Goal: Task Accomplishment & Management: Use online tool/utility

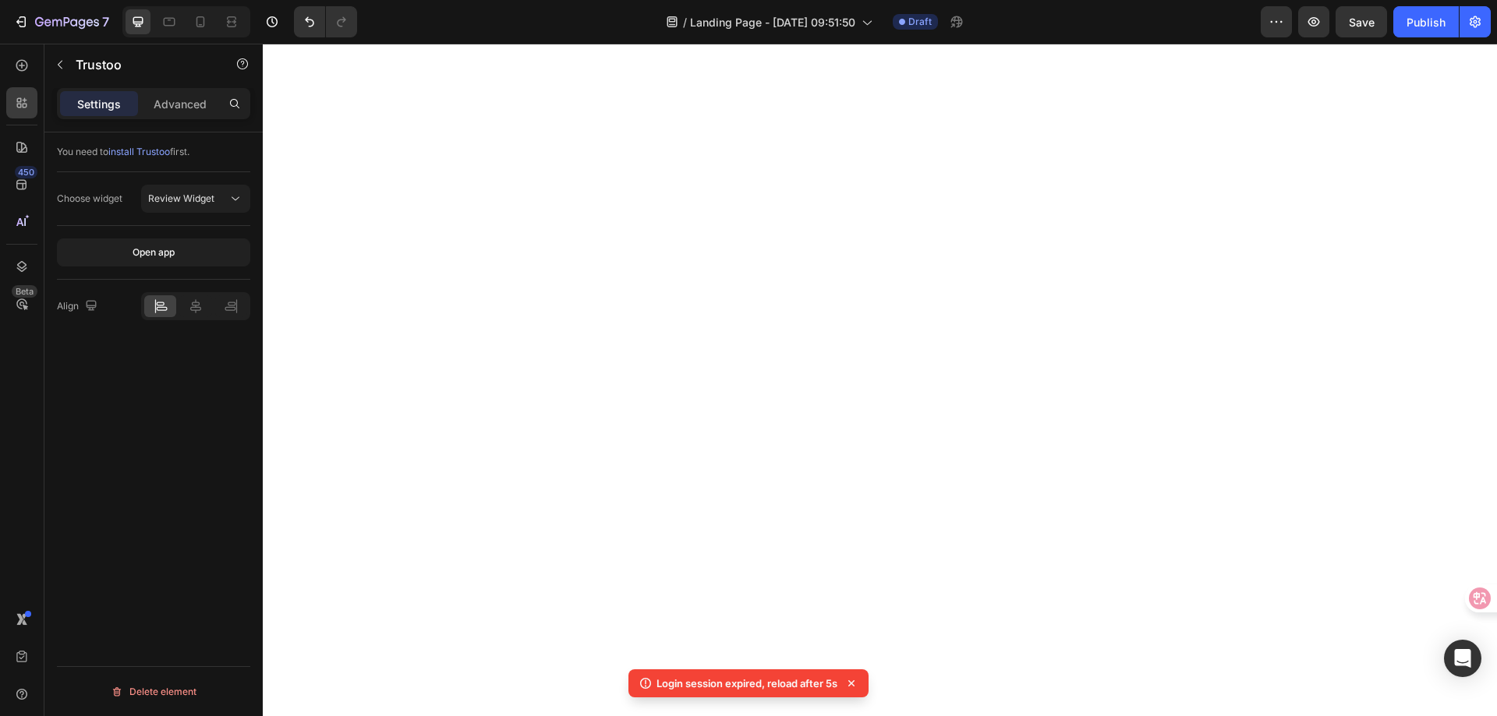
select select "GREY"
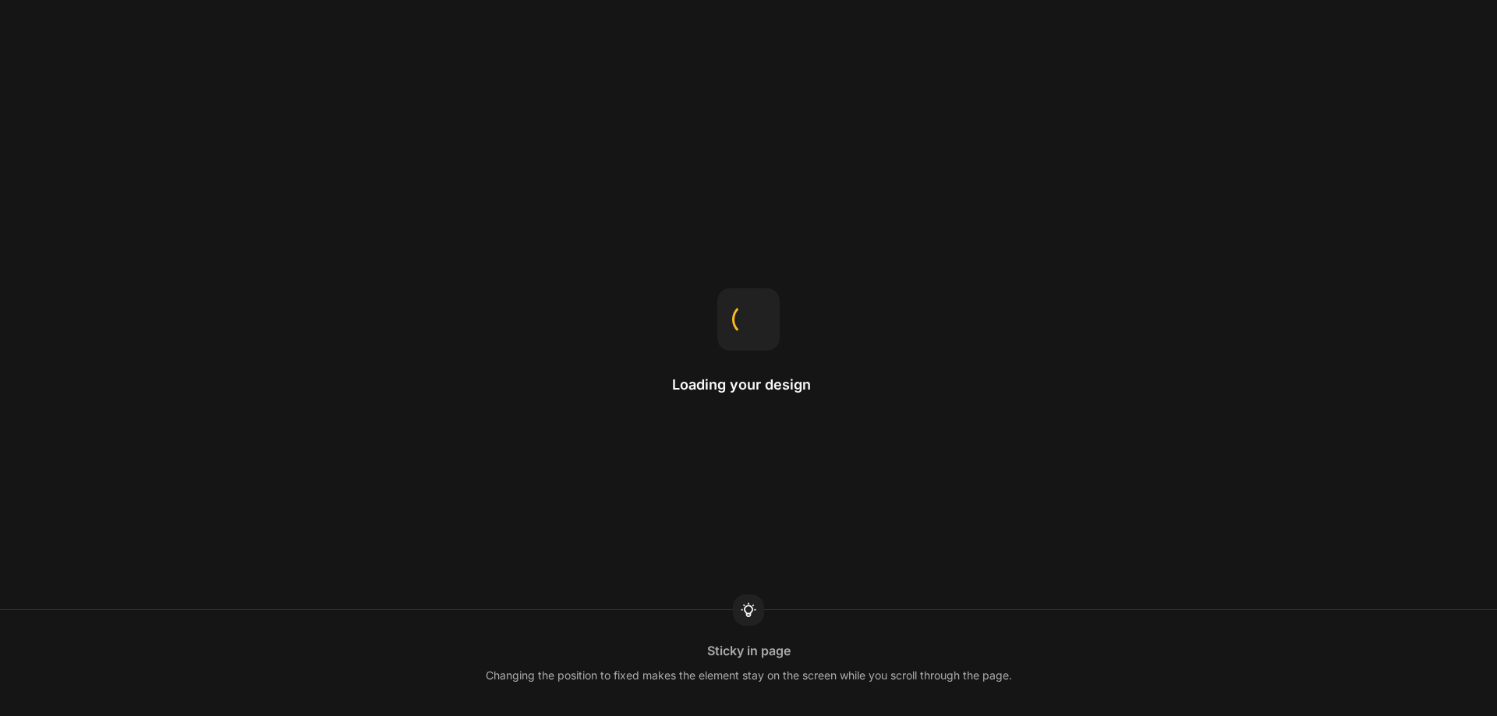
drag, startPoint x: 0, startPoint y: 0, endPoint x: 642, endPoint y: 37, distance: 642.6
click at [642, 37] on div "Loading your design Sticky in page Changing the position to fixed makes the ele…" at bounding box center [748, 358] width 1497 height 716
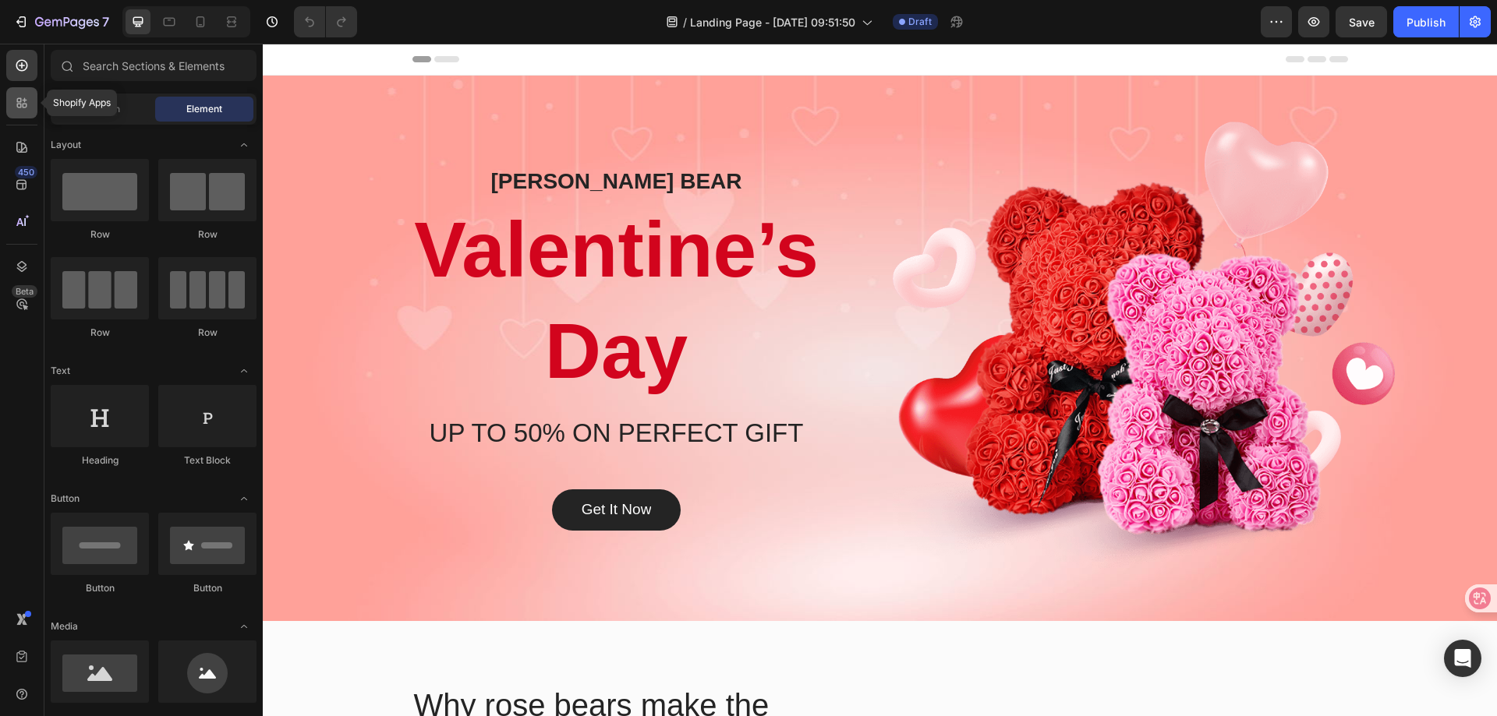
click at [25, 100] on icon at bounding box center [25, 100] width 5 height 5
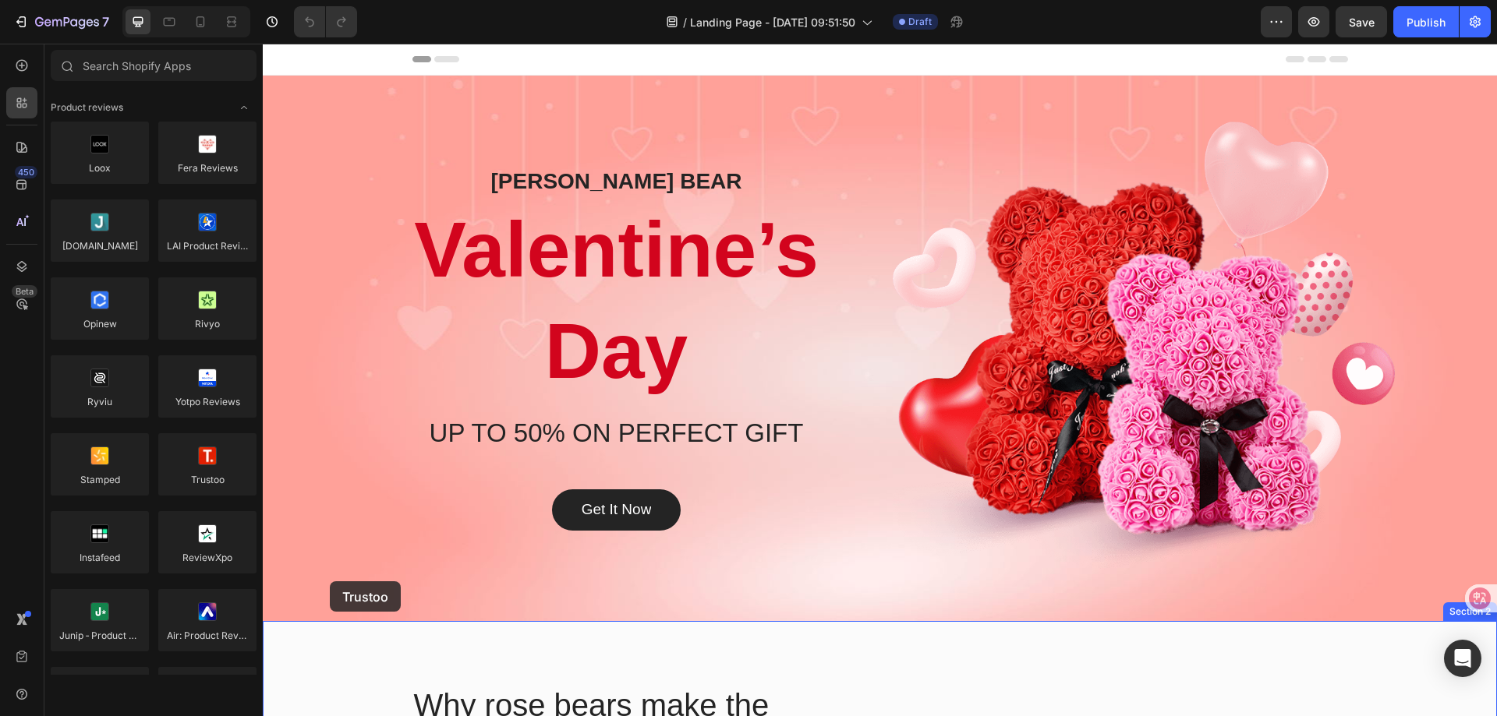
drag, startPoint x: 469, startPoint y: 498, endPoint x: 326, endPoint y: 618, distance: 186.5
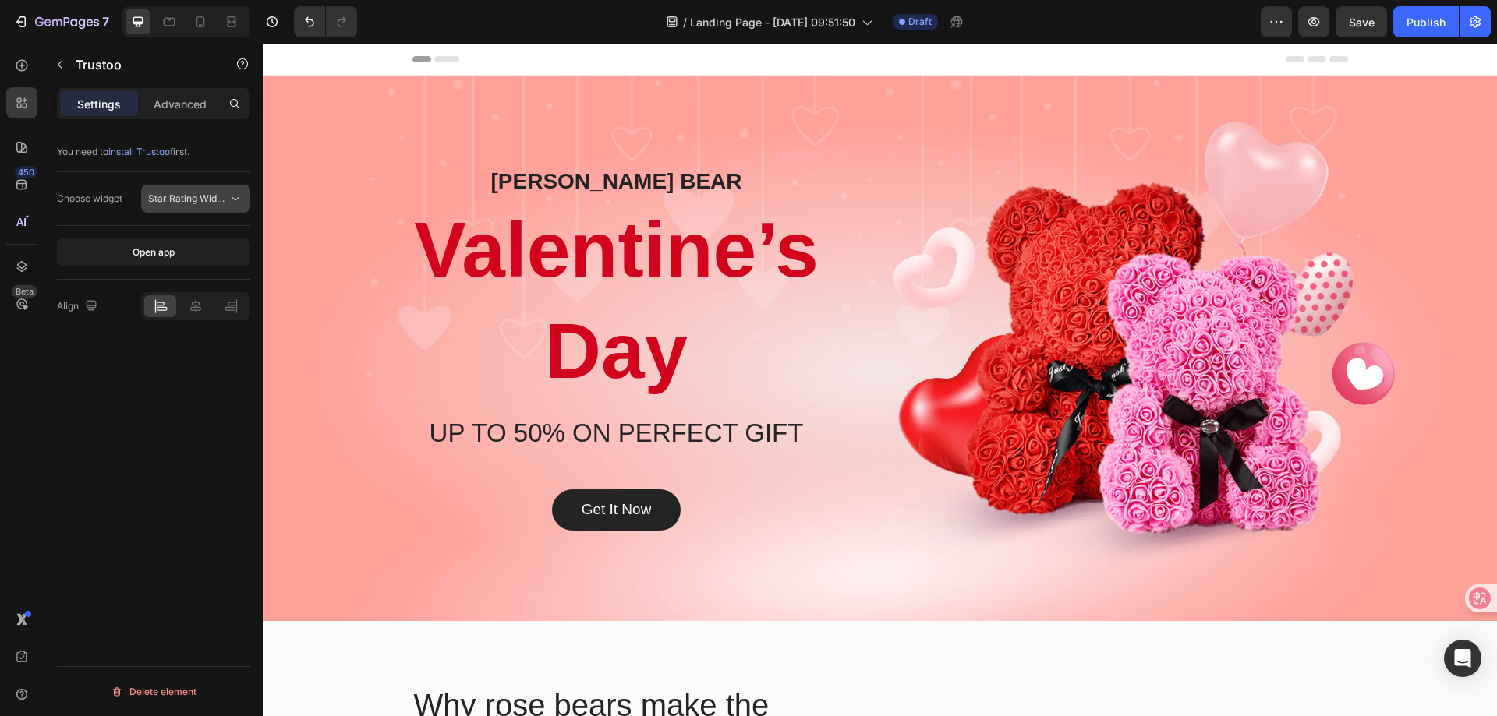
drag, startPoint x: 222, startPoint y: 196, endPoint x: 217, endPoint y: 206, distance: 11.5
click at [222, 196] on span "Star Rating Widget" at bounding box center [189, 199] width 83 height 12
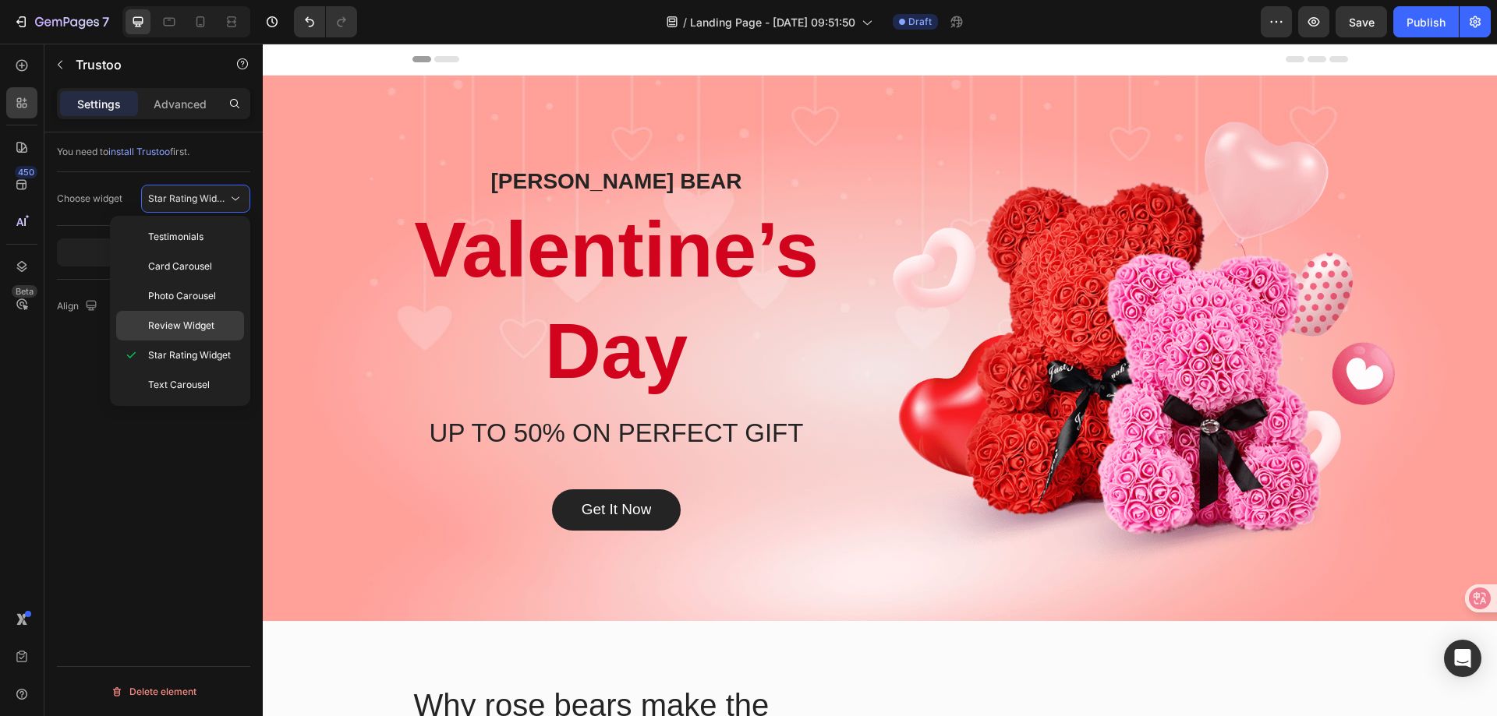
click at [192, 319] on span "Review Widget" at bounding box center [181, 326] width 66 height 14
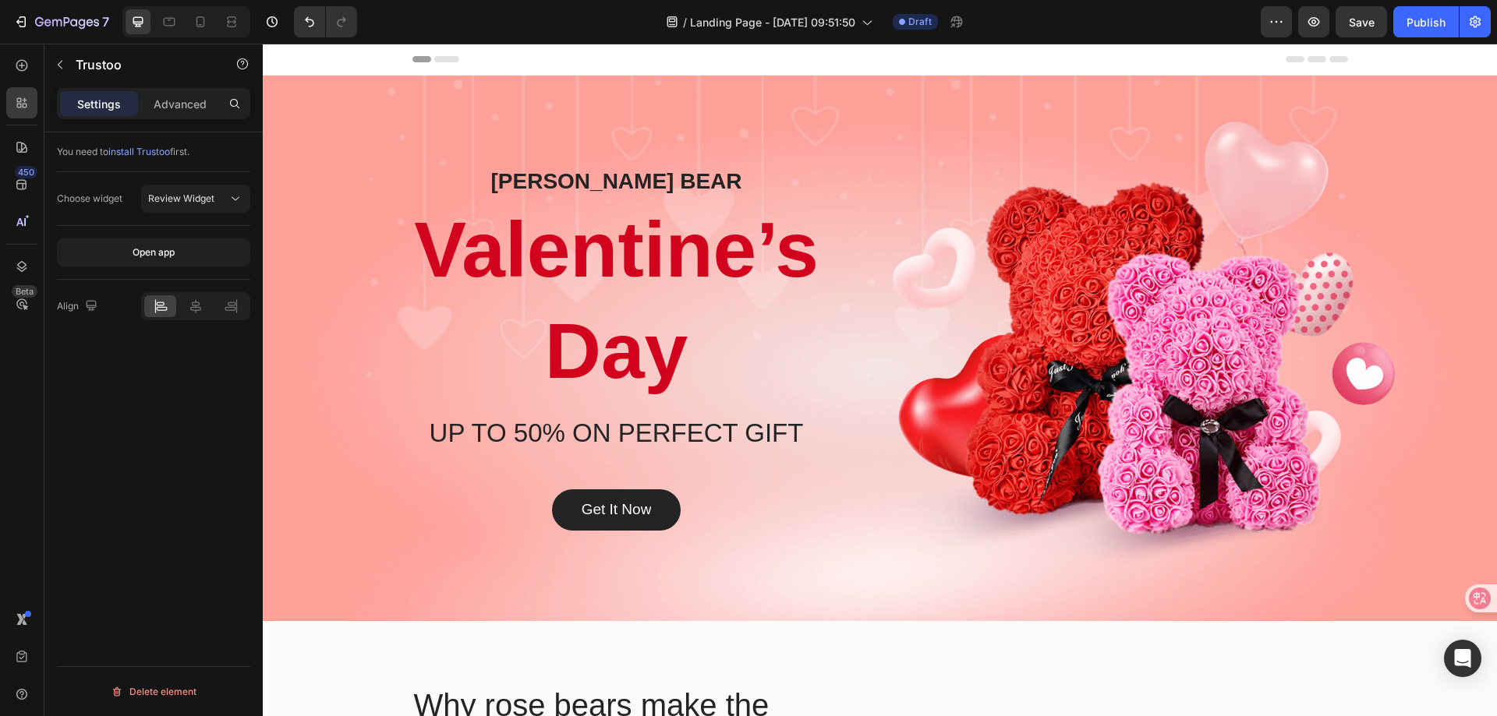
click at [102, 416] on div "You need to install Trustoo first. Choose widget Review Widget Open app Align D…" at bounding box center [153, 447] width 218 height 628
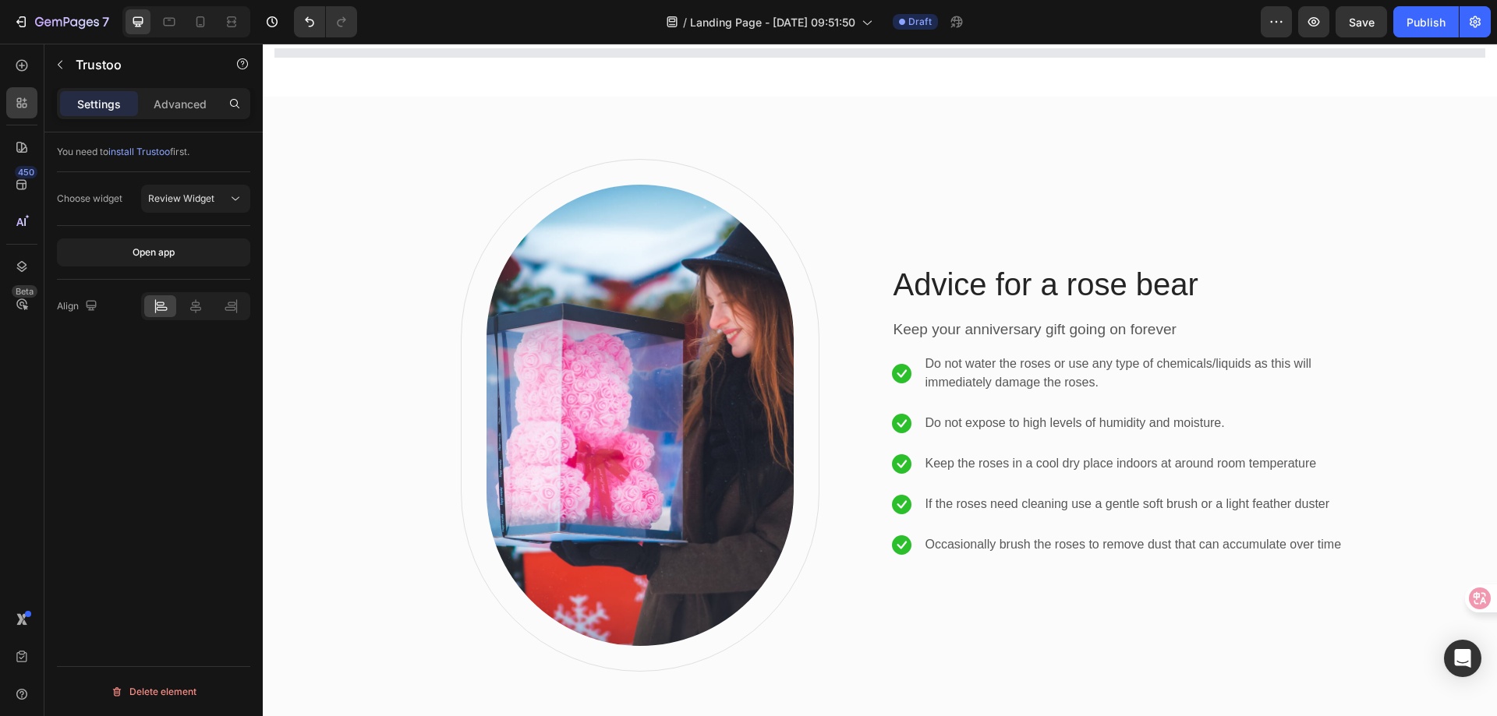
select select "GREY"
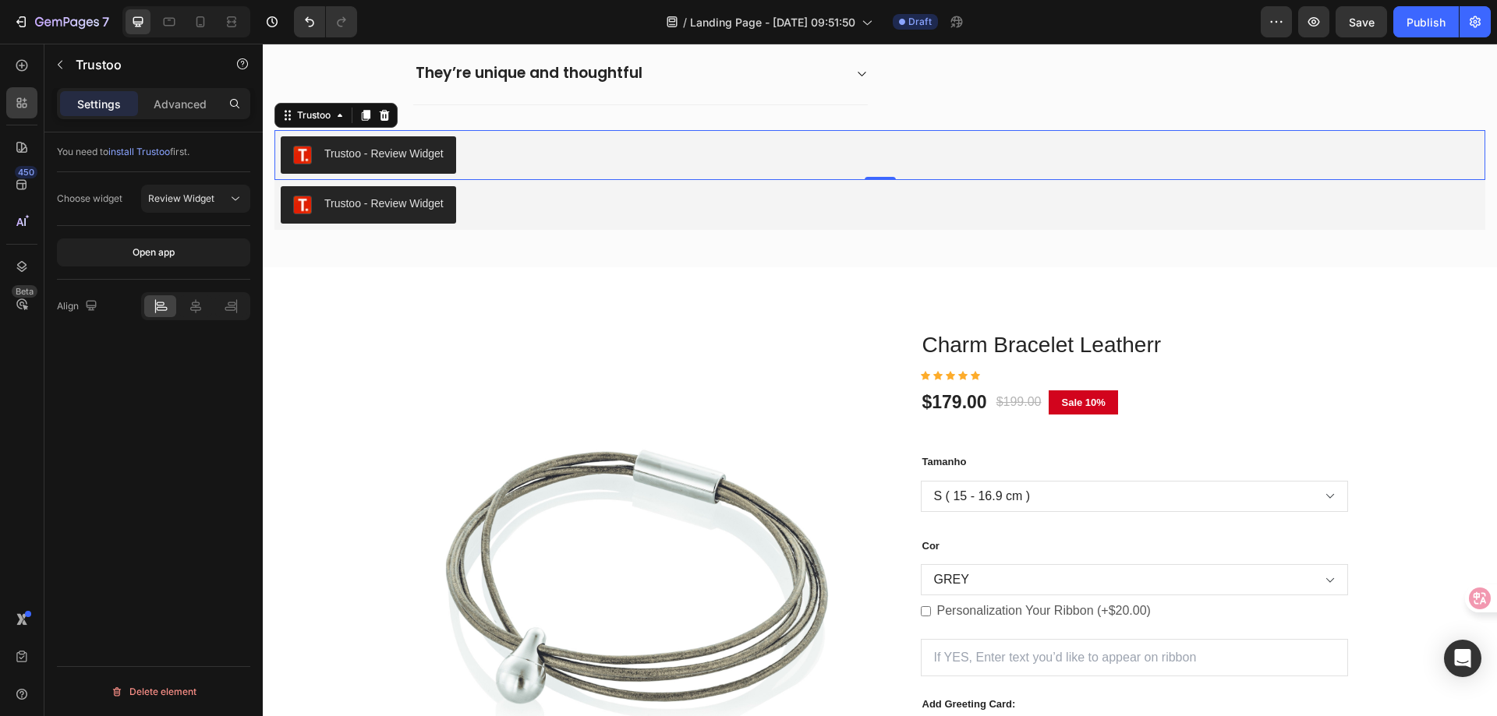
scroll to position [858, 0]
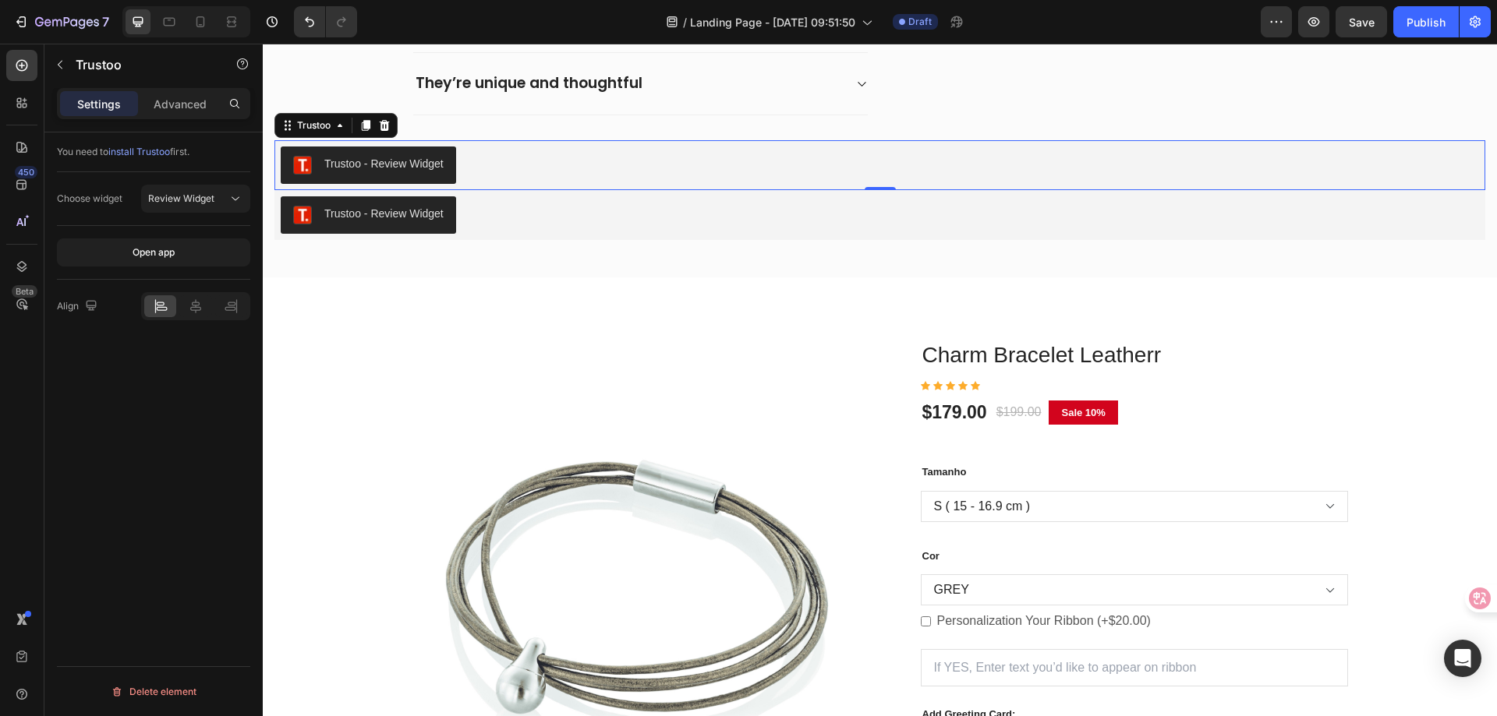
click at [426, 184] on button "Trustoo - Review Widget" at bounding box center [368, 165] width 175 height 37
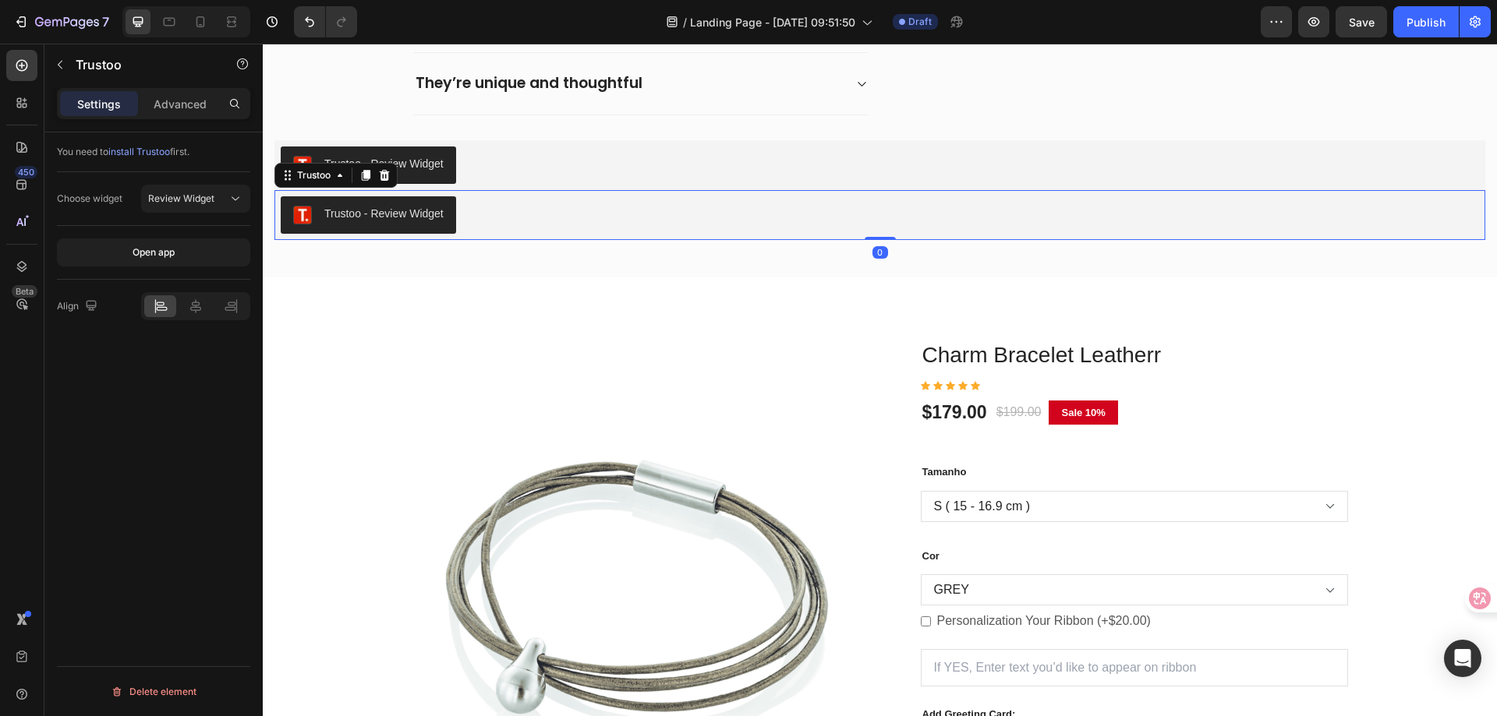
click at [410, 222] on div "Trustoo - Review Widget" at bounding box center [383, 214] width 119 height 16
click at [384, 181] on icon at bounding box center [385, 175] width 10 height 11
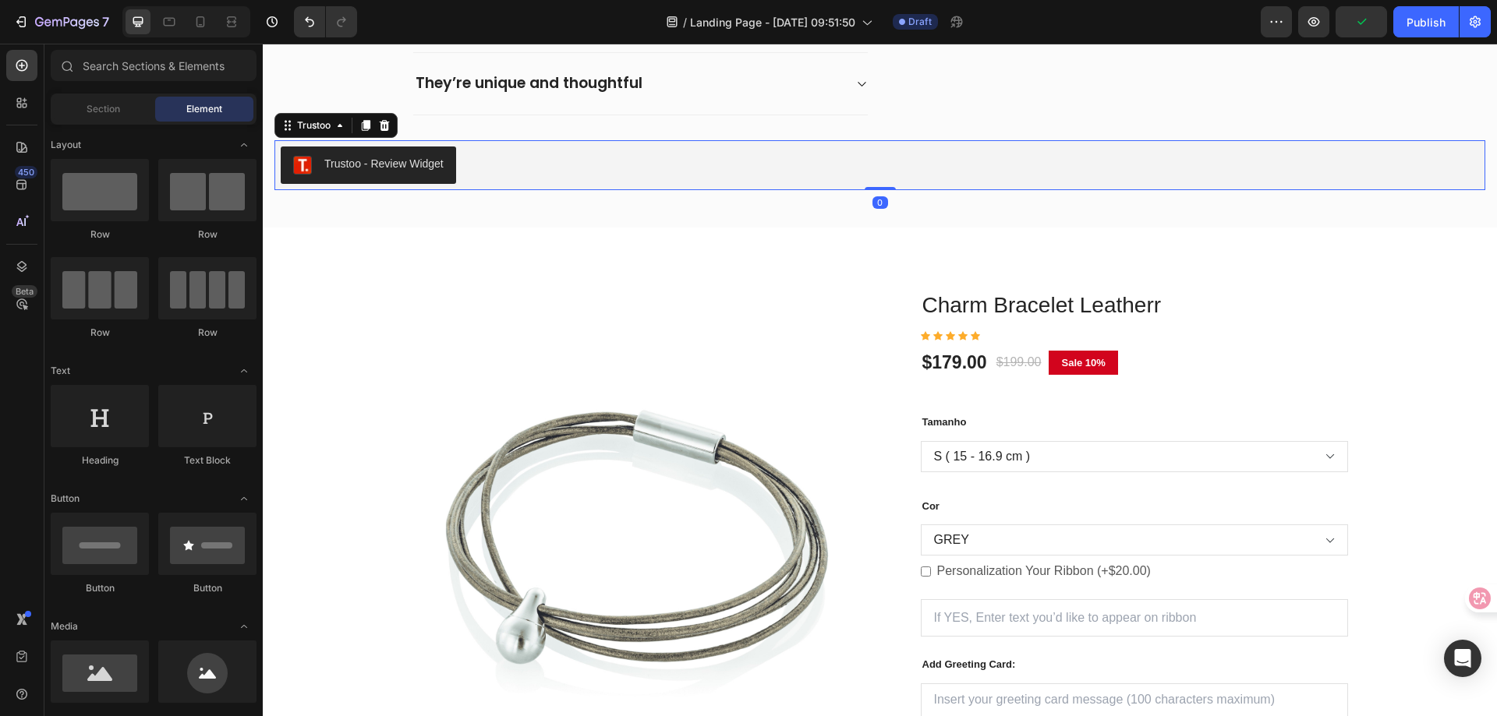
click at [367, 172] on div "Trustoo - Review Widget" at bounding box center [383, 164] width 119 height 16
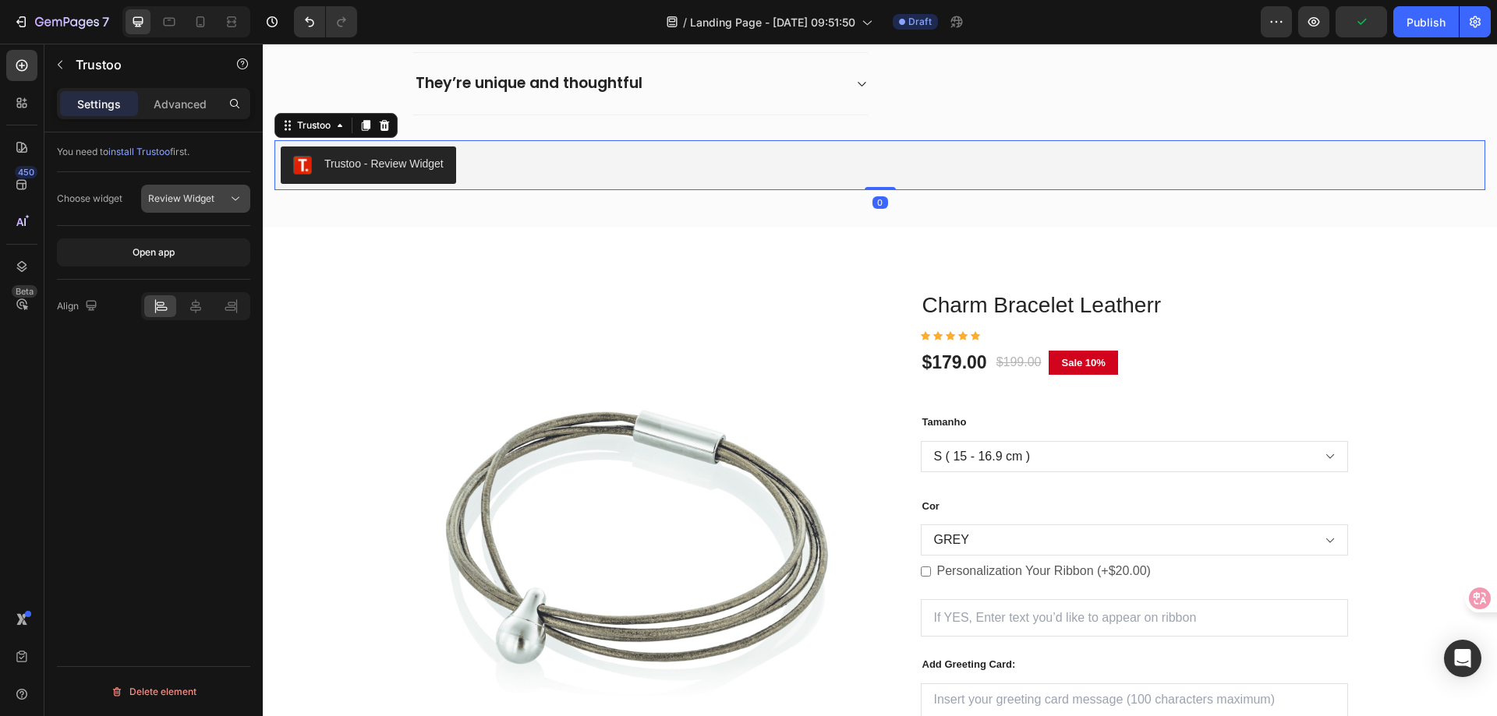
click at [197, 196] on span "Review Widget" at bounding box center [181, 199] width 66 height 12
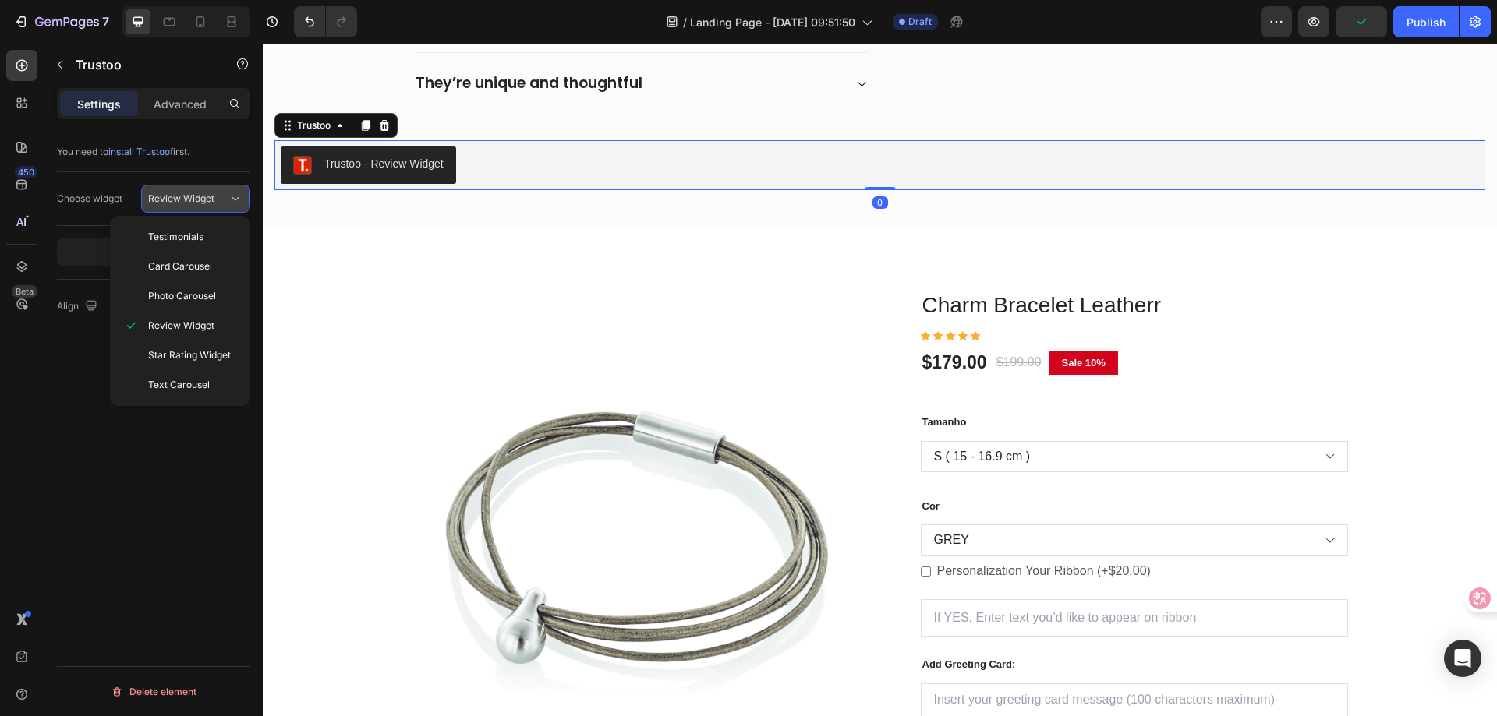
click at [197, 196] on span "Review Widget" at bounding box center [181, 199] width 66 height 12
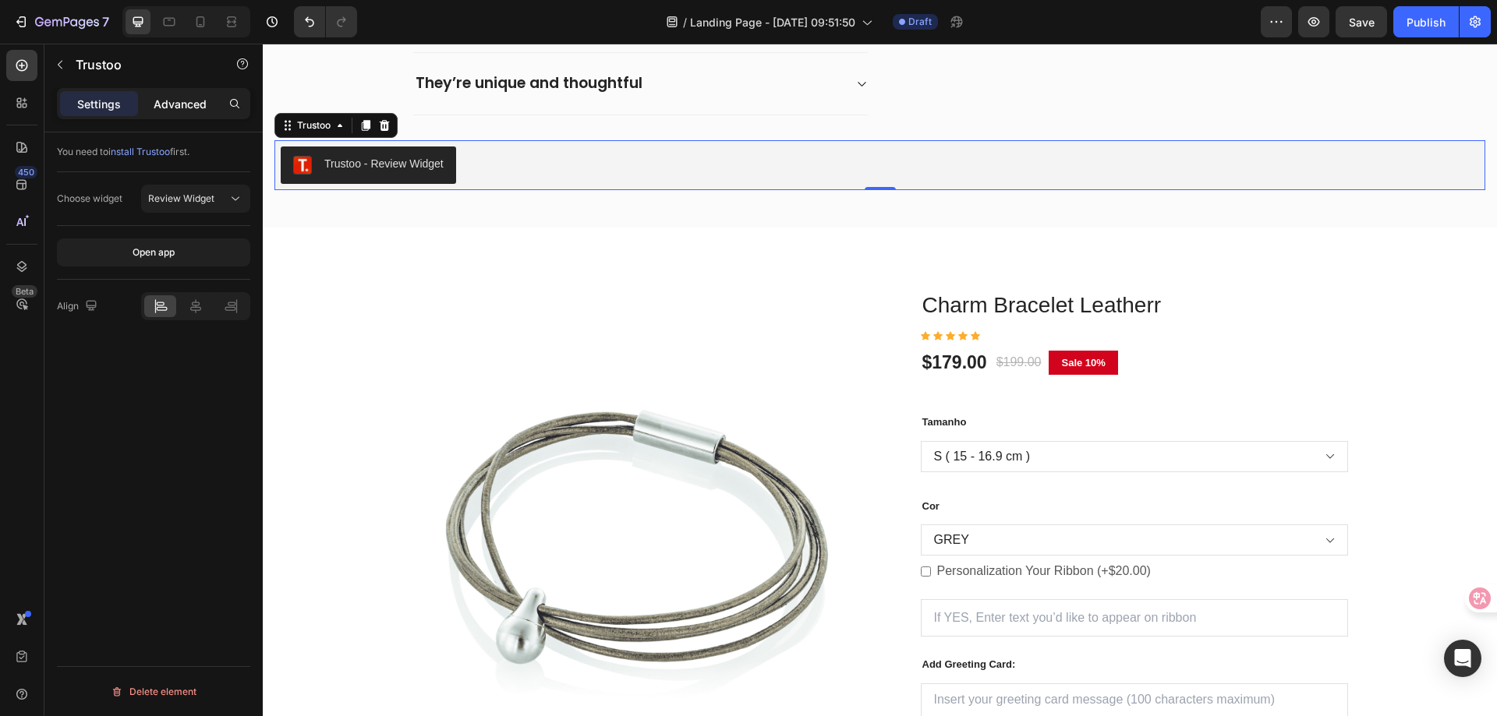
click at [204, 106] on p "Advanced" at bounding box center [180, 104] width 53 height 16
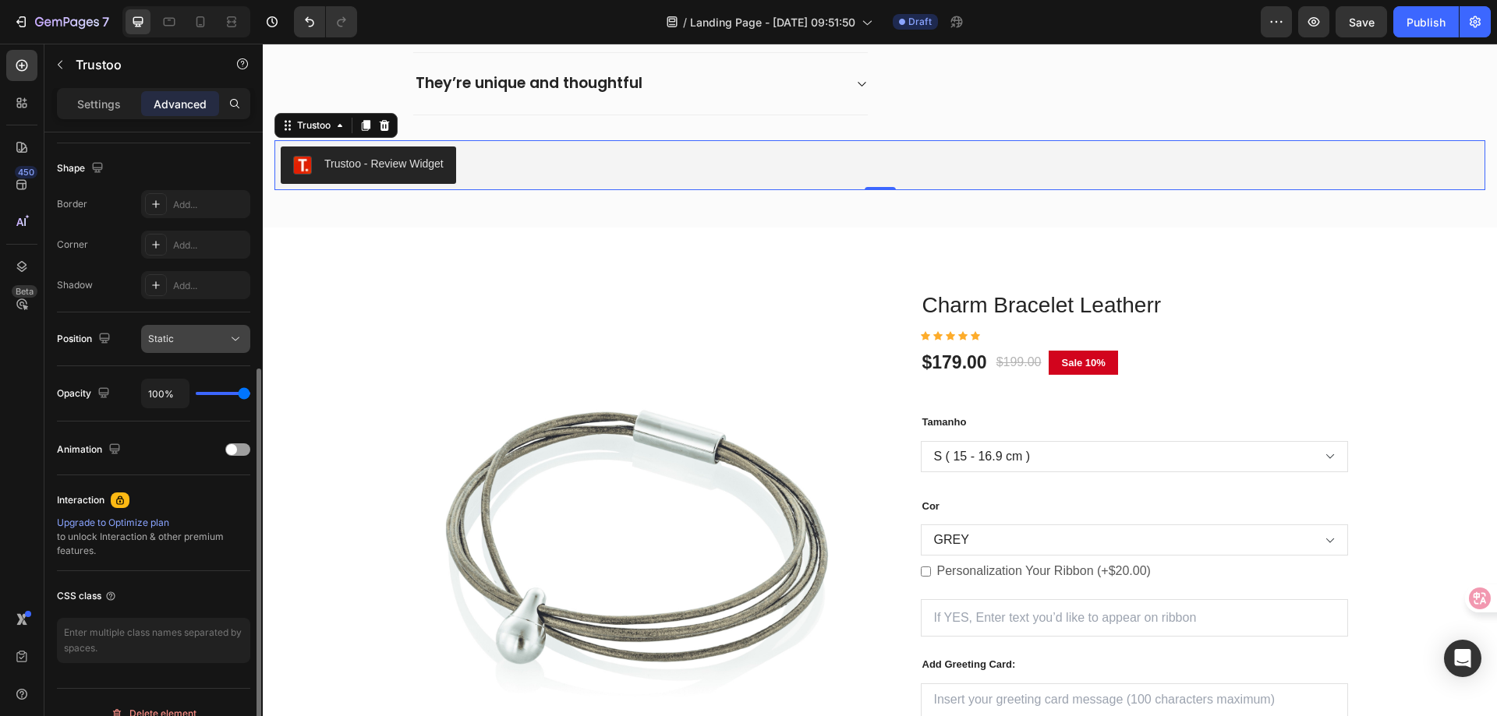
scroll to position [412, 0]
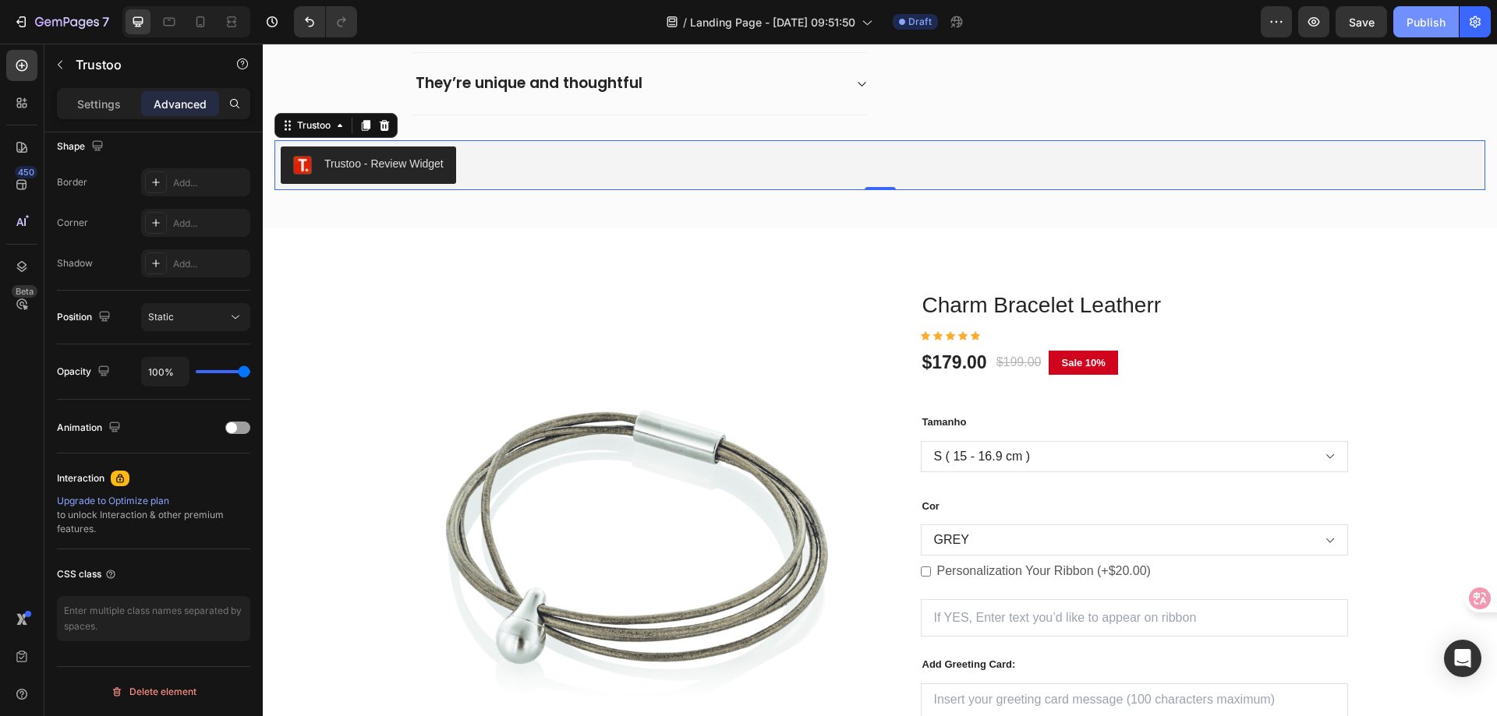
drag, startPoint x: 1151, startPoint y: 76, endPoint x: 1403, endPoint y: 21, distance: 258.4
click at [1403, 21] on button "Publish" at bounding box center [1425, 21] width 65 height 31
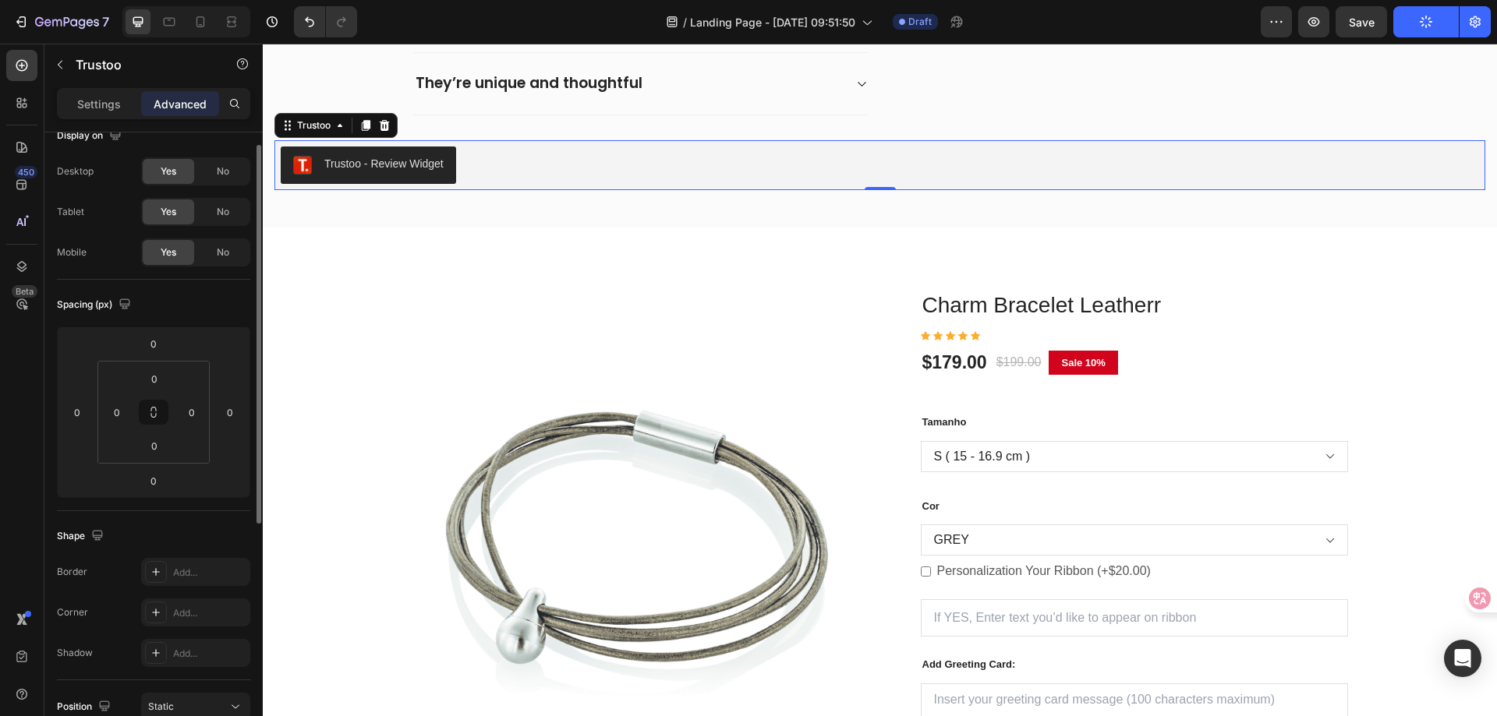
scroll to position [0, 0]
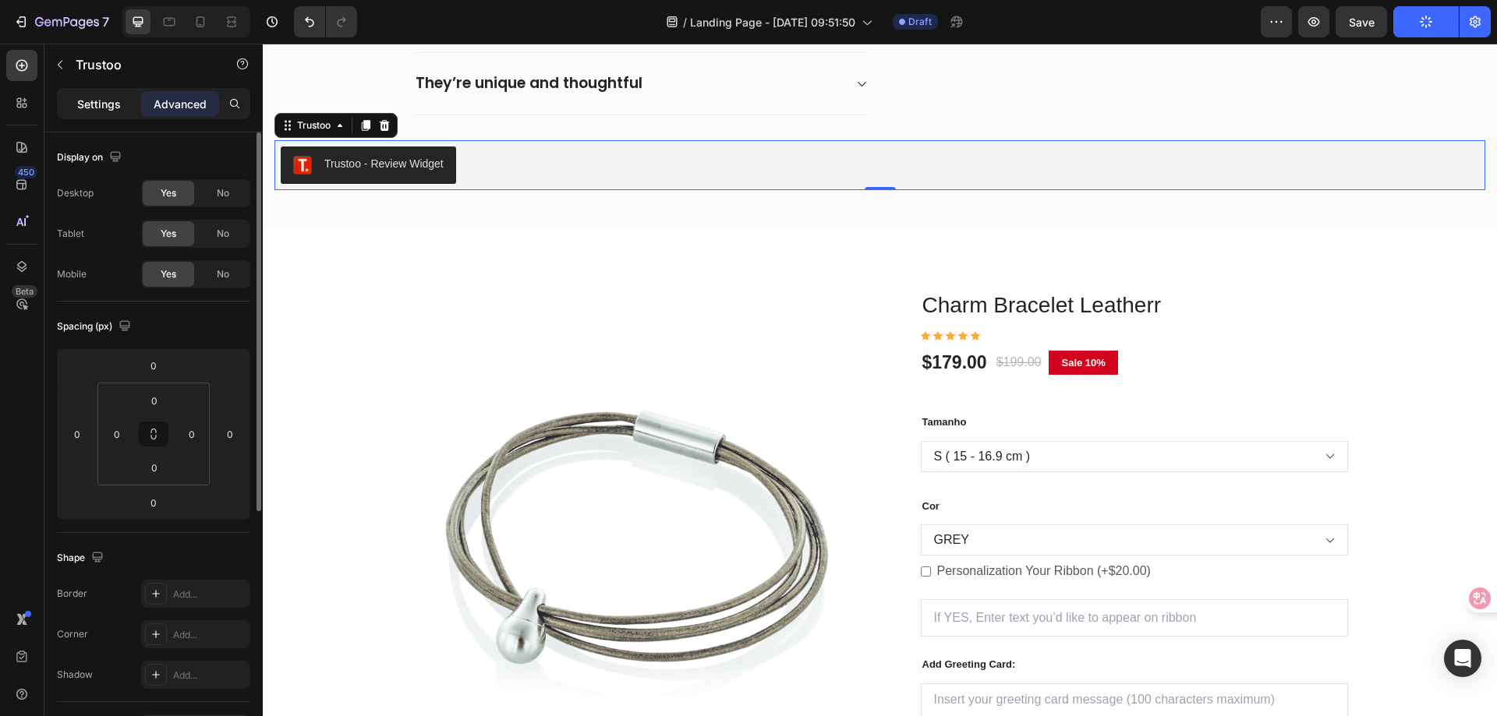
click at [115, 108] on p "Settings" at bounding box center [99, 104] width 44 height 16
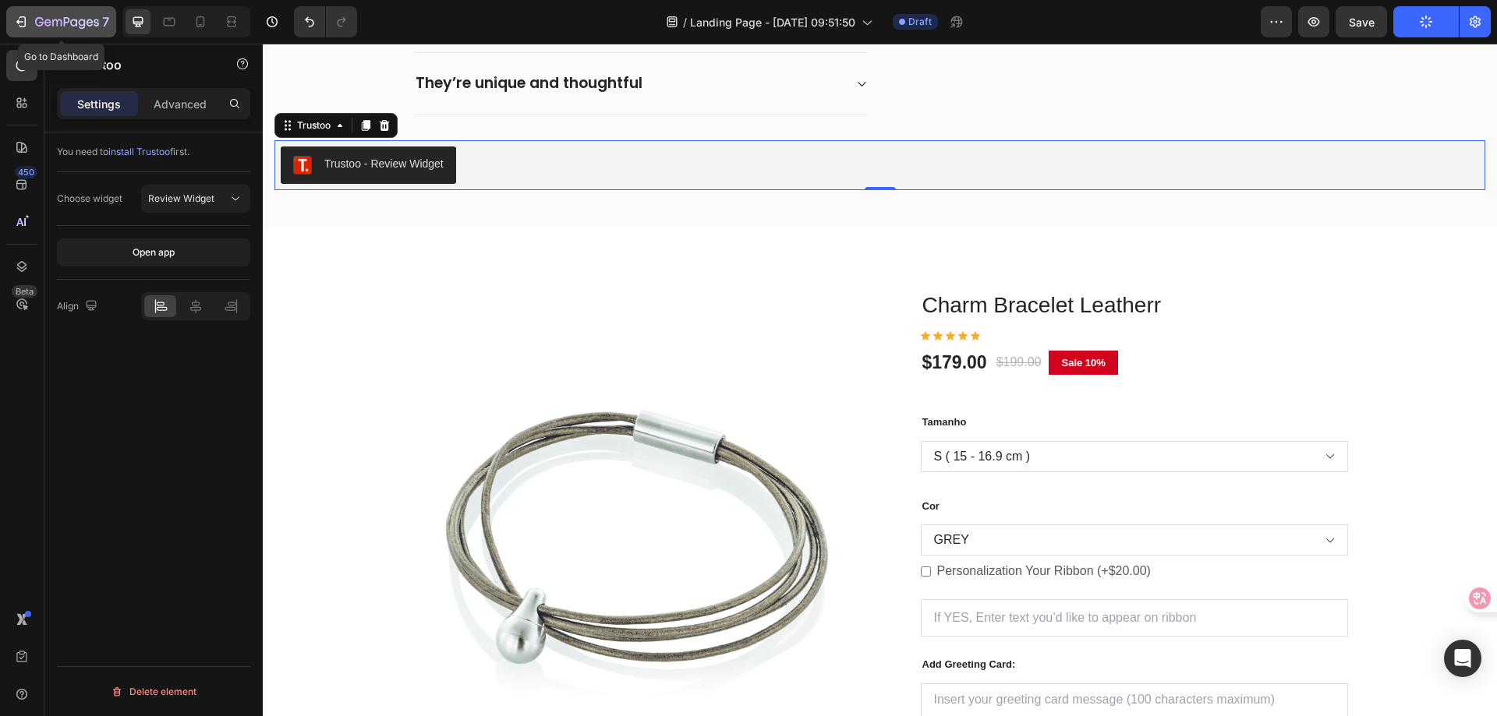
click at [23, 25] on icon "button" at bounding box center [21, 22] width 16 height 16
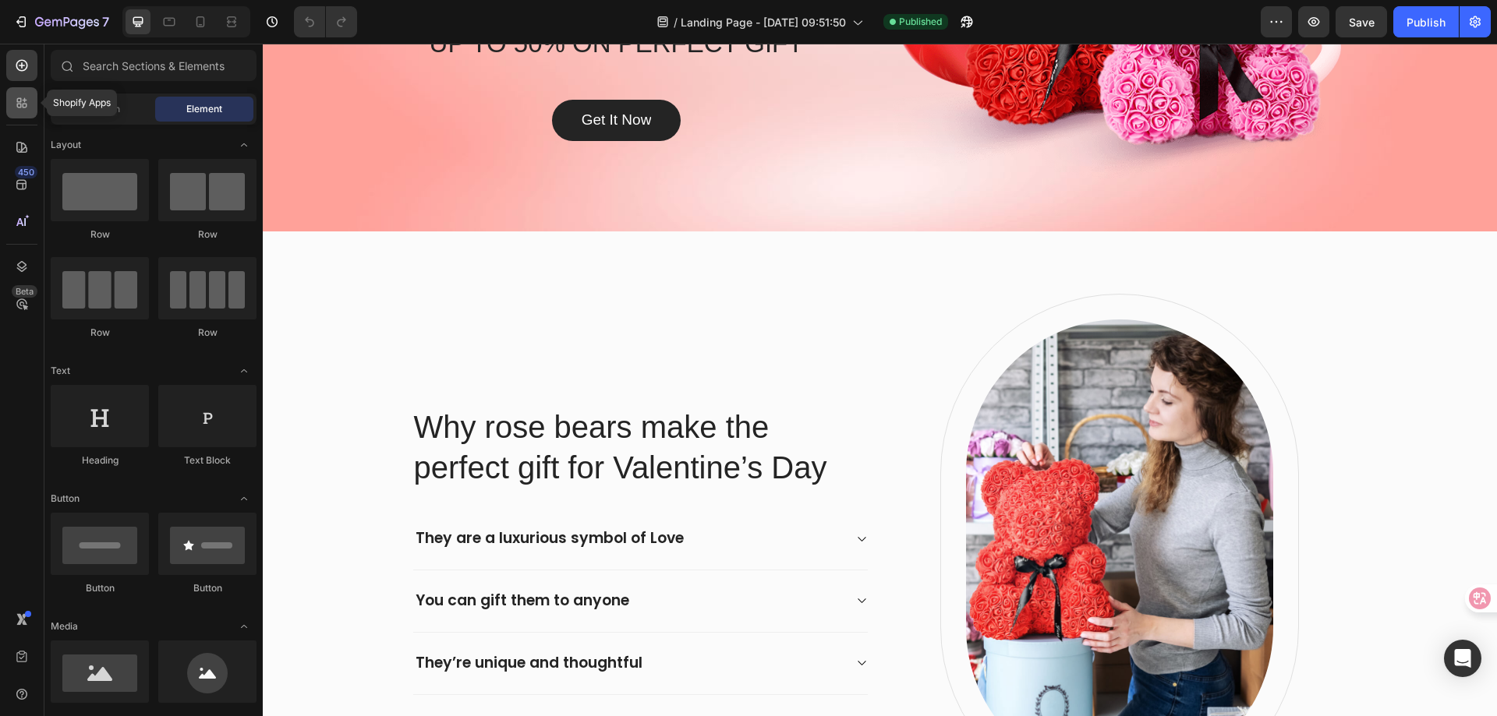
click at [16, 112] on div at bounding box center [21, 102] width 31 height 31
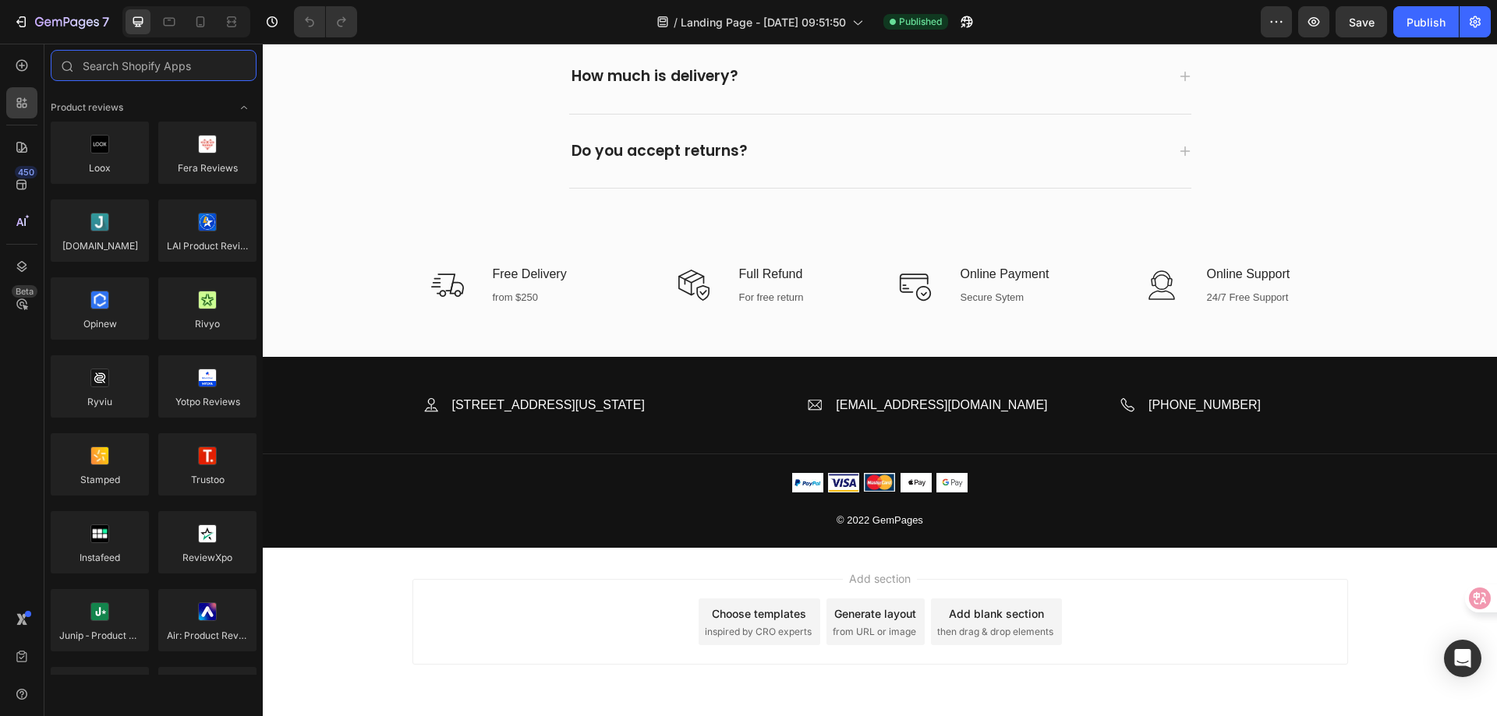
scroll to position [3777, 0]
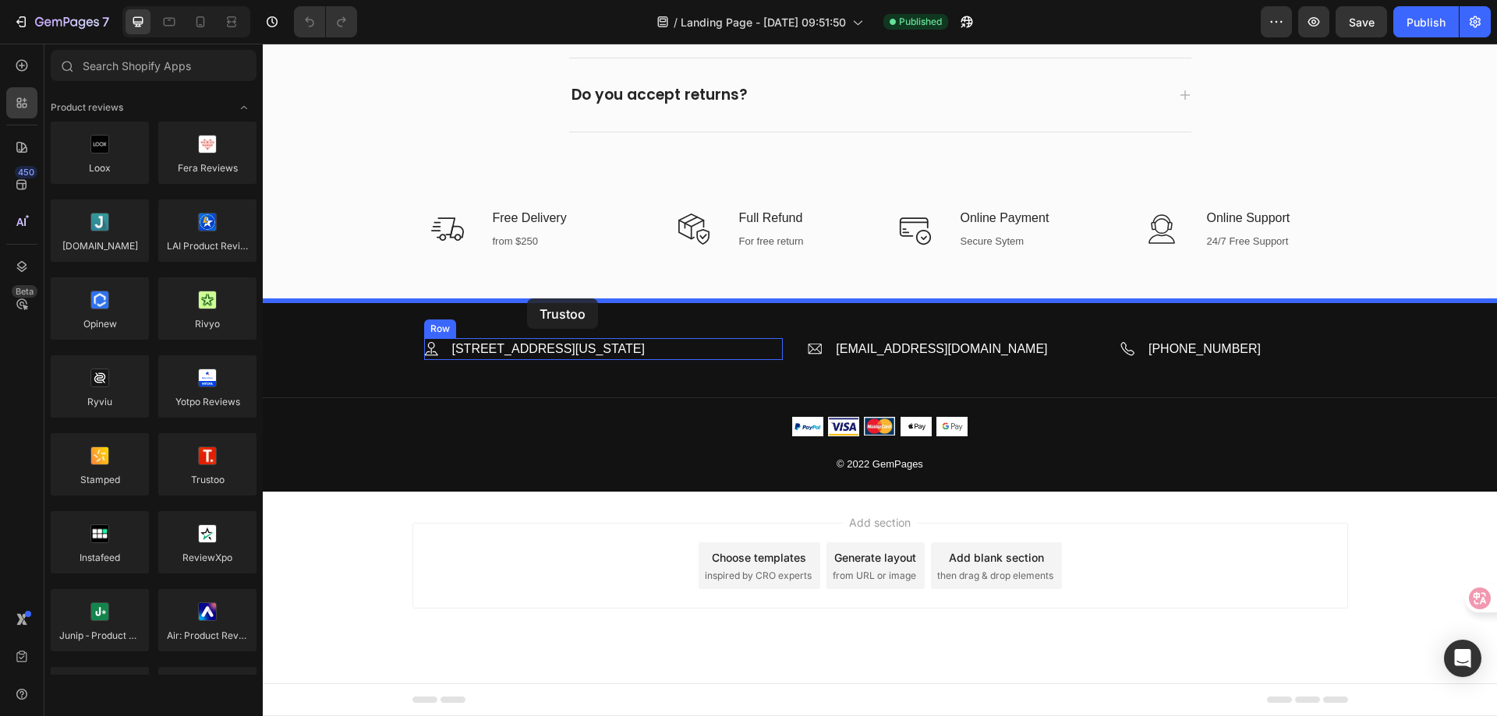
drag, startPoint x: 460, startPoint y: 502, endPoint x: 527, endPoint y: 298, distance: 215.0
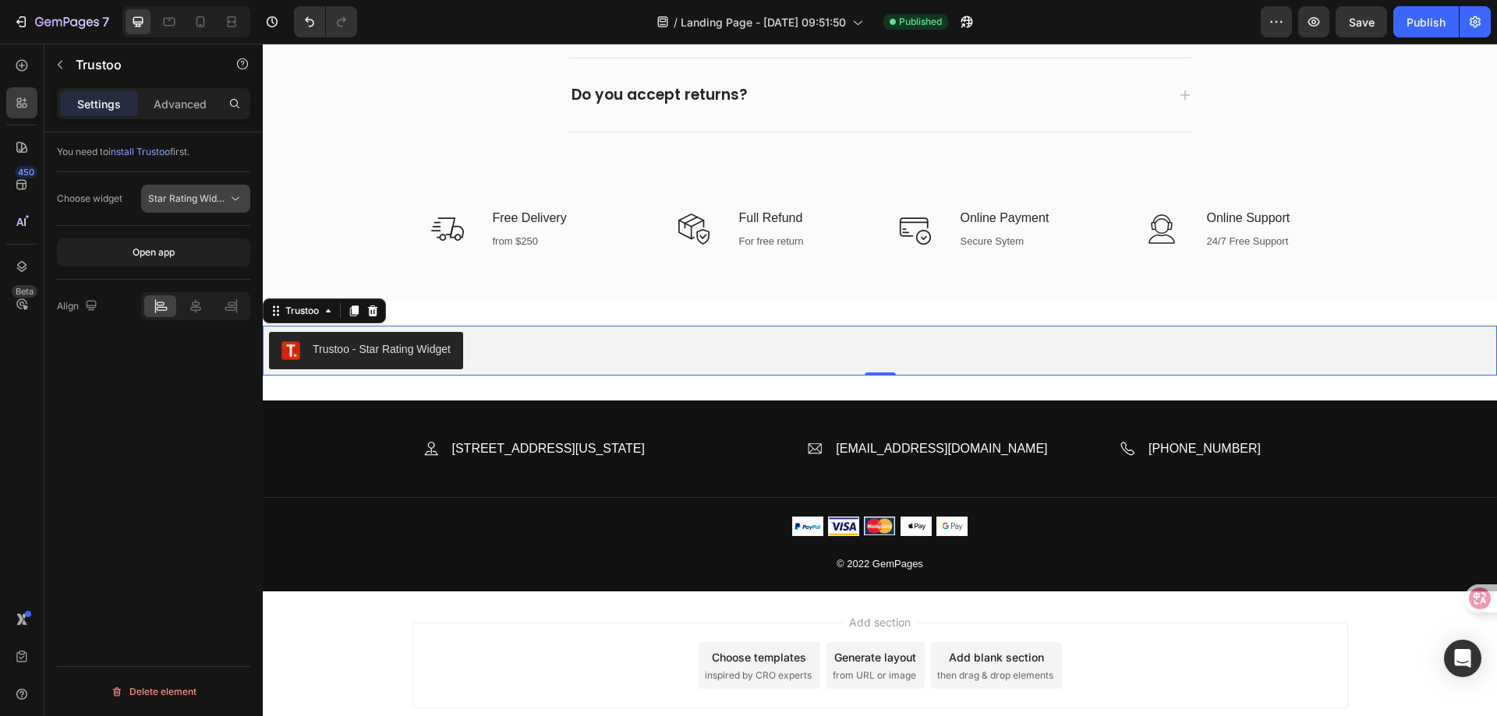
click at [205, 197] on span "Star Rating Widget" at bounding box center [189, 199] width 83 height 12
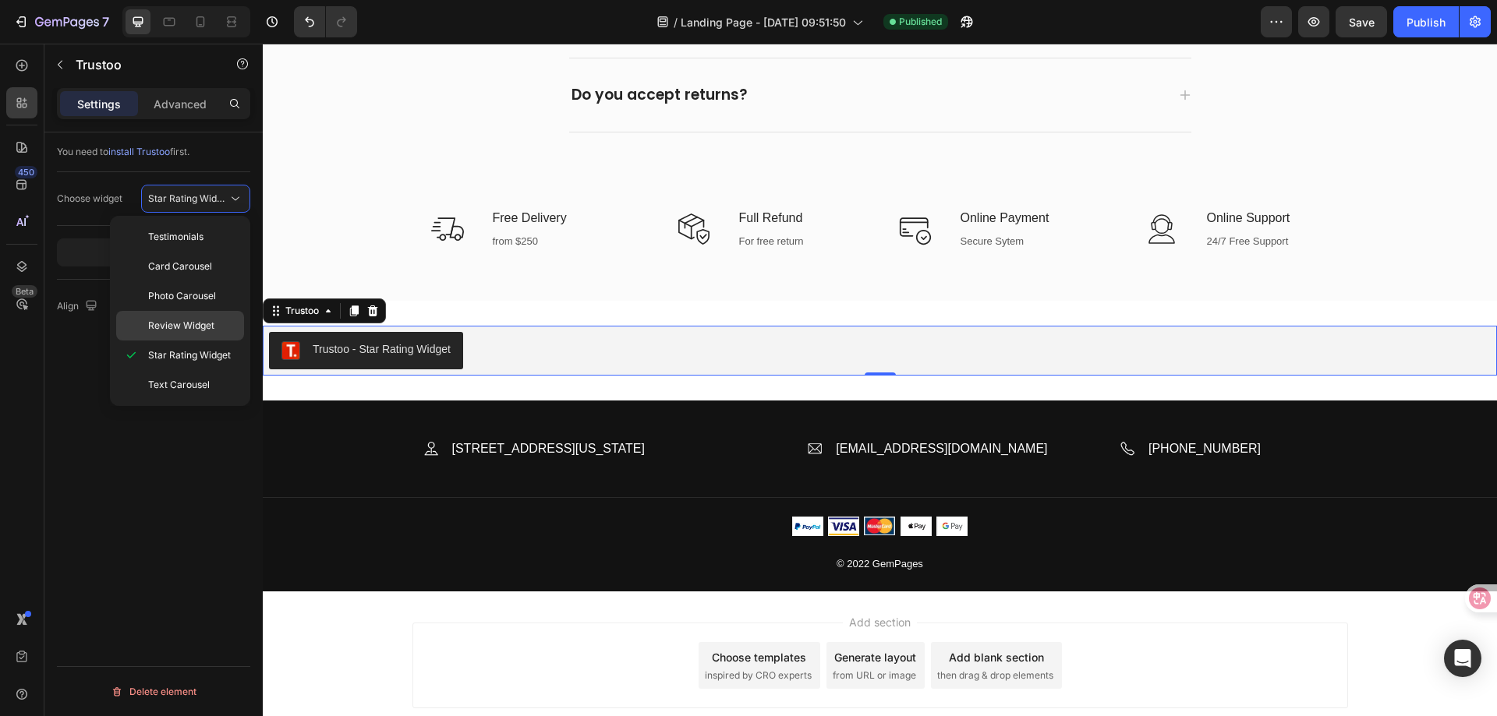
click at [195, 320] on span "Review Widget" at bounding box center [181, 326] width 66 height 14
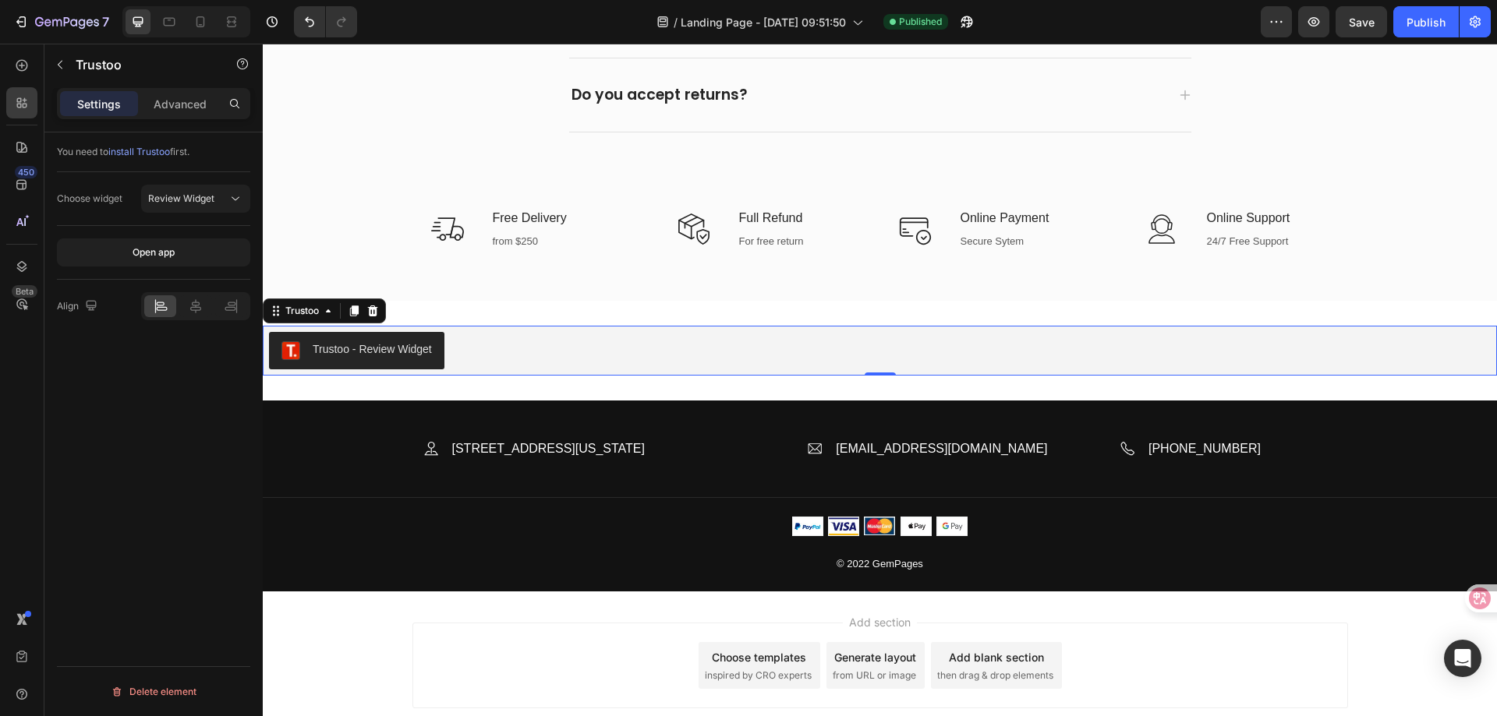
click at [93, 451] on div "You need to install Trustoo first. Choose widget Review Widget Open app Align D…" at bounding box center [153, 447] width 218 height 628
click at [345, 347] on div "Trustoo - Review Widget" at bounding box center [372, 349] width 119 height 16
click at [174, 97] on p "Advanced" at bounding box center [180, 104] width 53 height 16
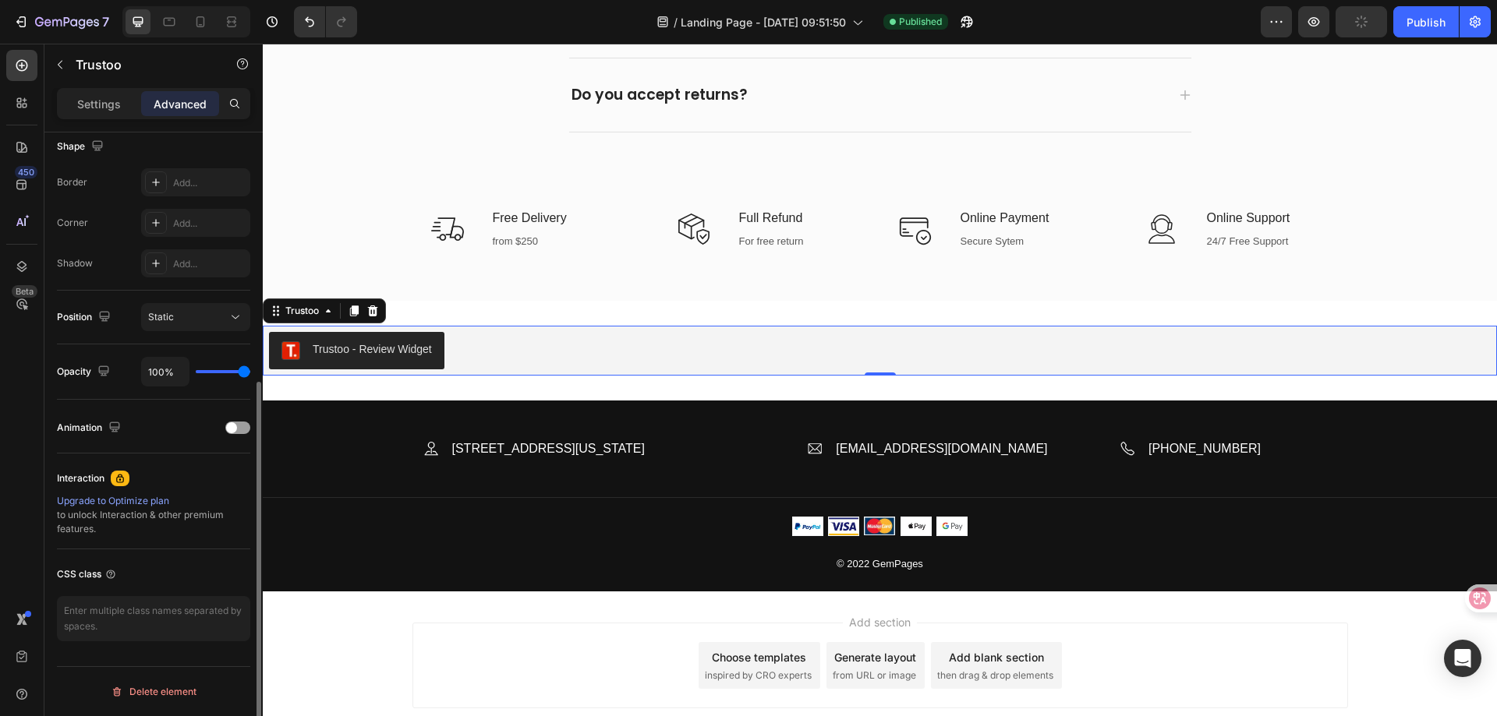
scroll to position [0, 0]
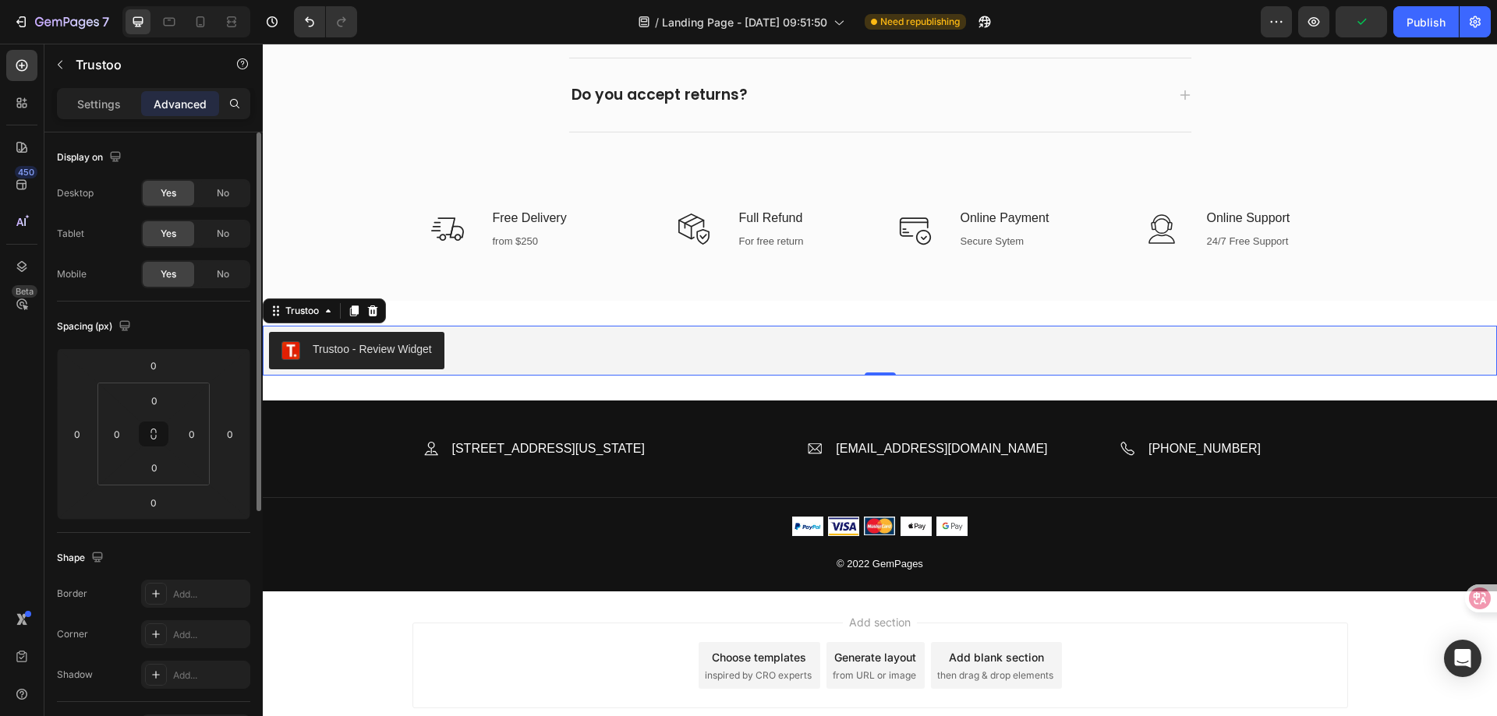
click at [102, 94] on div "Settings" at bounding box center [99, 103] width 78 height 25
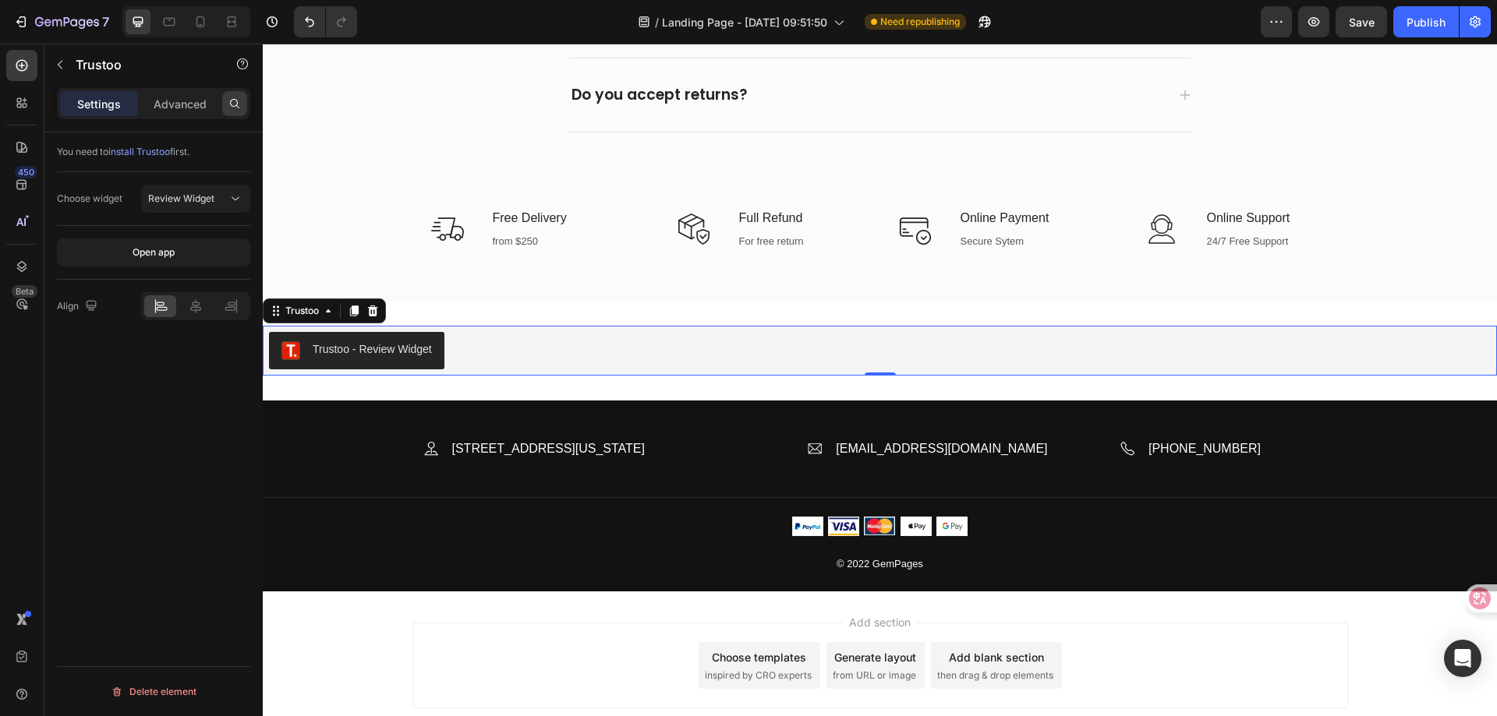
click at [232, 107] on icon at bounding box center [234, 103] width 12 height 12
click at [206, 102] on p "Advanced" at bounding box center [180, 104] width 53 height 16
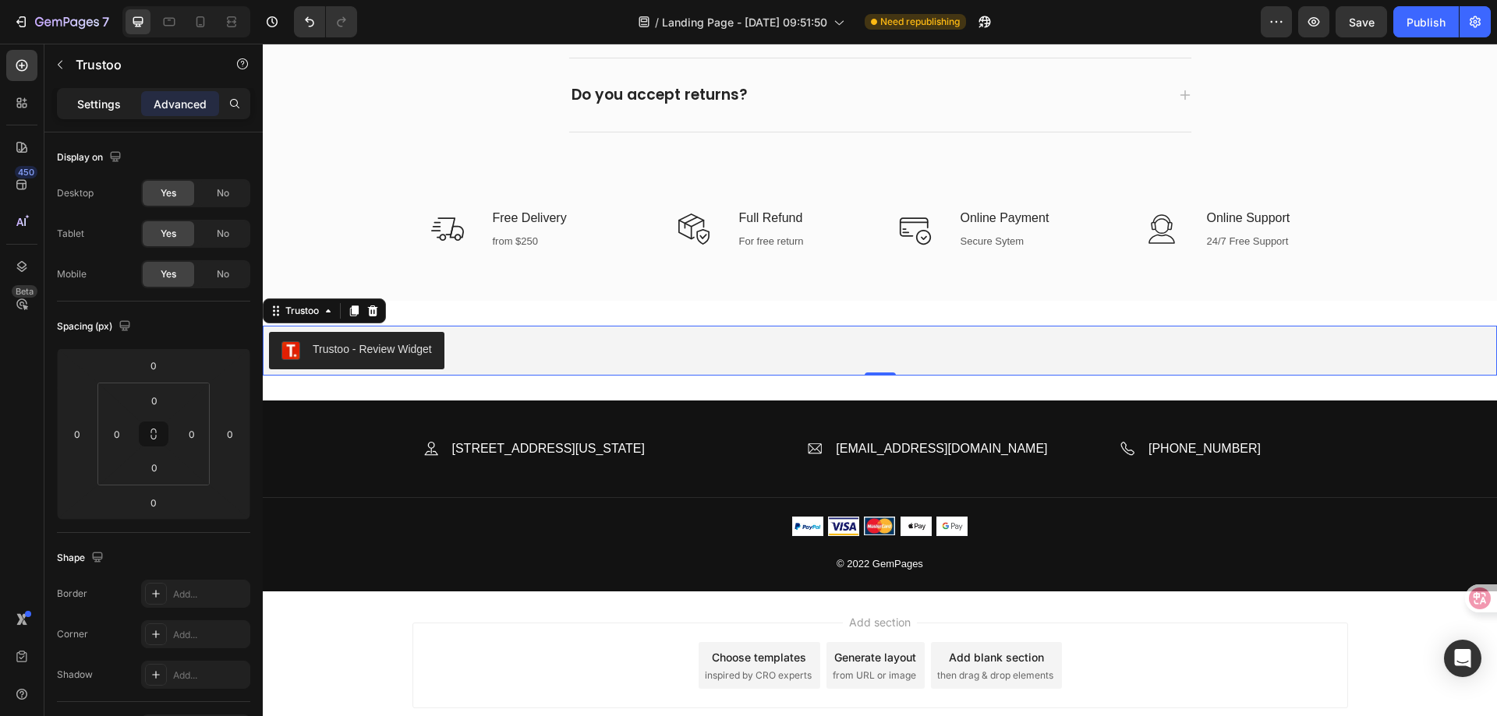
click at [101, 100] on p "Settings" at bounding box center [99, 104] width 44 height 16
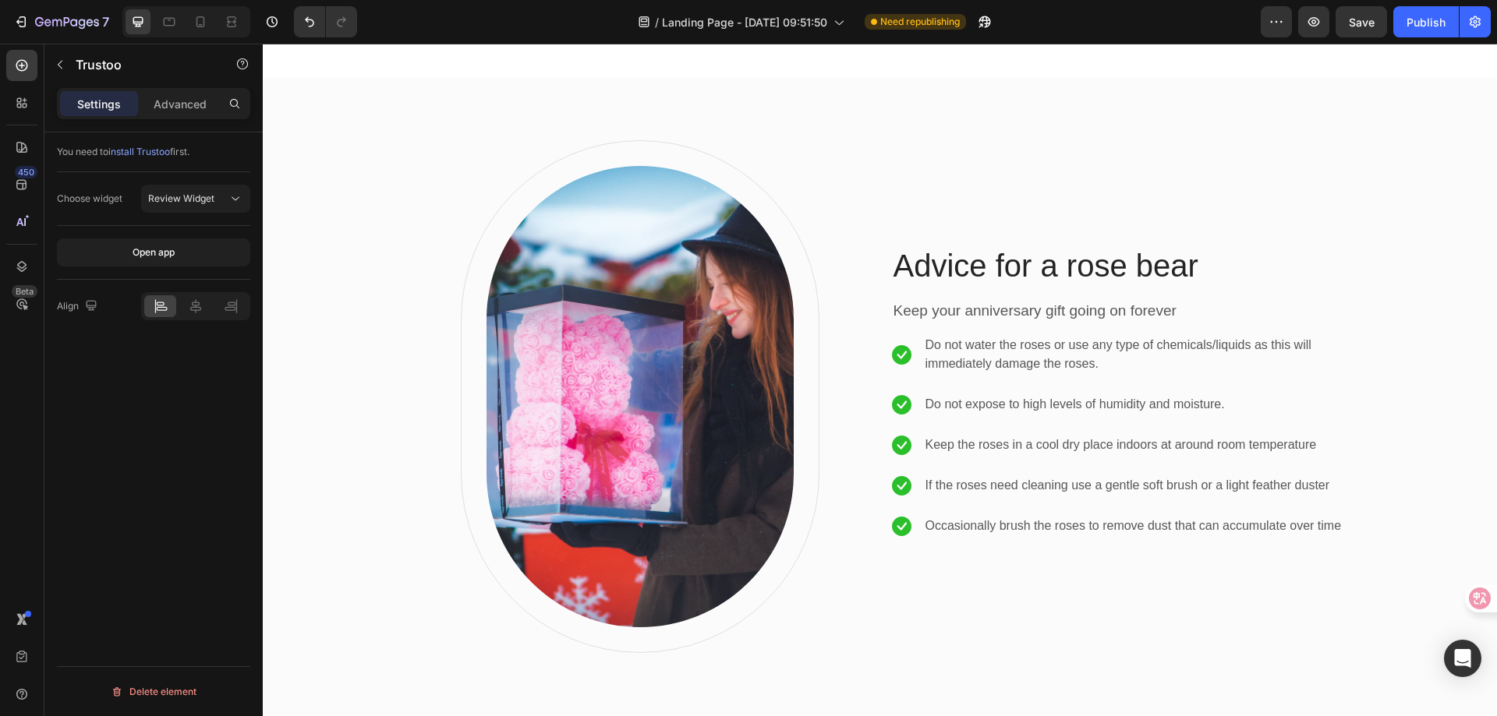
select select "GREY"
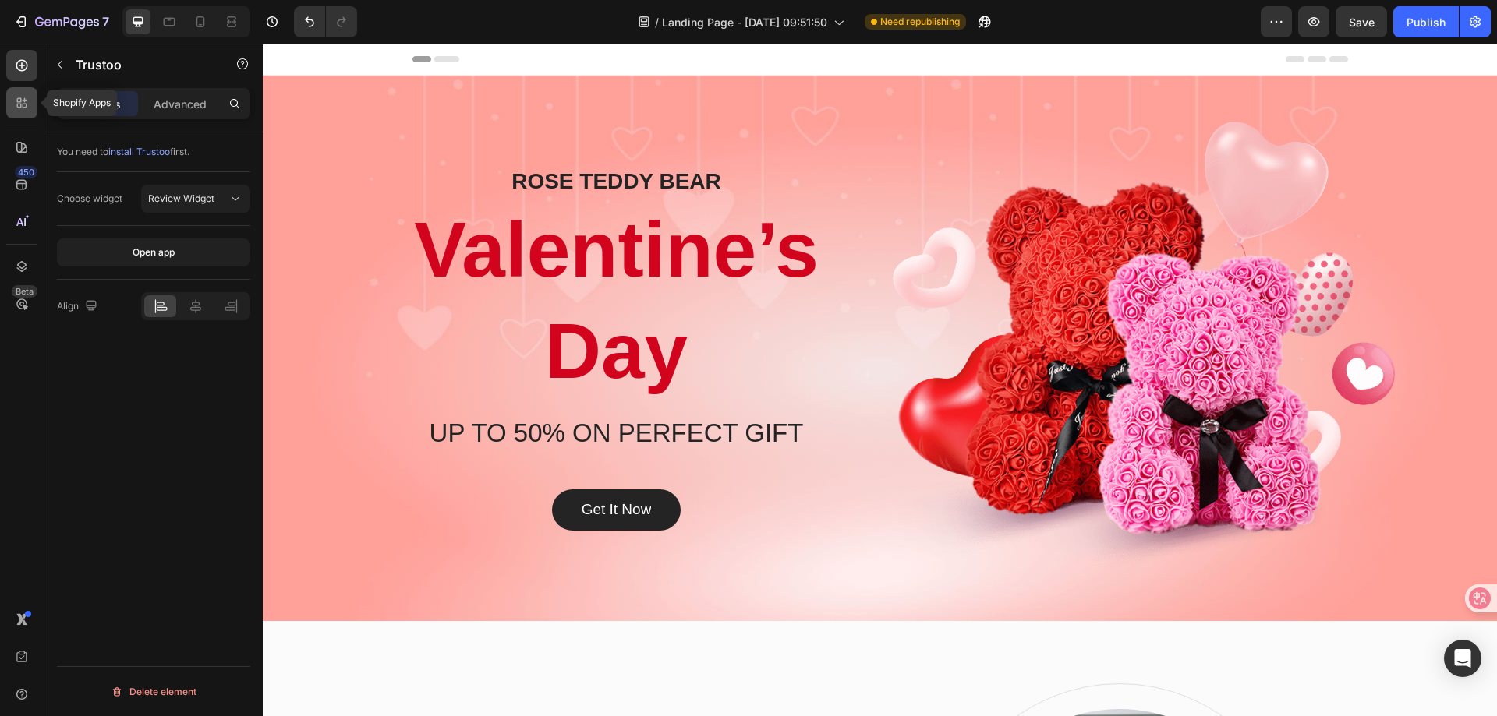
click at [19, 108] on icon at bounding box center [19, 106] width 5 height 5
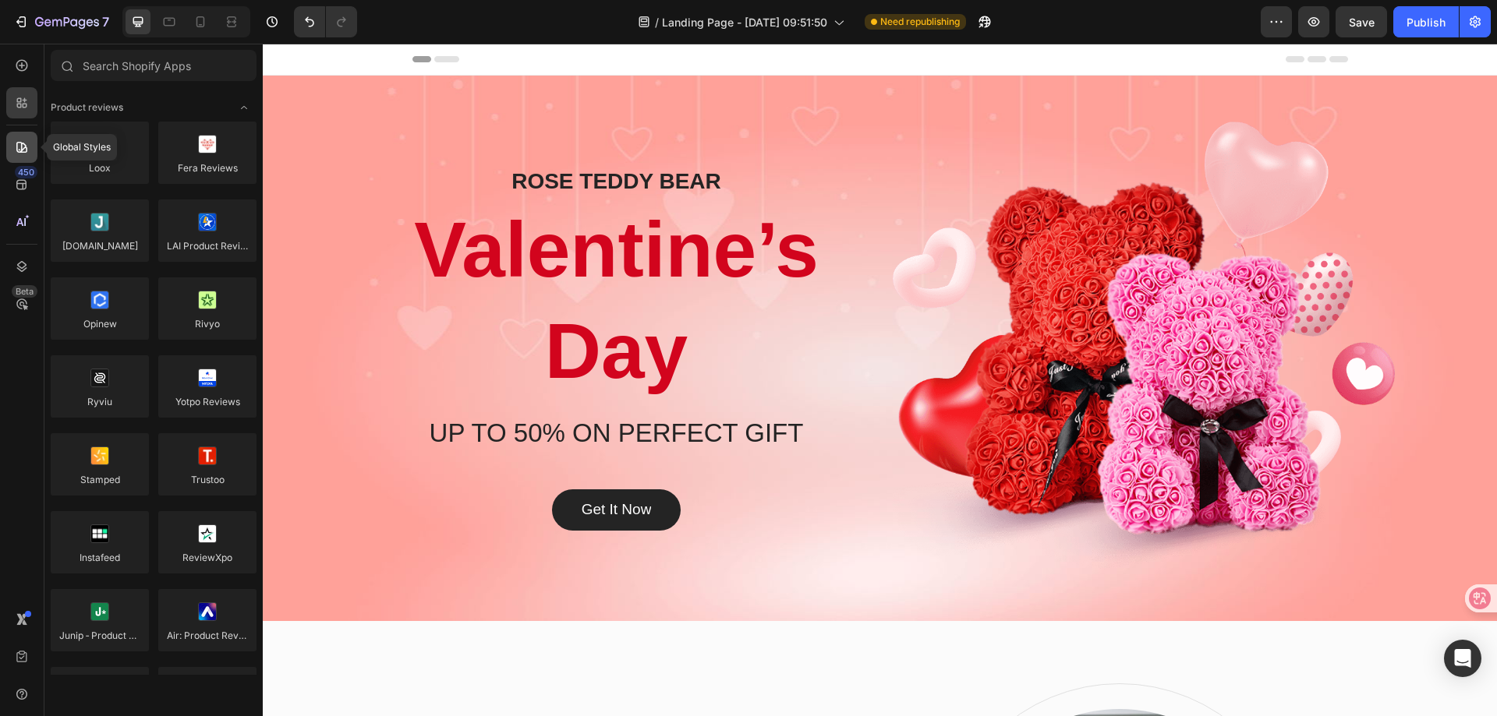
click at [27, 145] on icon at bounding box center [22, 148] width 16 height 16
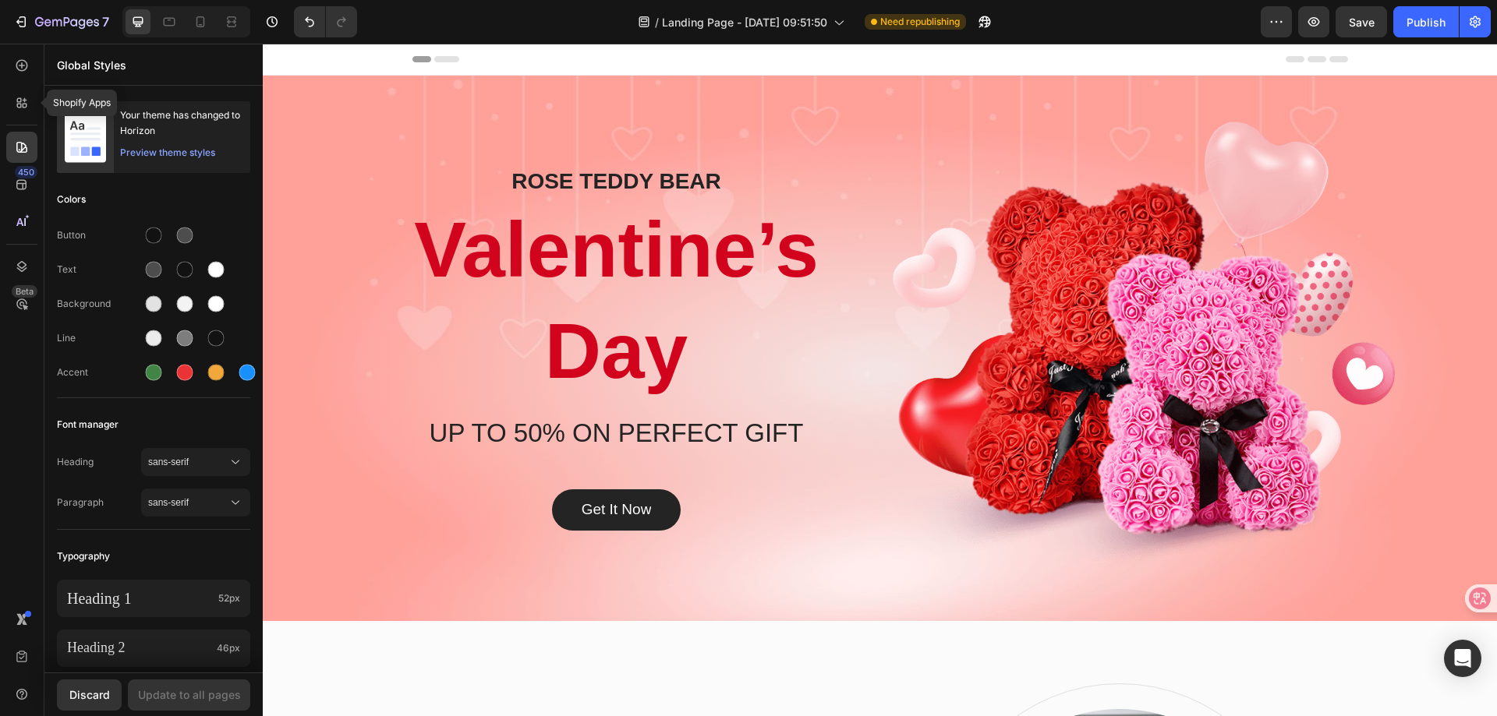
drag, startPoint x: 23, startPoint y: 101, endPoint x: 37, endPoint y: 121, distance: 24.7
click at [23, 101] on icon at bounding box center [25, 100] width 5 height 5
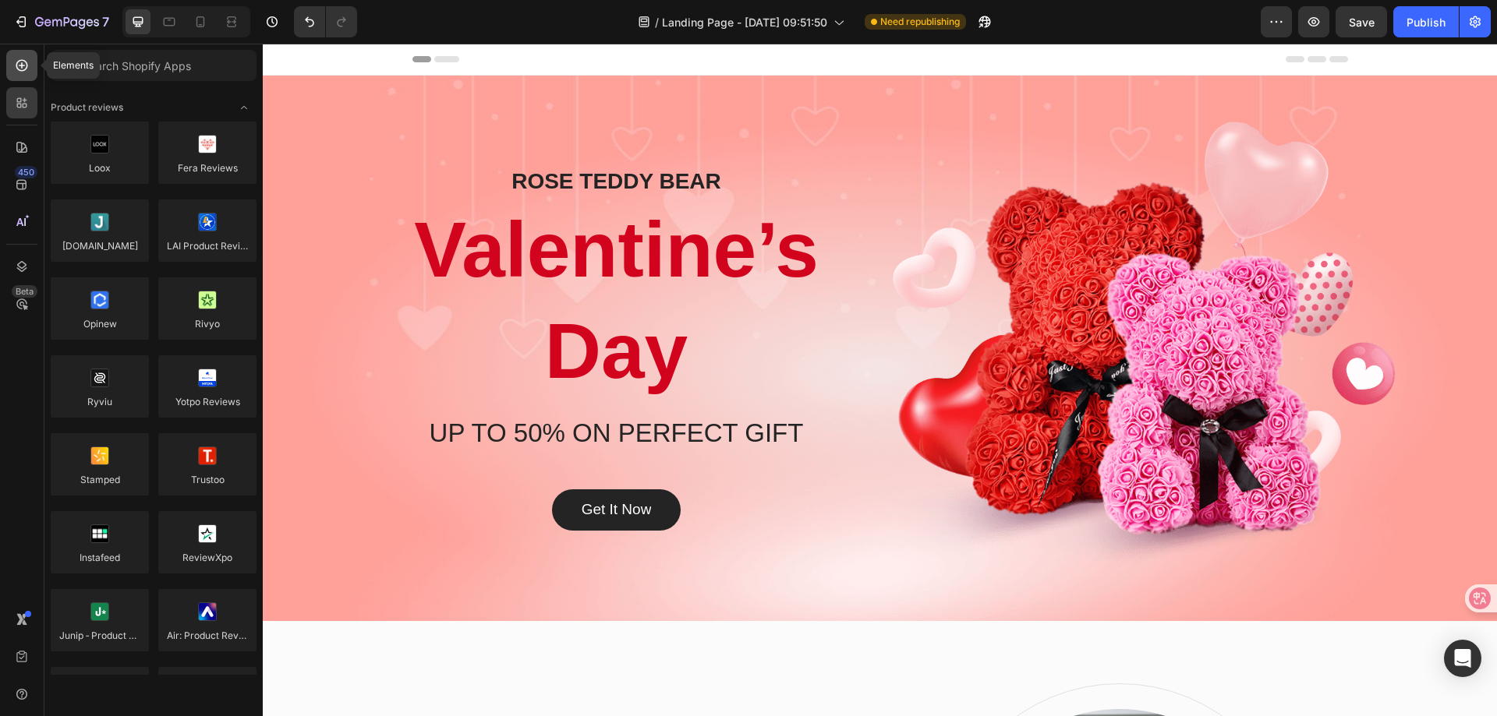
click at [15, 62] on icon at bounding box center [22, 66] width 16 height 16
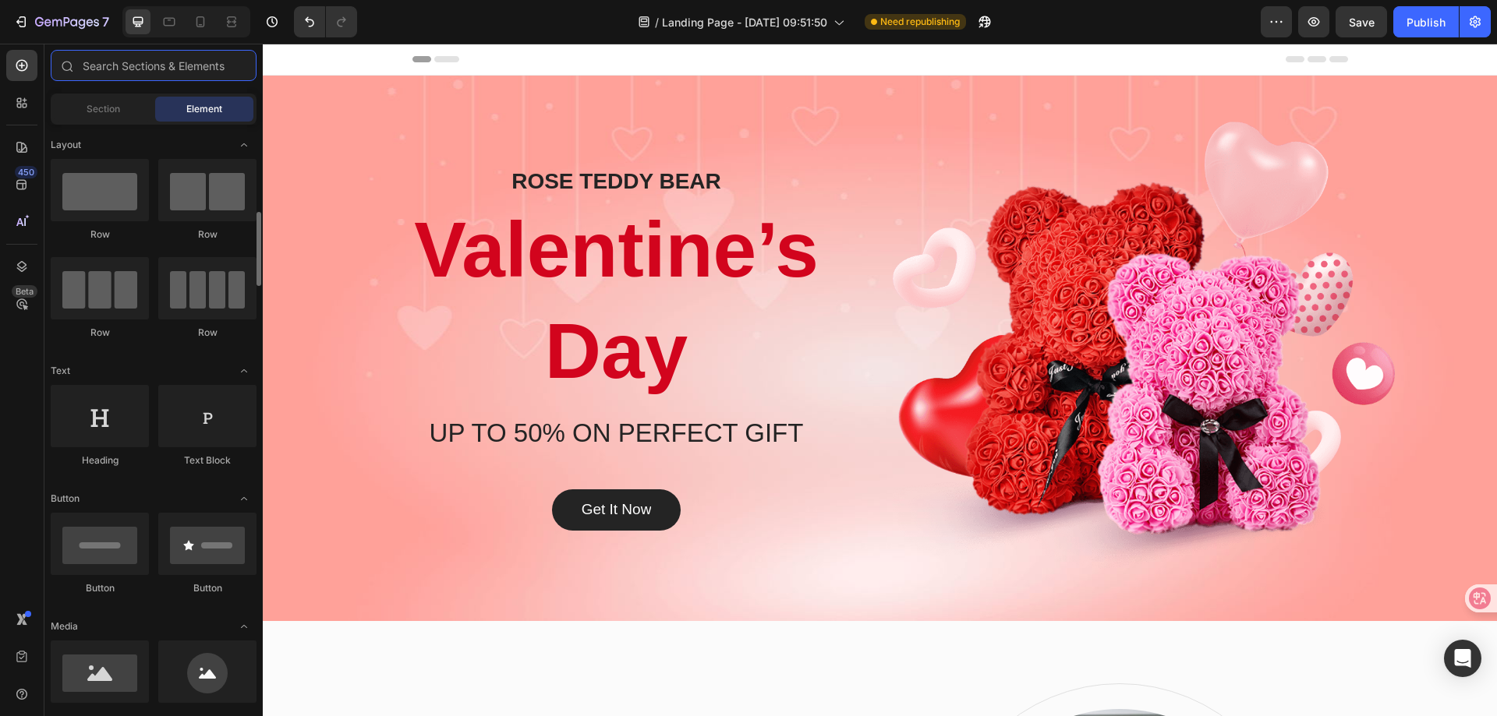
scroll to position [156, 0]
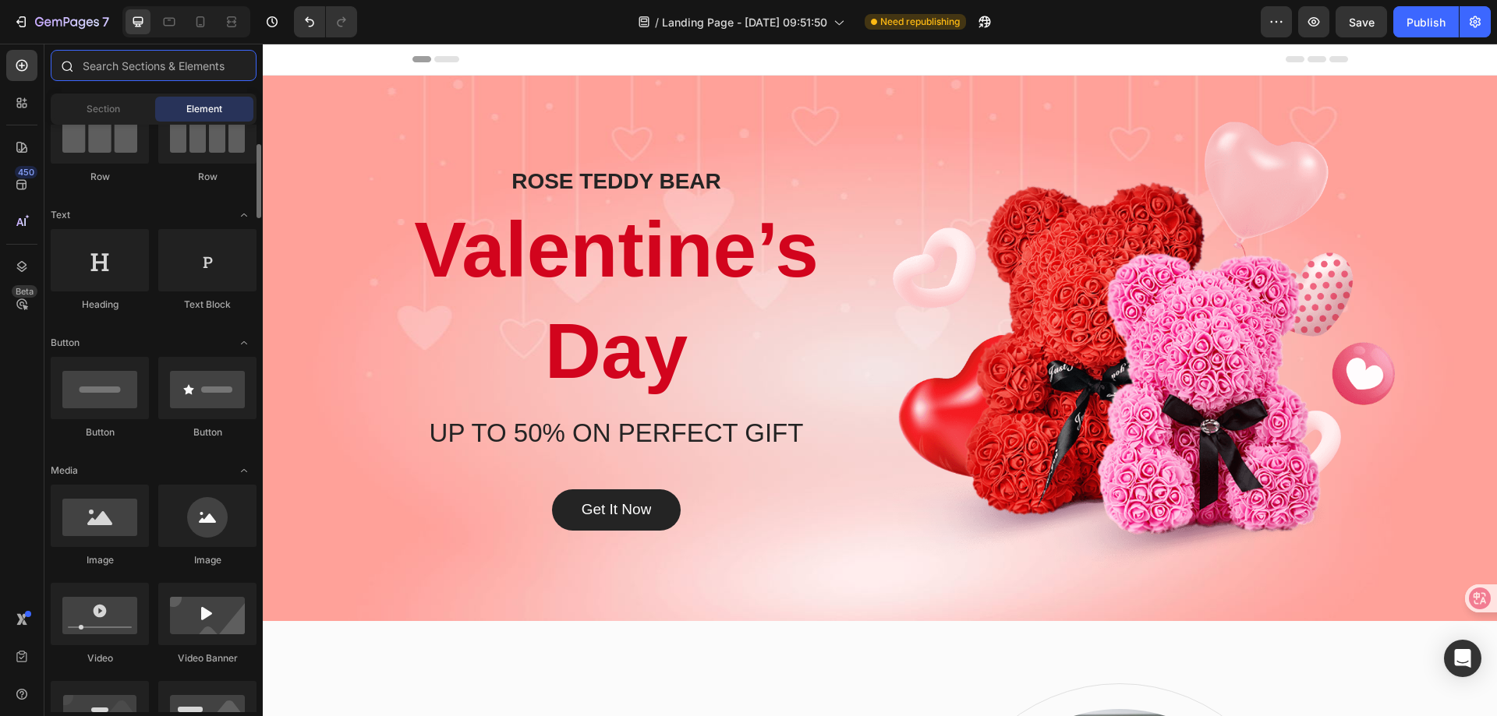
click at [113, 70] on input "text" at bounding box center [154, 65] width 206 height 31
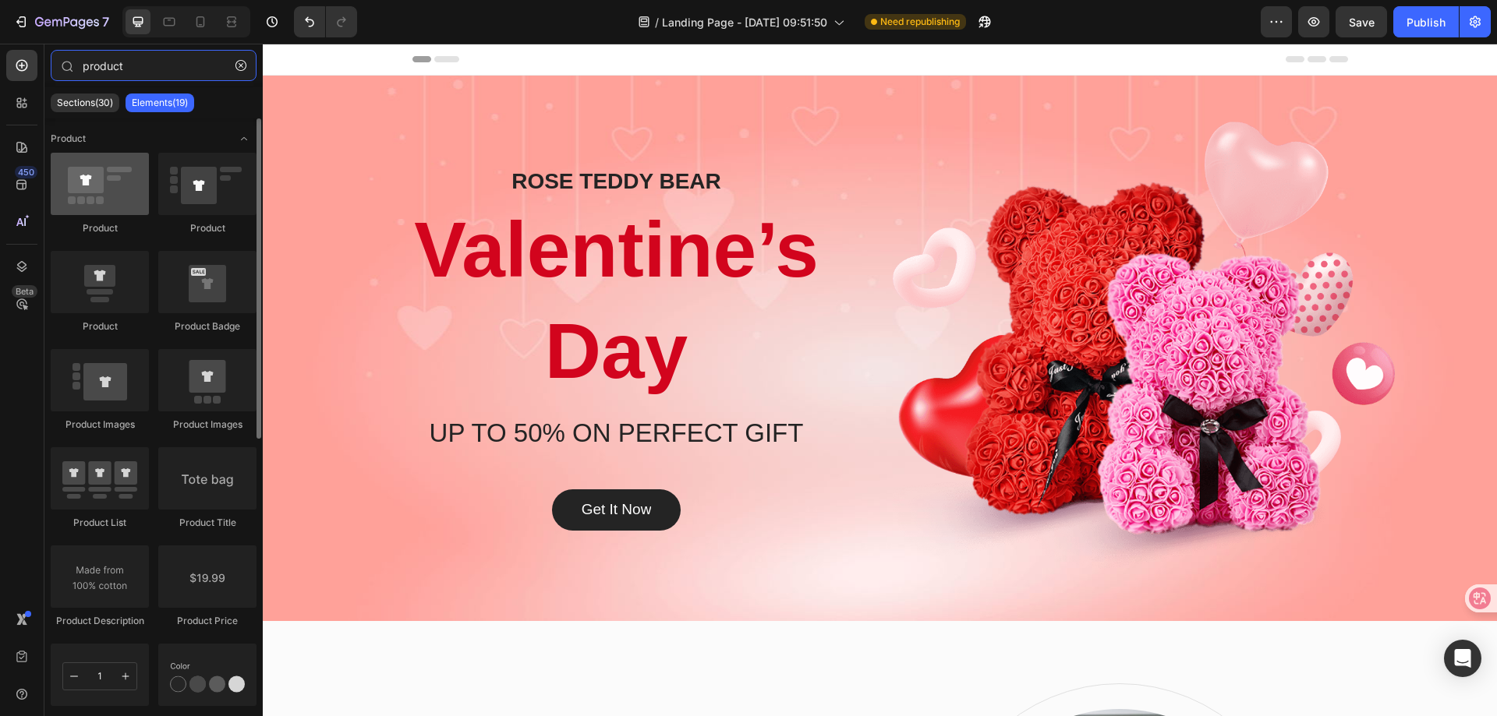
type input "product"
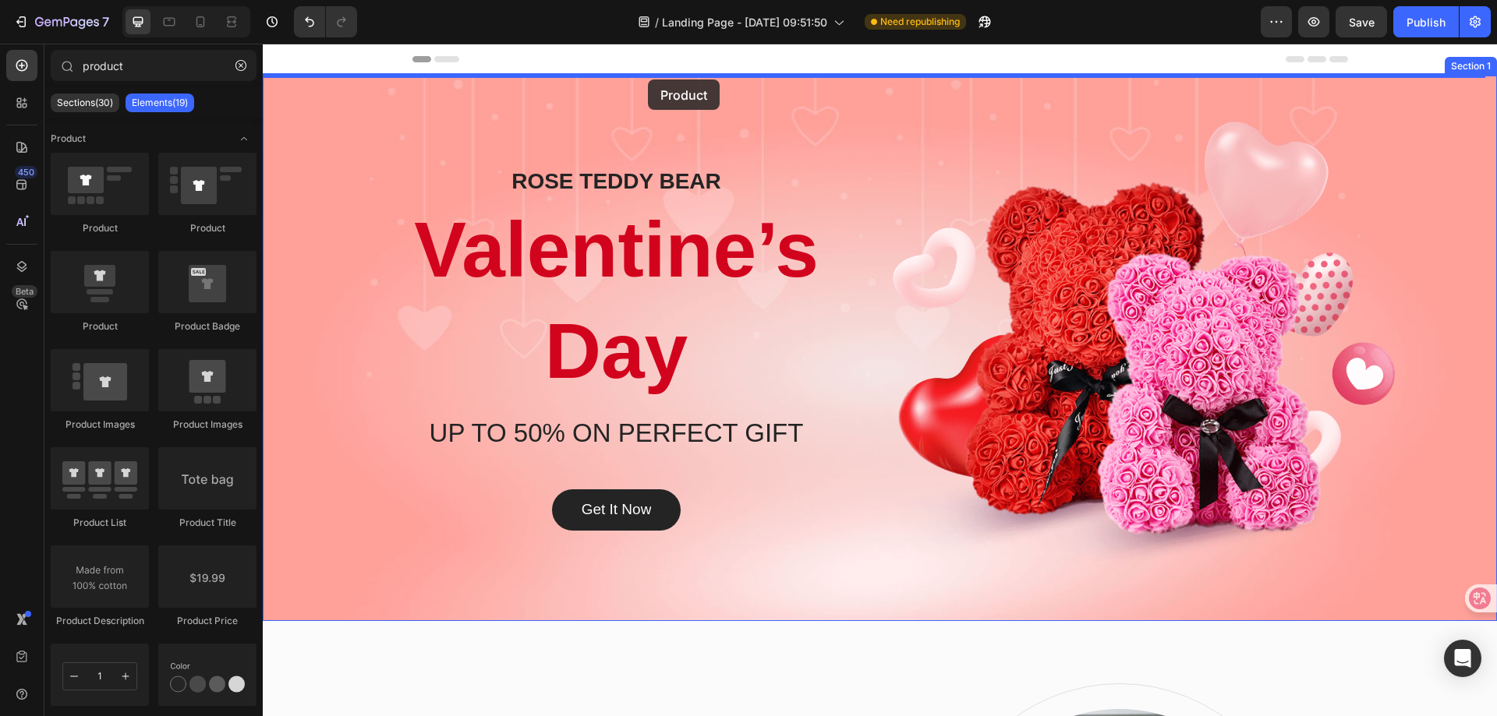
drag, startPoint x: 351, startPoint y: 239, endPoint x: 648, endPoint y: 80, distance: 336.9
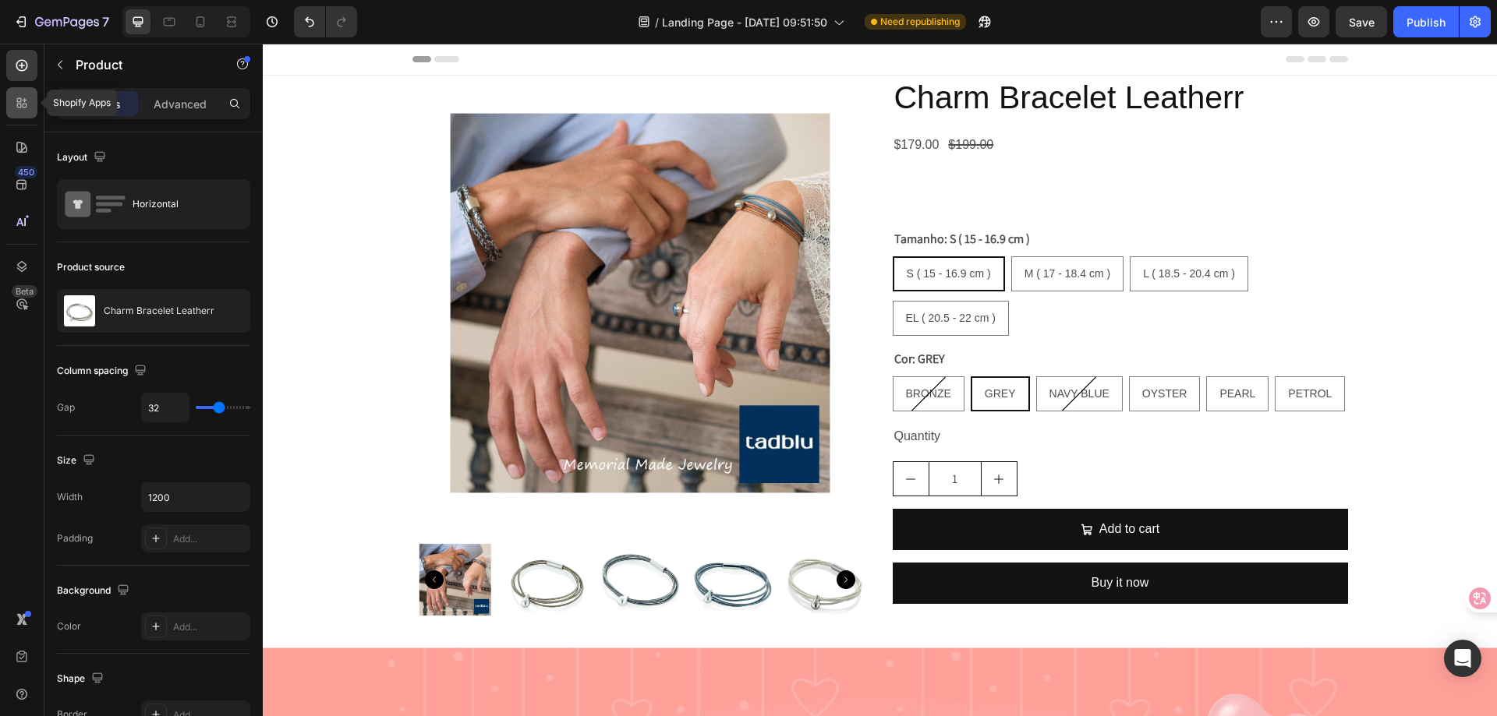
click at [23, 105] on icon at bounding box center [25, 106] width 5 height 5
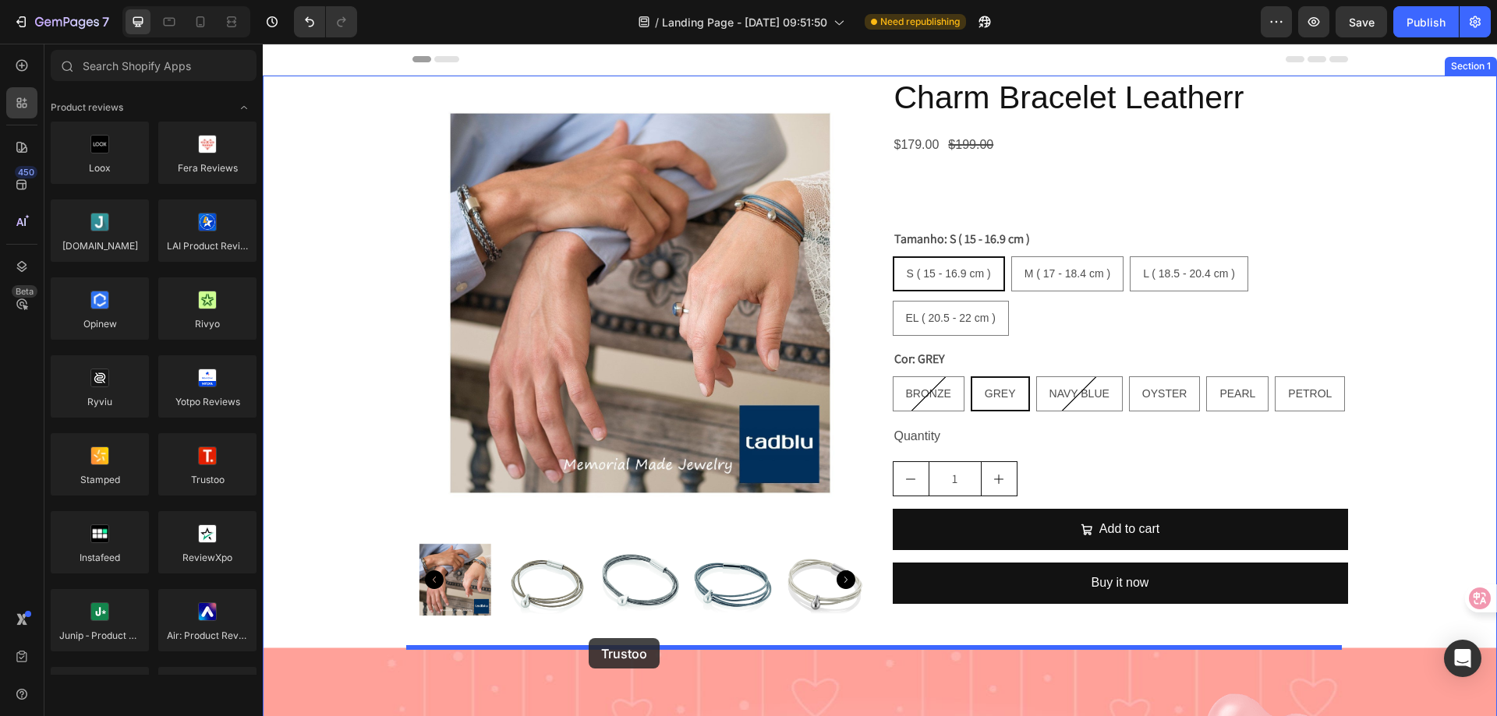
drag, startPoint x: 464, startPoint y: 517, endPoint x: 539, endPoint y: 636, distance: 141.2
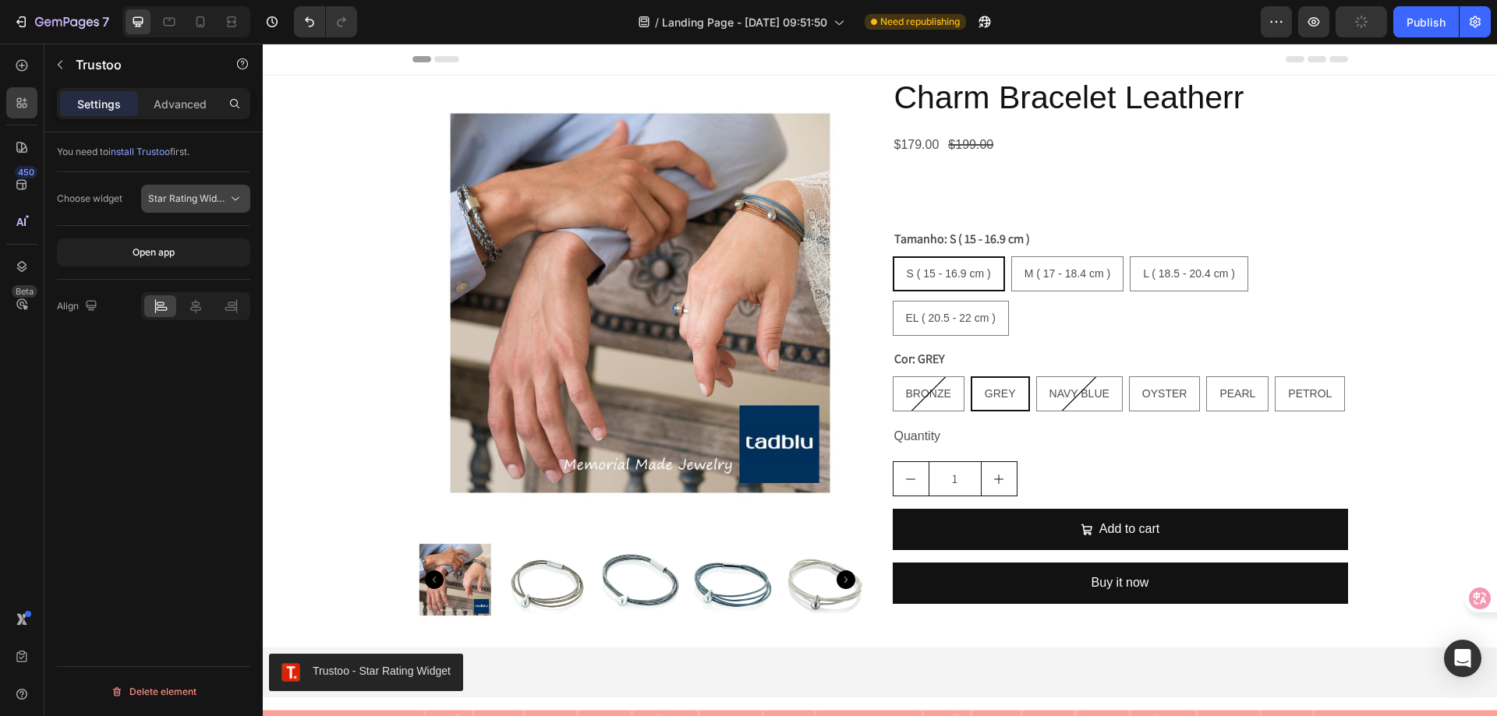
click at [189, 191] on div "Star Rating Widget" at bounding box center [195, 199] width 95 height 16
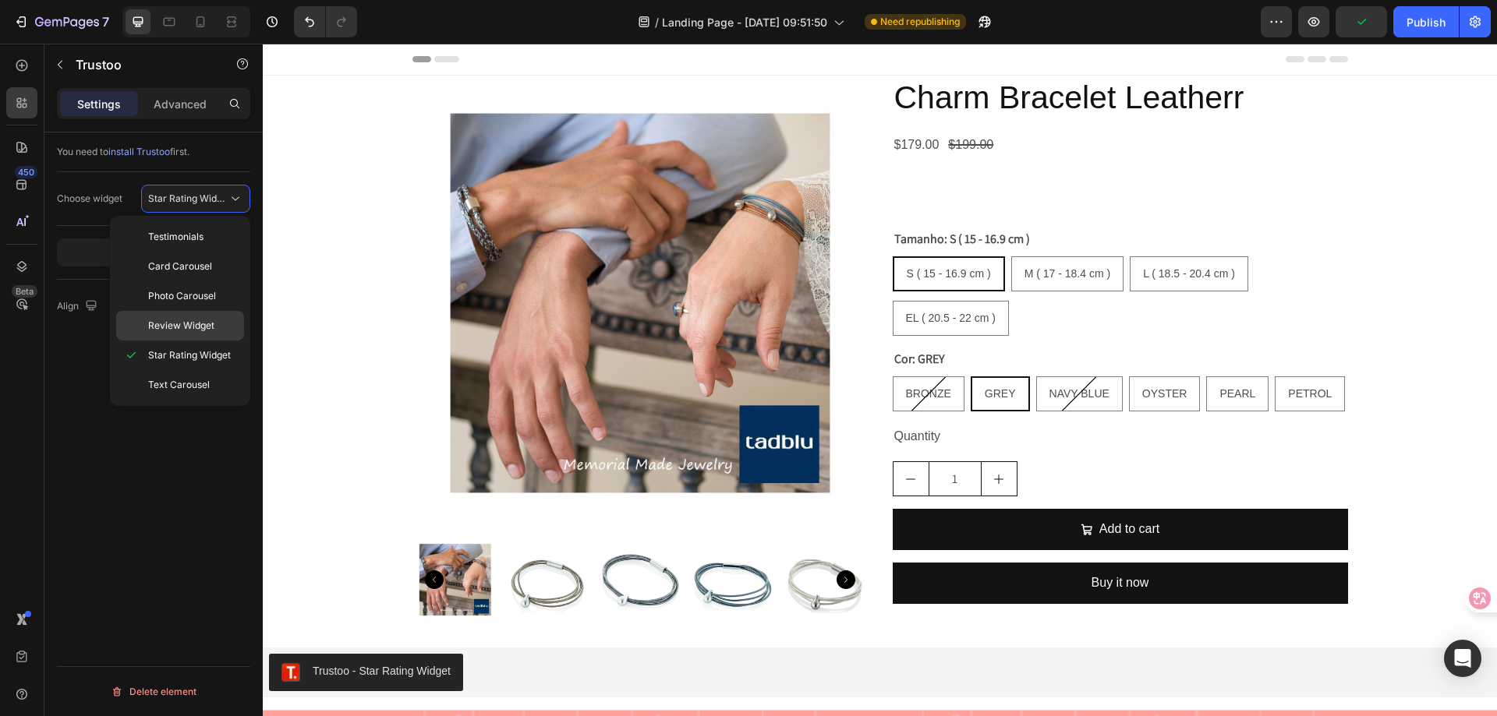
drag, startPoint x: 168, startPoint y: 324, endPoint x: 155, endPoint y: 333, distance: 15.6
click at [167, 324] on span "Review Widget" at bounding box center [181, 326] width 66 height 14
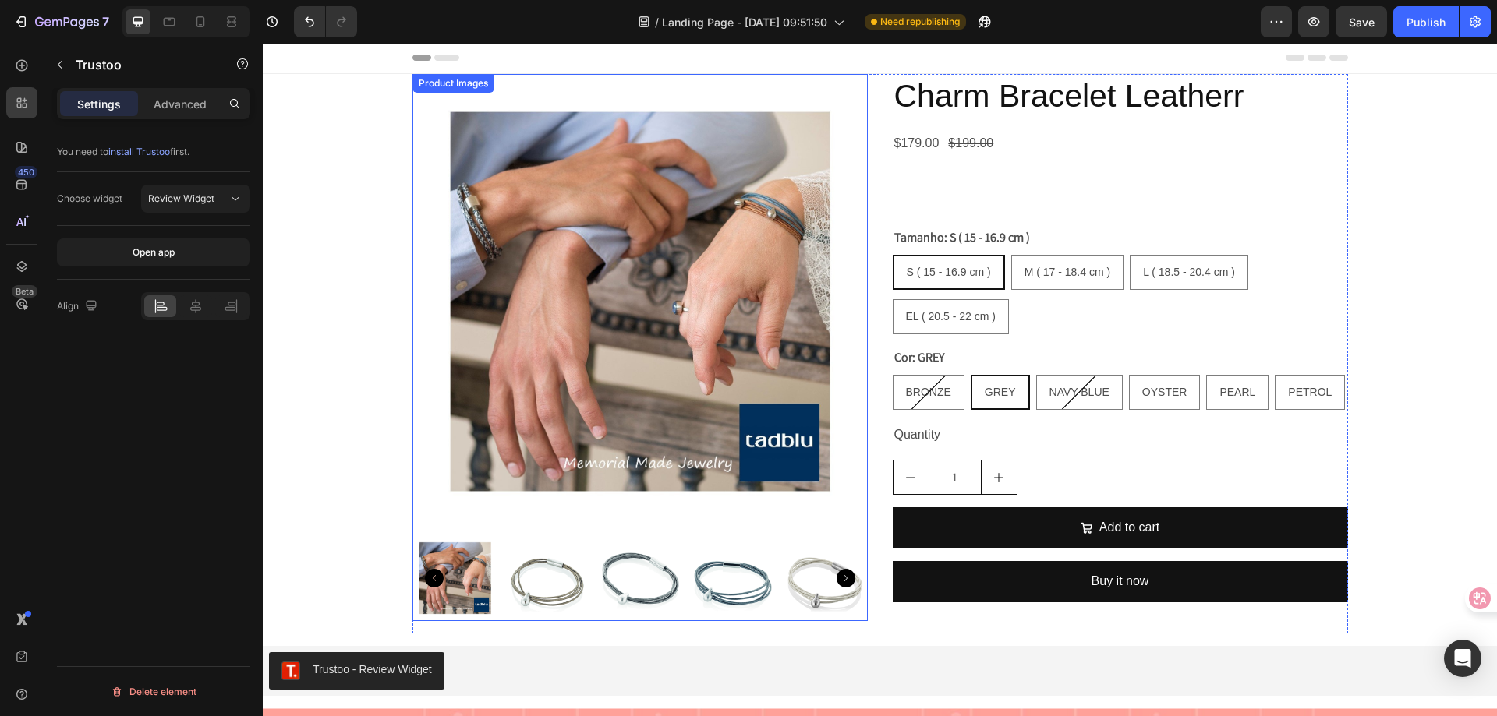
scroll to position [0, 0]
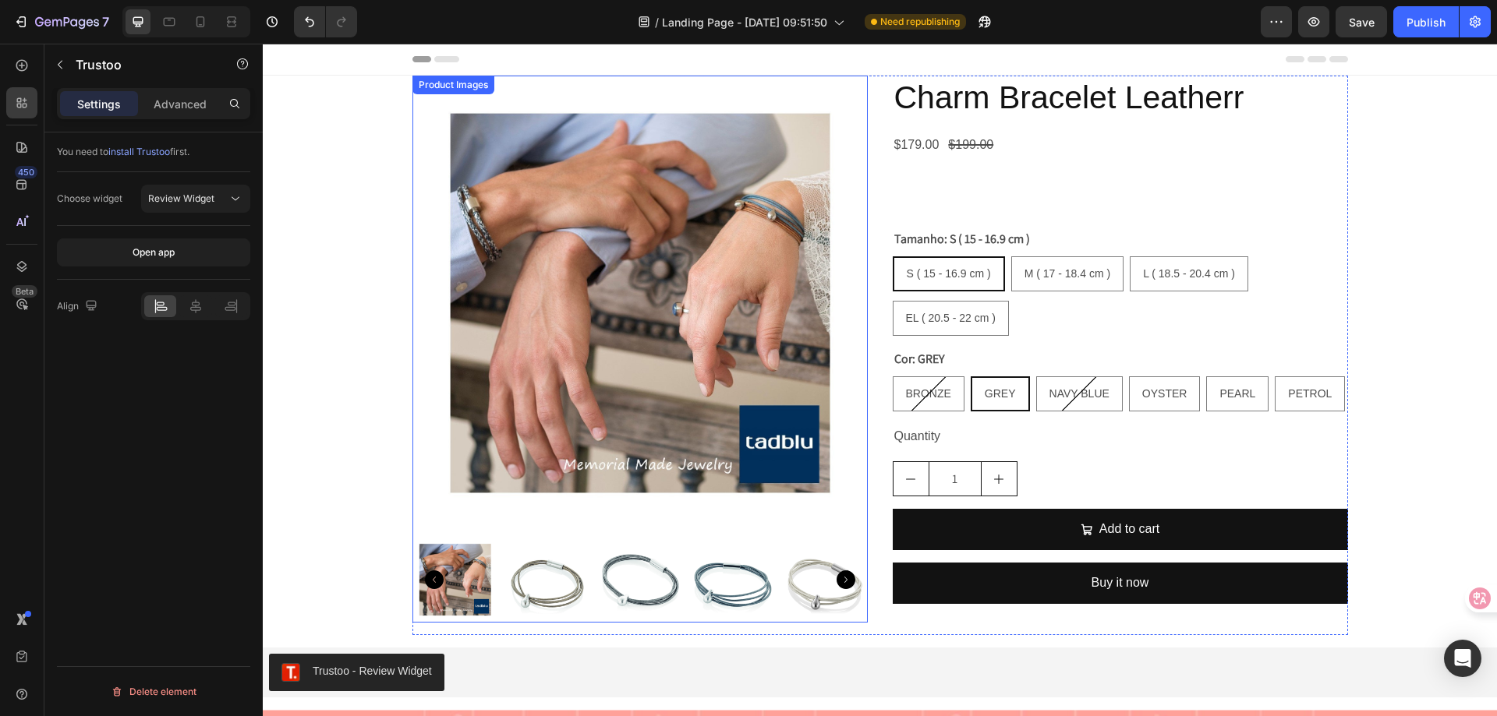
click at [1065, 162] on div "Charm Bracelet Leatherr Product Title $179.00 Product Price Product Price $199.…" at bounding box center [1120, 356] width 455 height 560
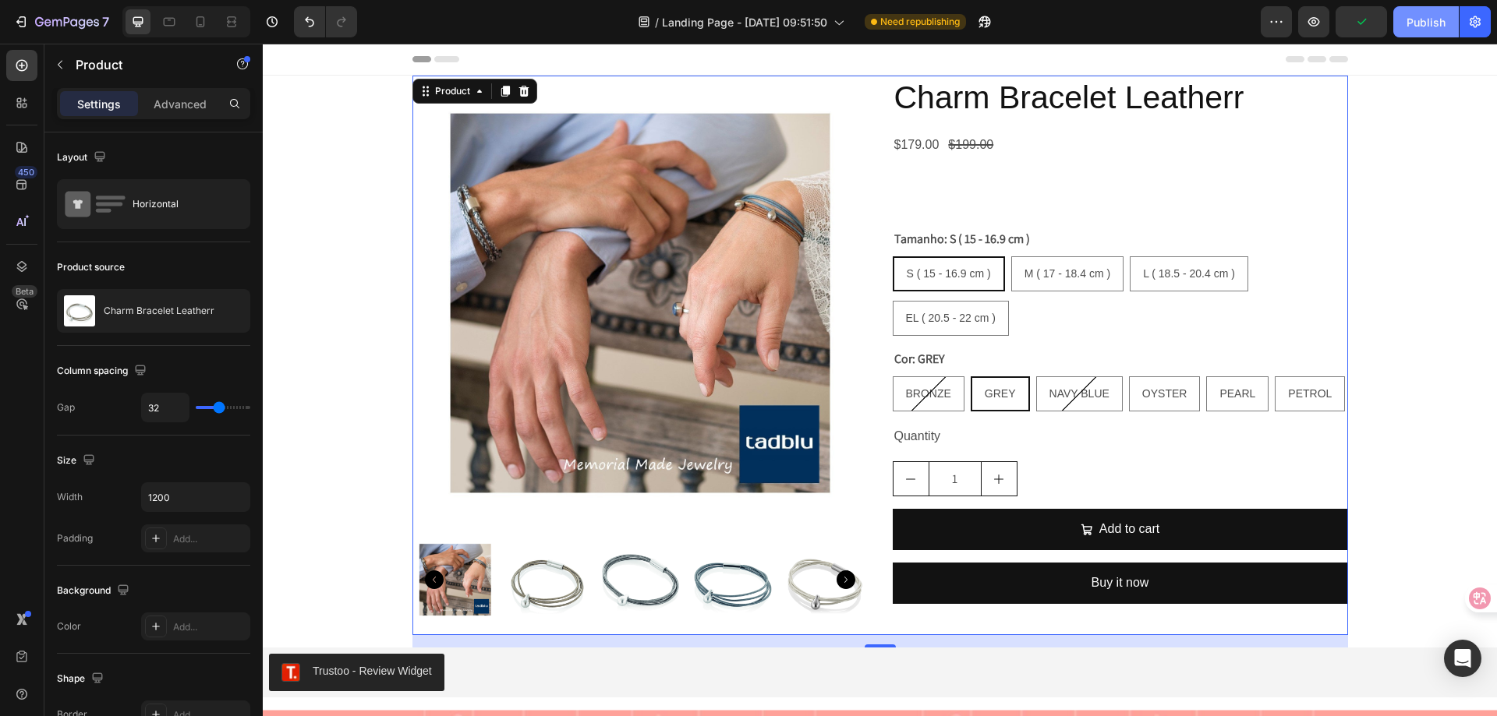
click at [1413, 30] on button "Publish" at bounding box center [1425, 21] width 65 height 31
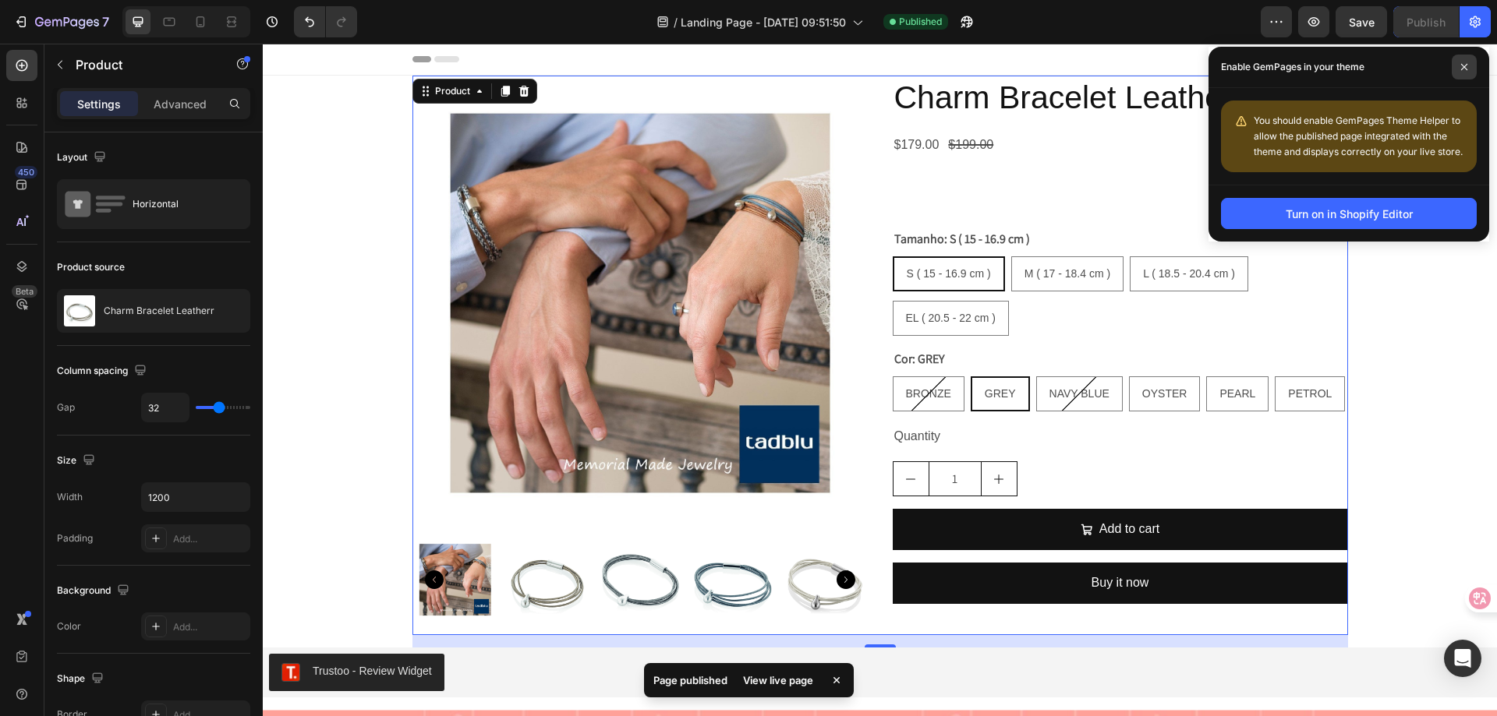
click at [1469, 61] on span at bounding box center [1464, 67] width 25 height 25
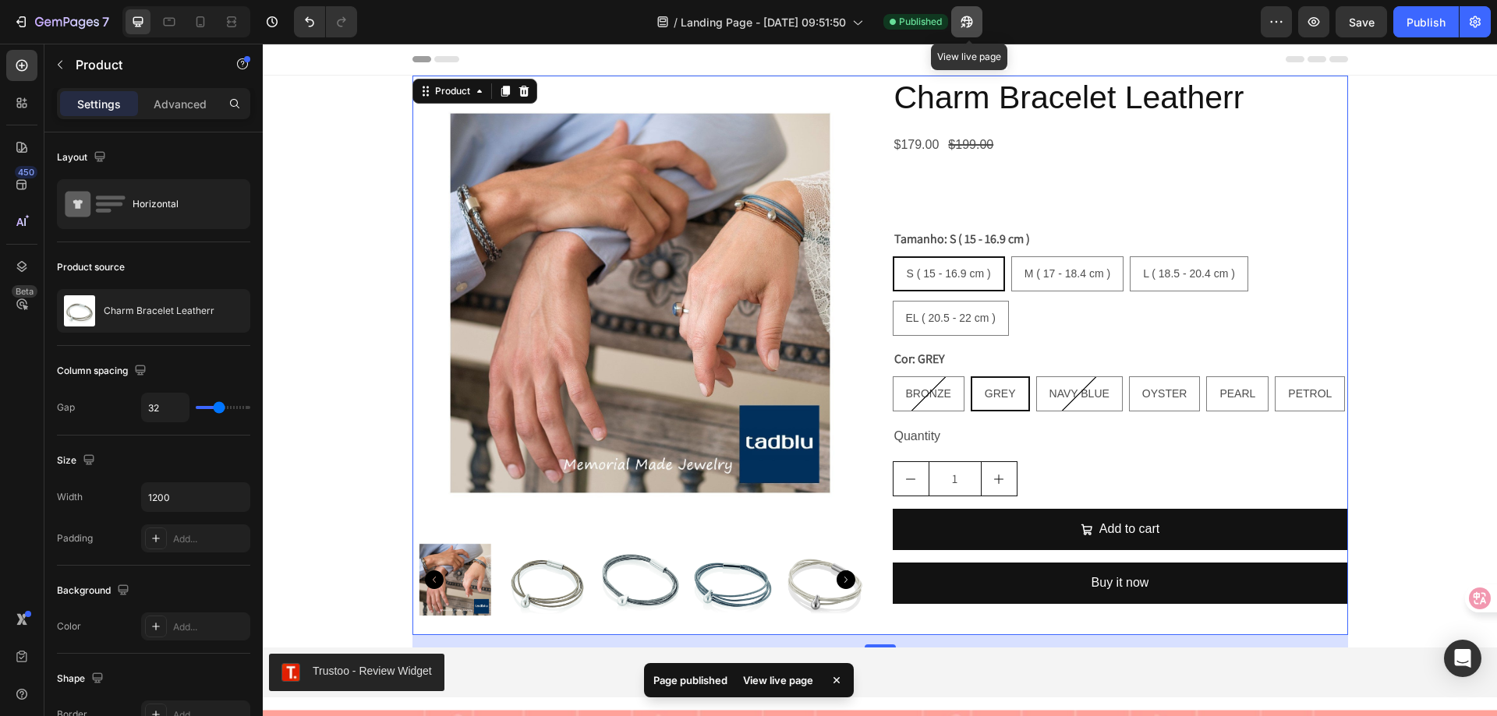
click at [971, 26] on icon "button" at bounding box center [967, 22] width 16 height 16
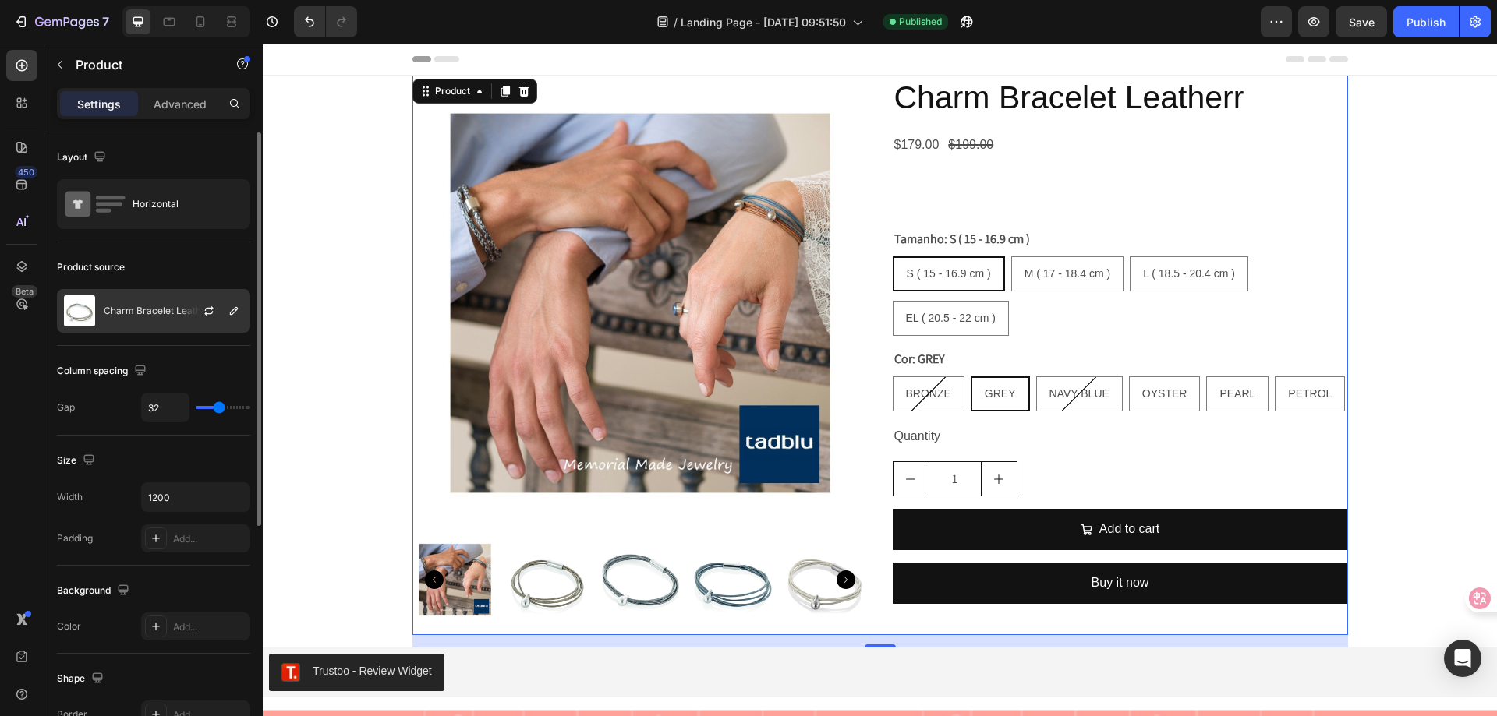
click at [143, 311] on p "Charm Bracelet Leatherr" at bounding box center [159, 311] width 111 height 11
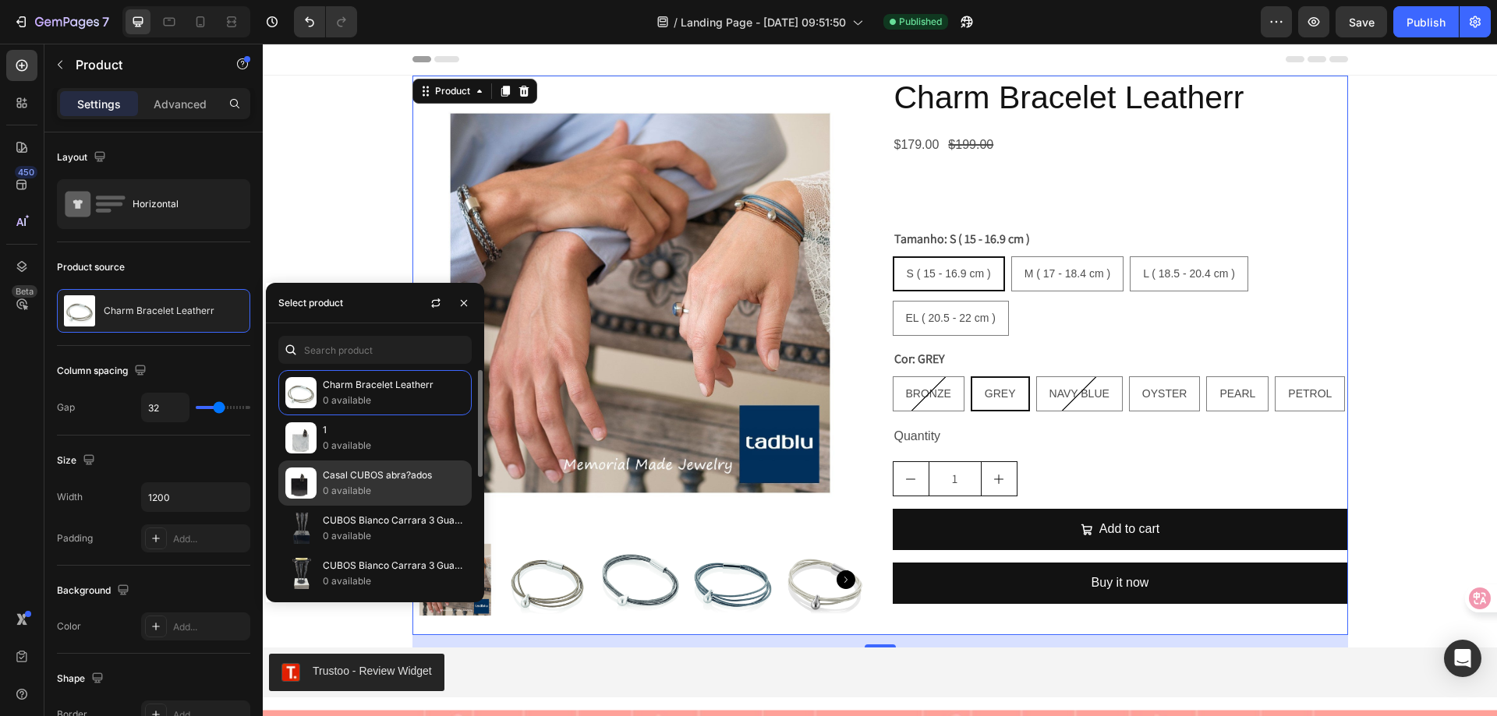
click at [378, 506] on div "Casal CUBOS abra?ados 0 available" at bounding box center [374, 528] width 193 height 45
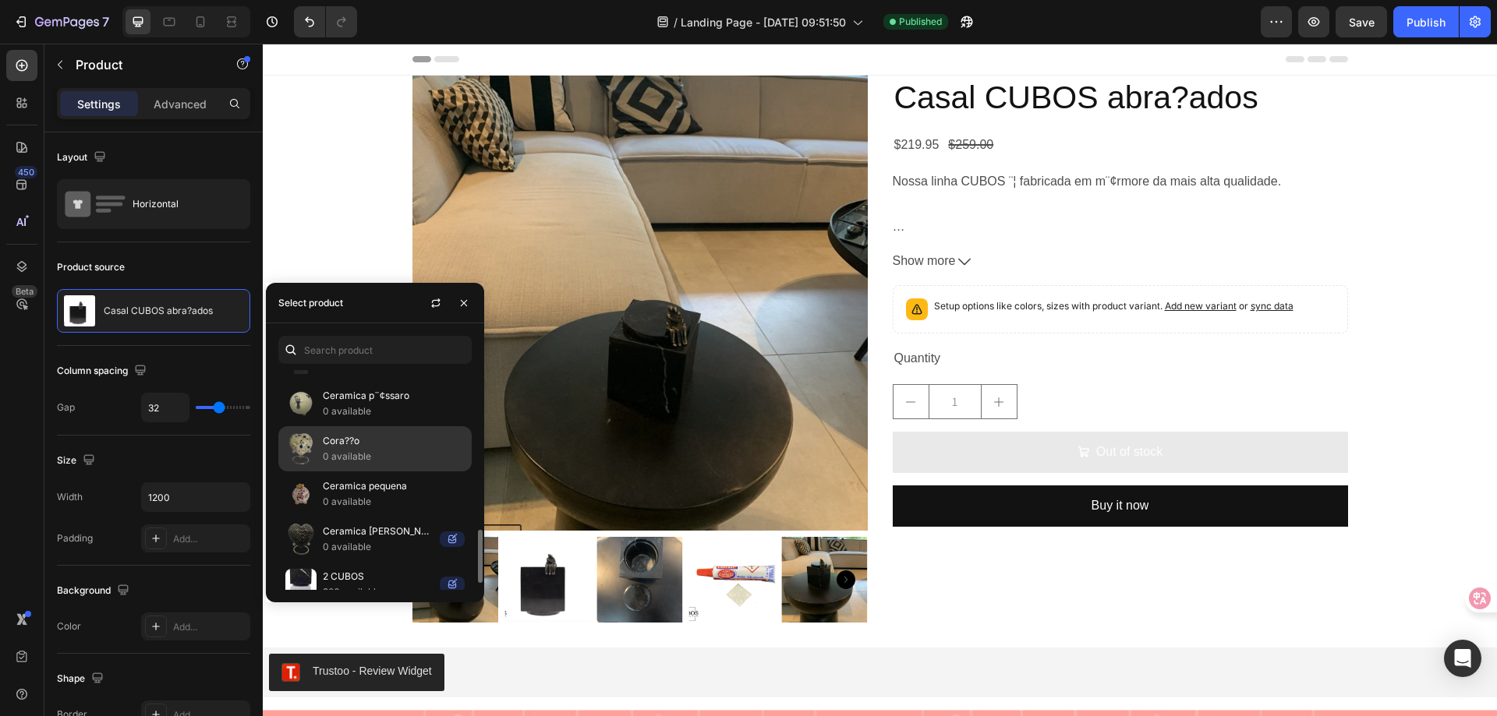
scroll to position [572, 0]
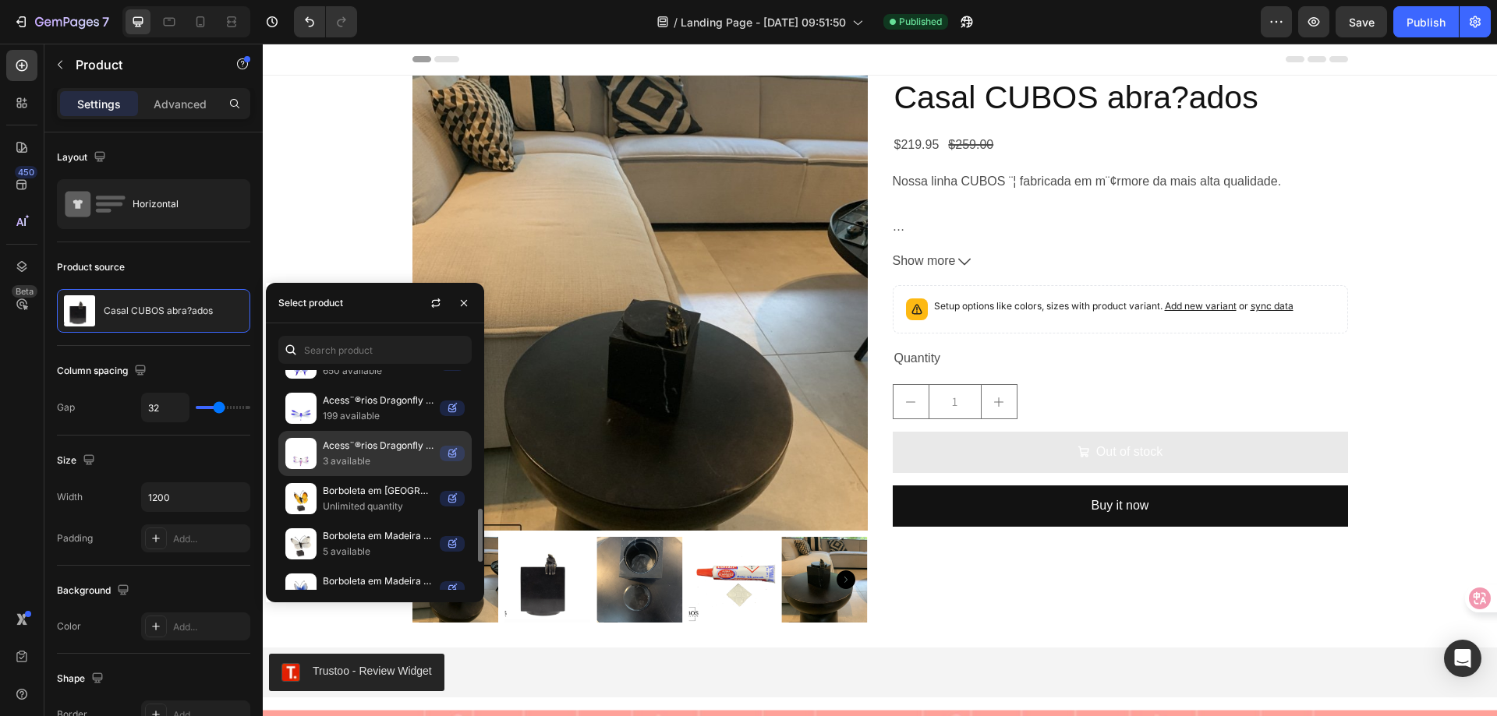
click at [375, 446] on p "Acess¨®rios Dragonfly 9cm" at bounding box center [378, 446] width 111 height 16
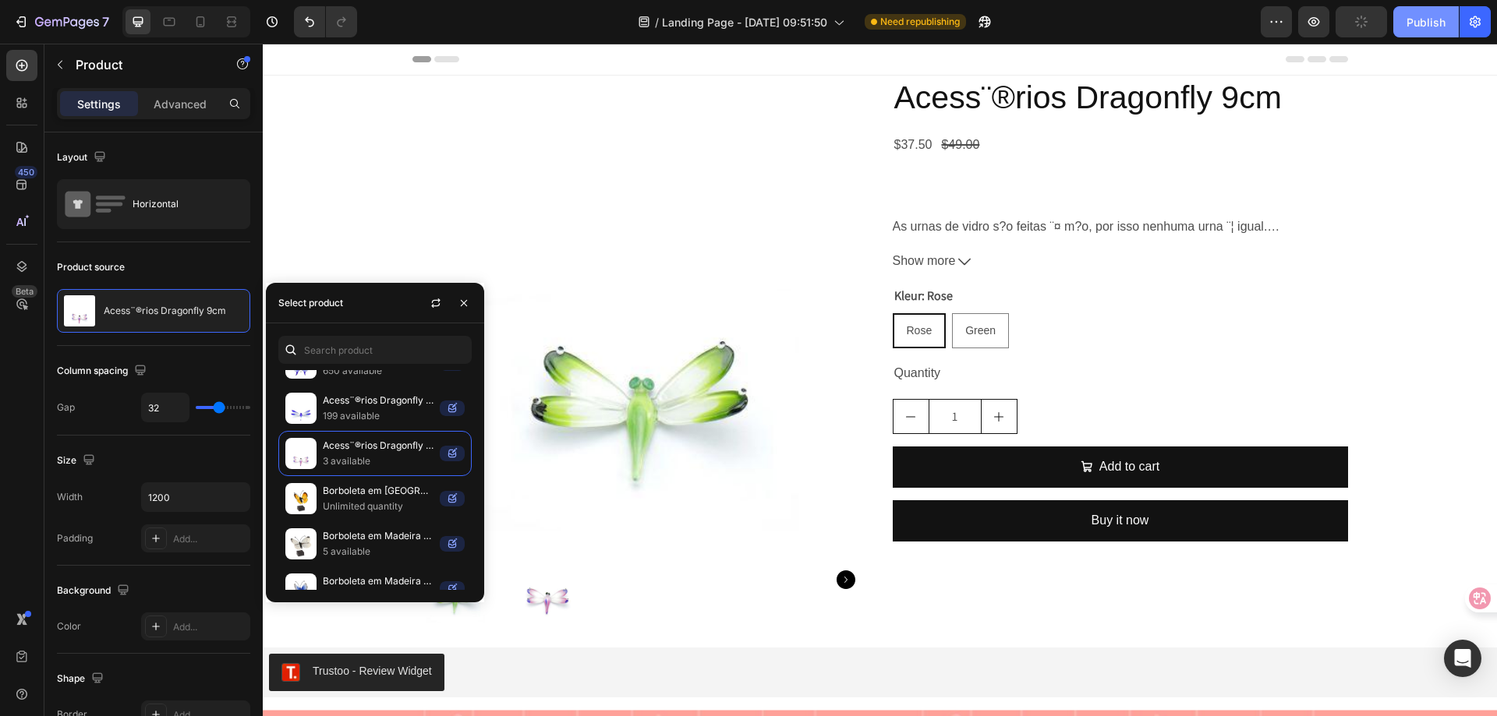
click at [1408, 22] on div "Publish" at bounding box center [1425, 22] width 39 height 16
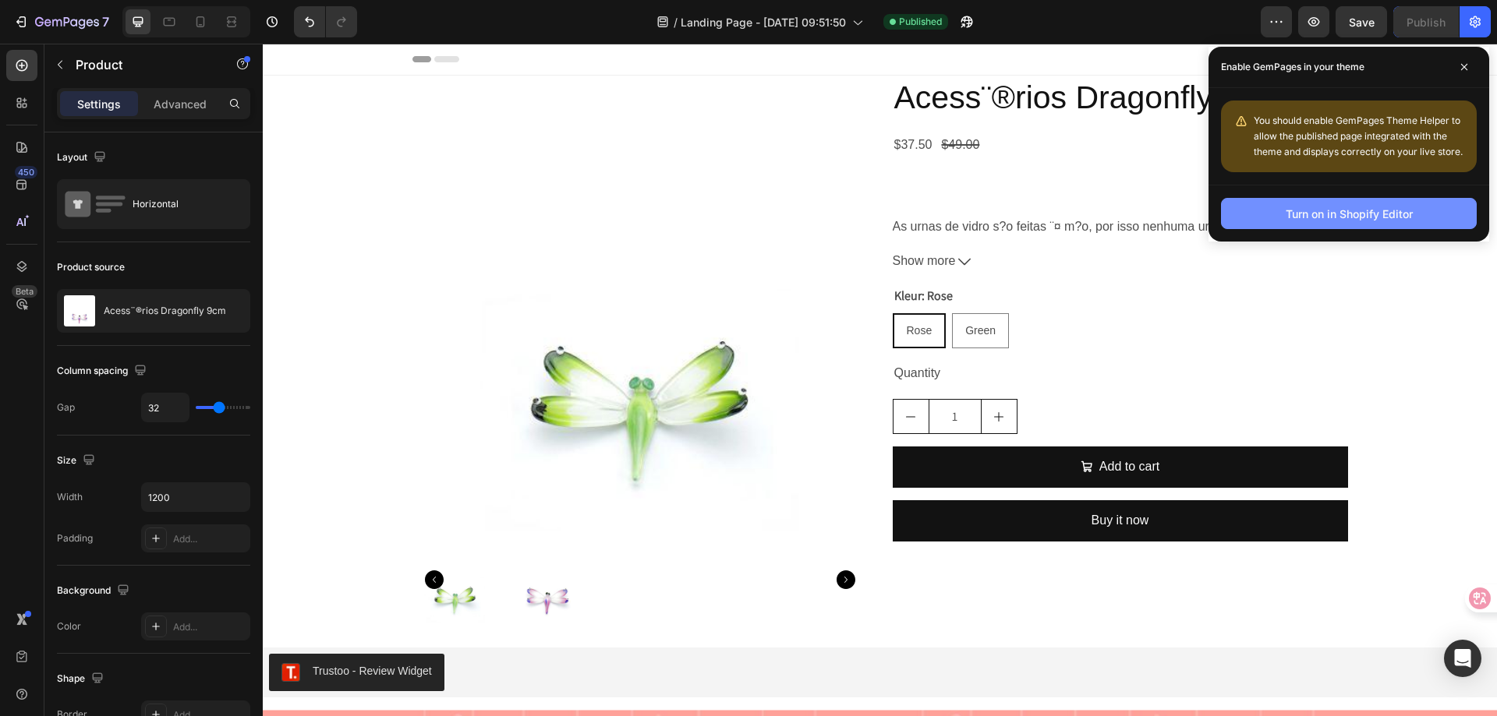
click at [1334, 223] on button "Turn on in Shopify Editor" at bounding box center [1349, 213] width 256 height 31
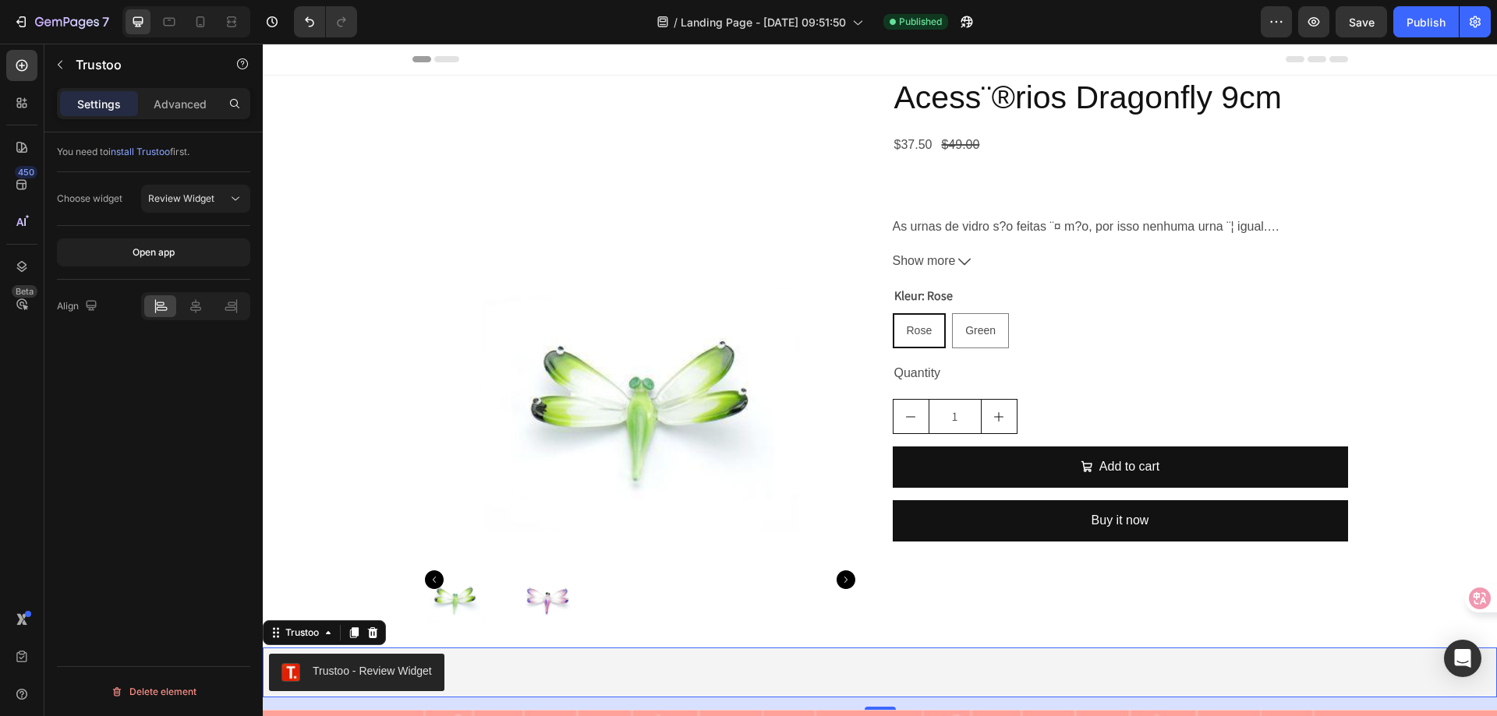
click at [390, 674] on div "Trustoo - Review Widget" at bounding box center [372, 671] width 119 height 16
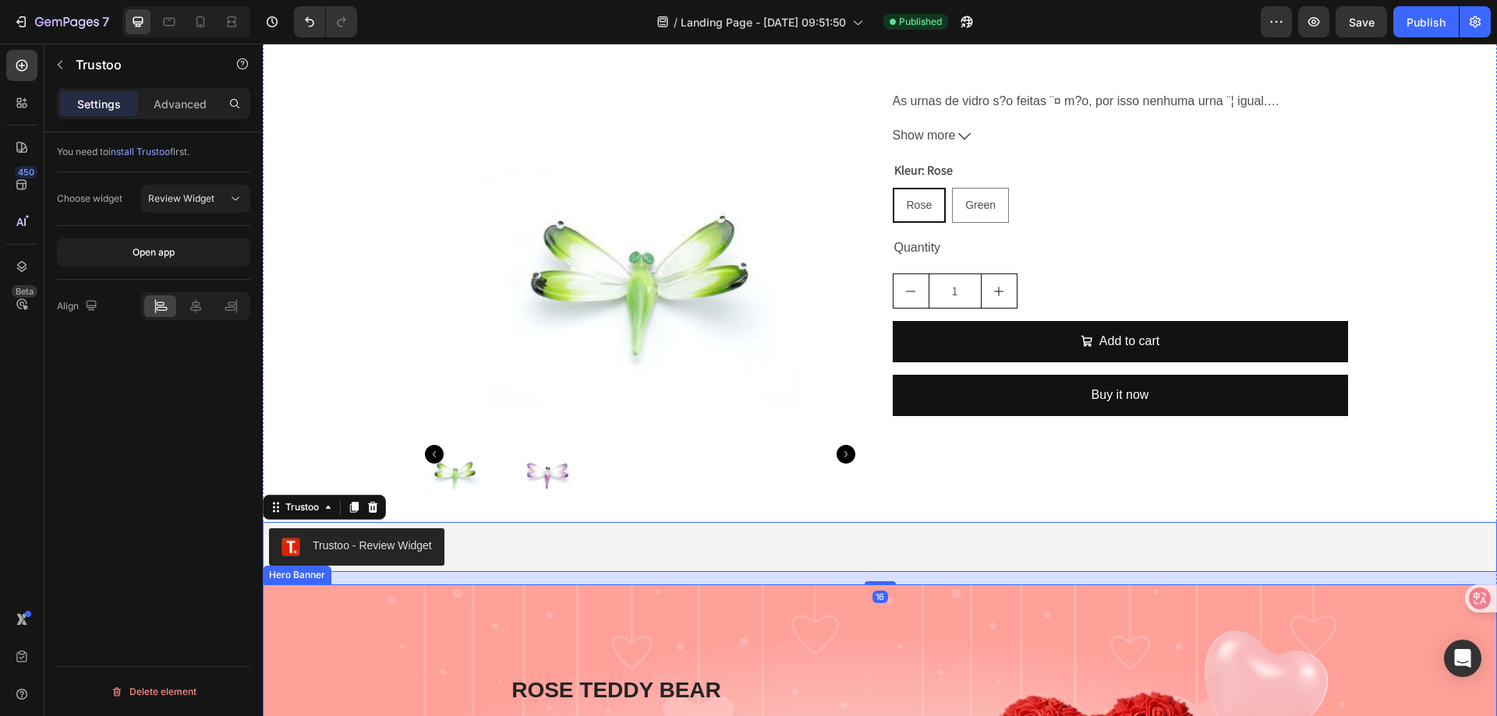
scroll to position [156, 0]
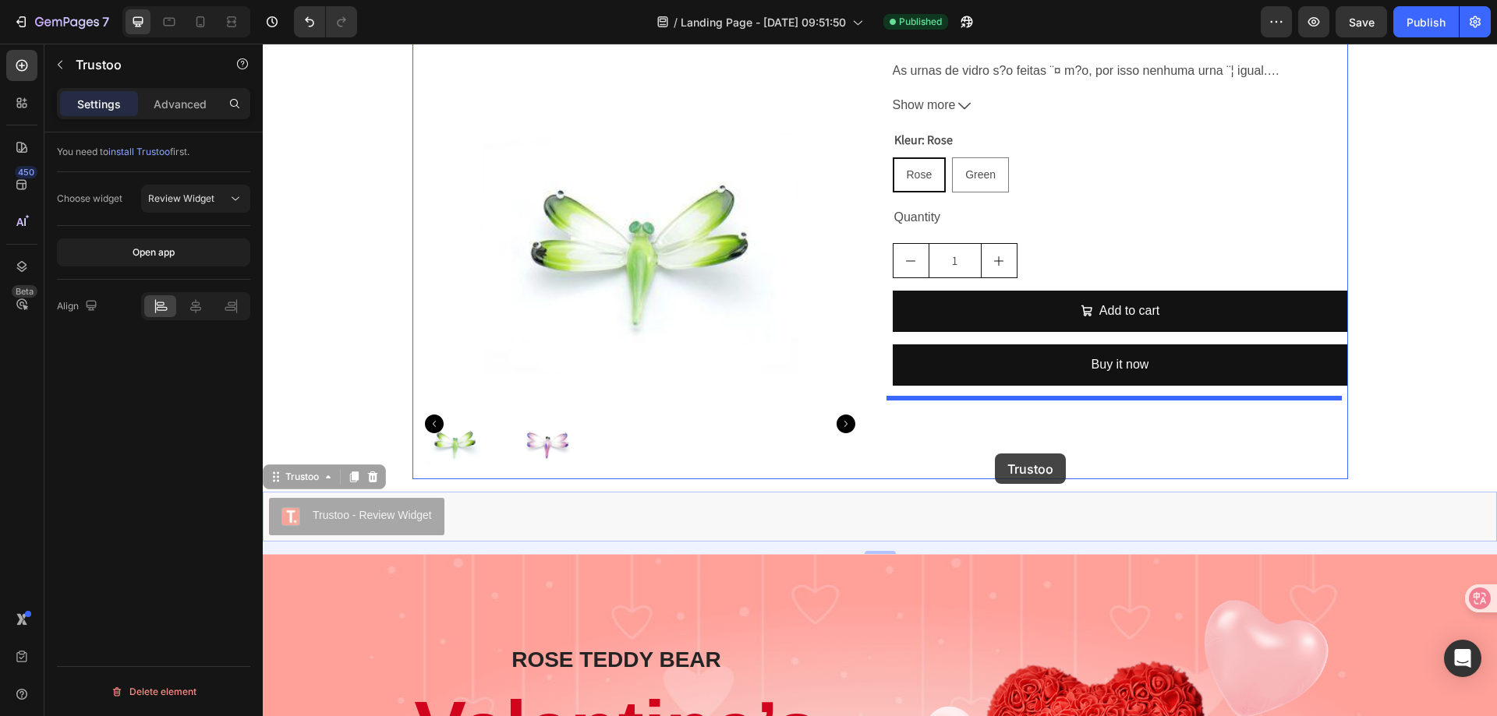
drag, startPoint x: 303, startPoint y: 515, endPoint x: 995, endPoint y: 454, distance: 694.1
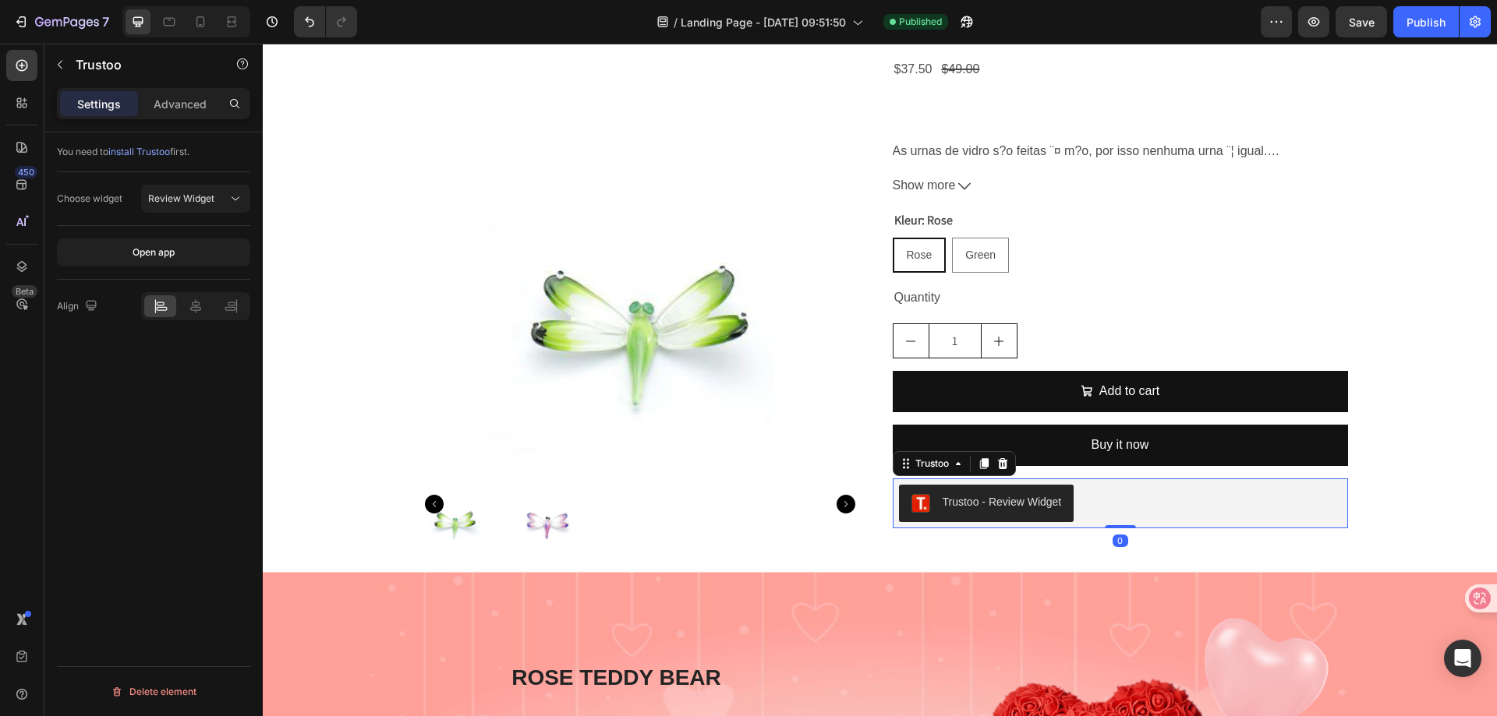
scroll to position [0, 0]
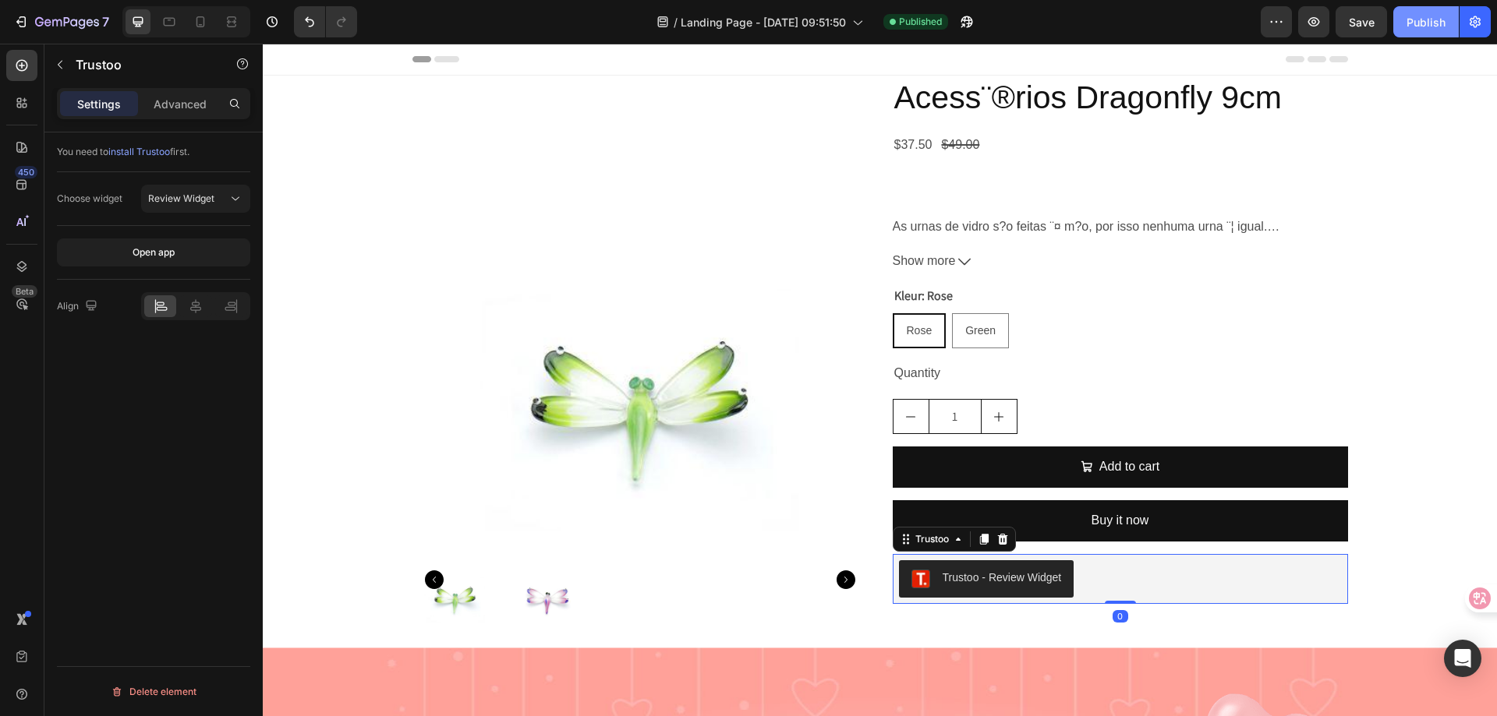
click at [1424, 29] on div "Publish" at bounding box center [1425, 22] width 39 height 16
click at [477, 118] on img at bounding box center [639, 303] width 455 height 455
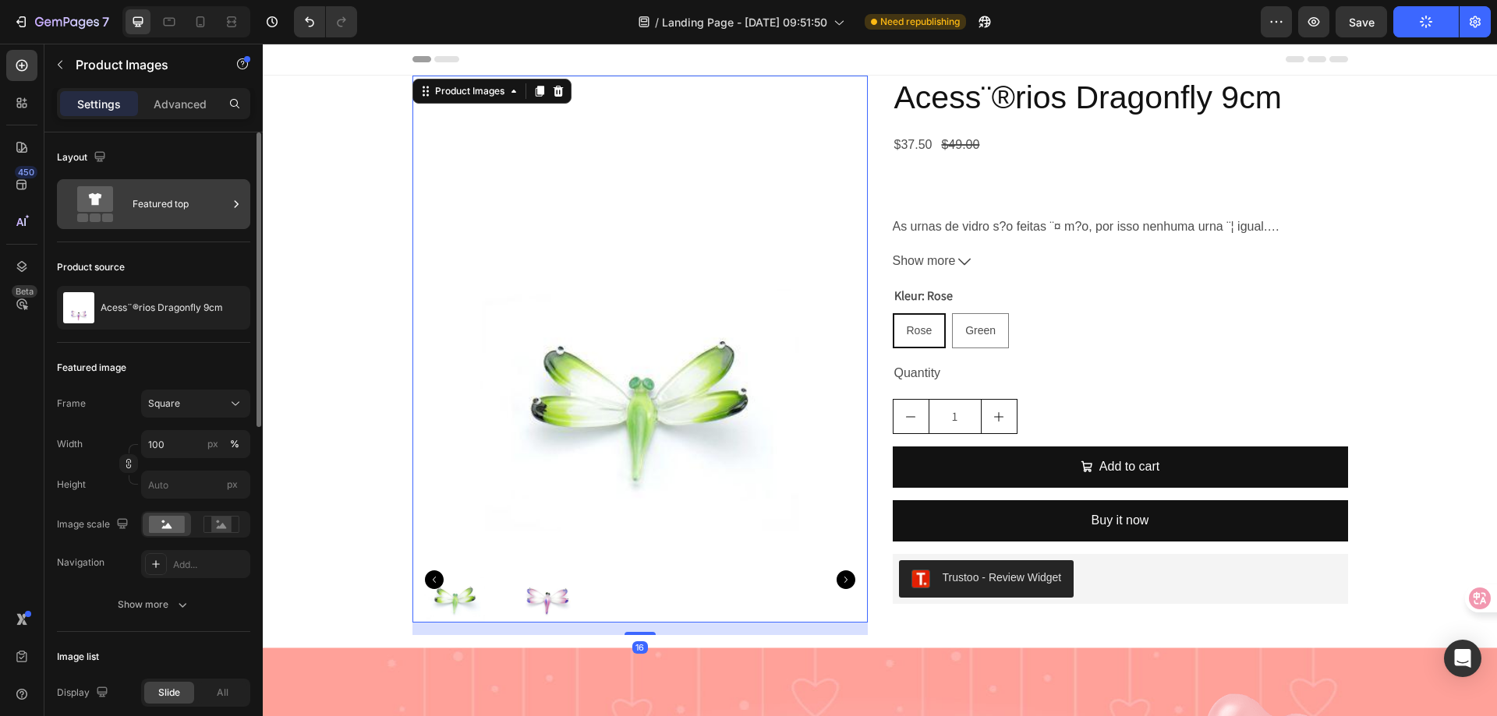
click at [182, 205] on div "Featured top" at bounding box center [180, 204] width 95 height 36
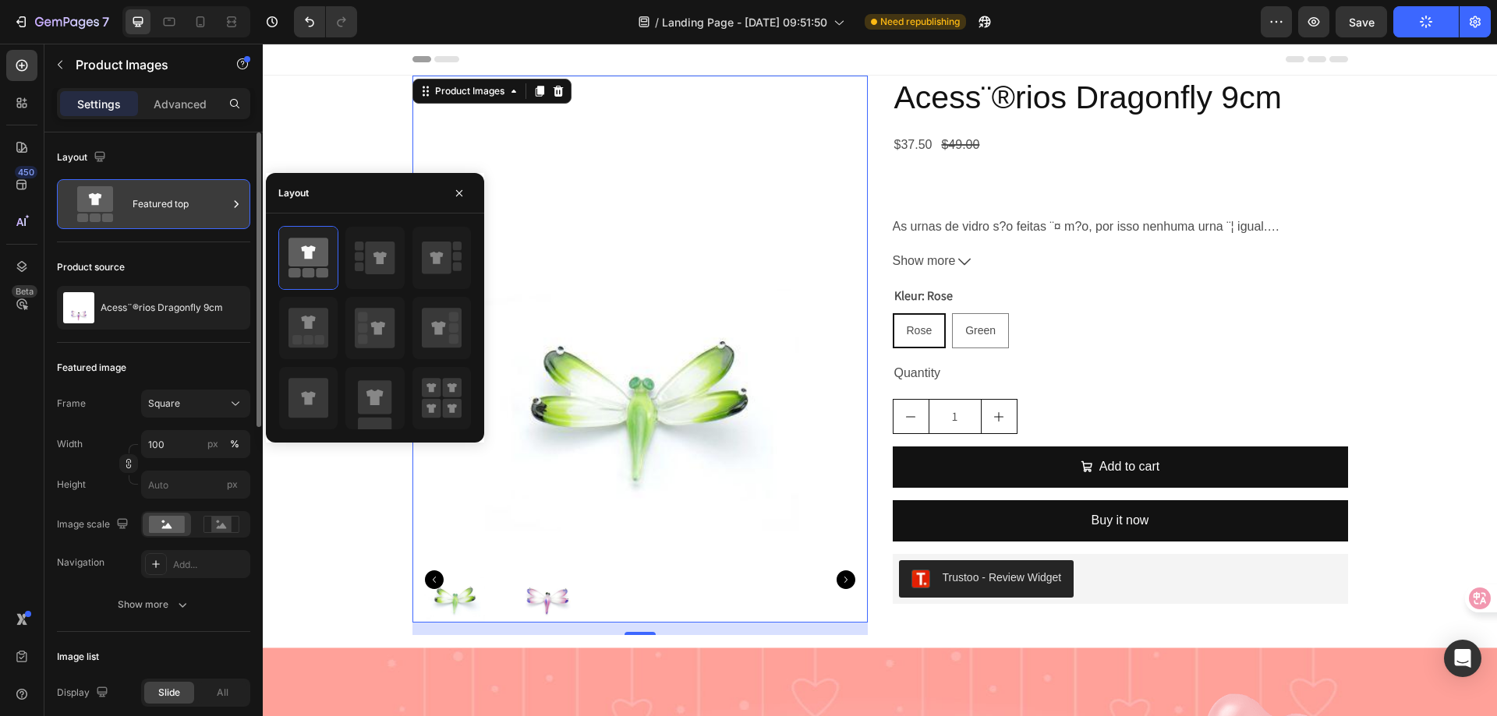
click at [182, 205] on div "Featured top" at bounding box center [180, 204] width 95 height 36
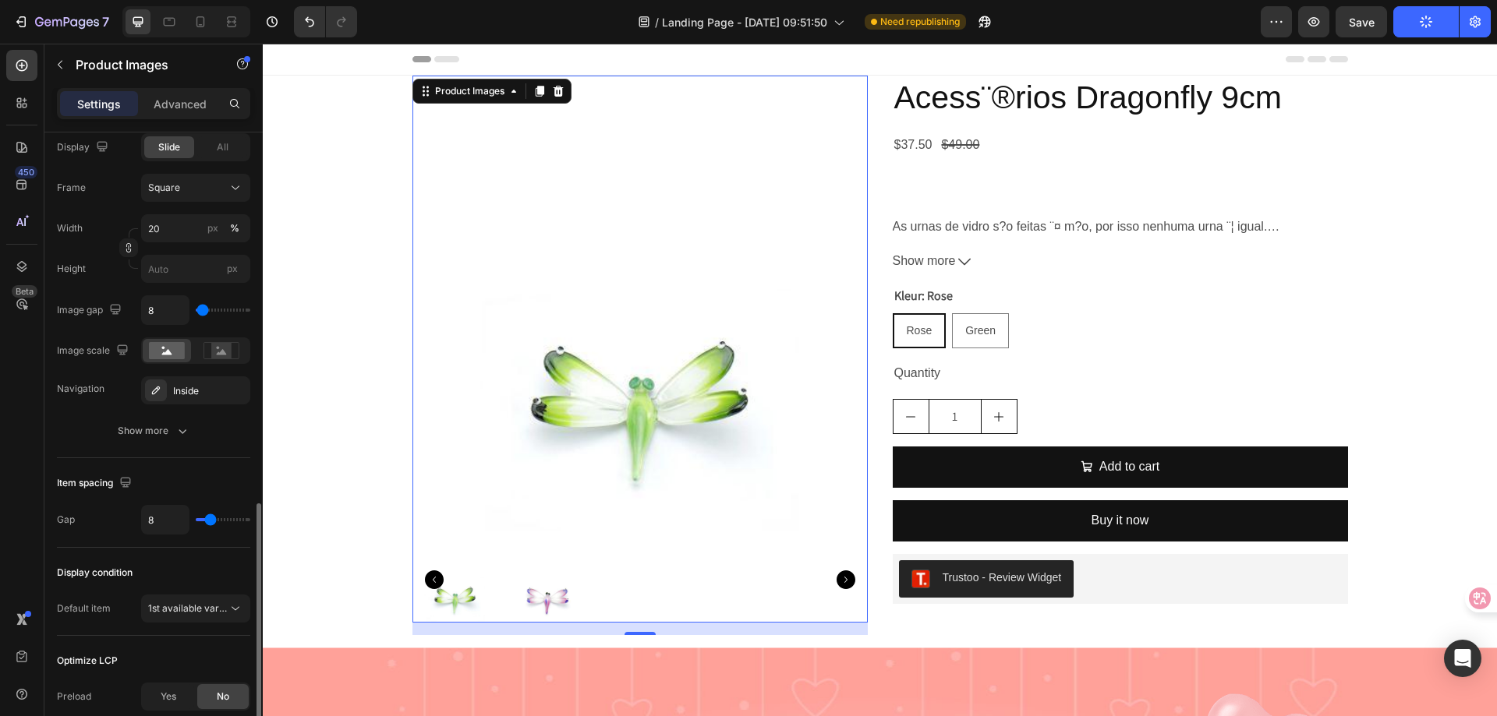
scroll to position [702, 0]
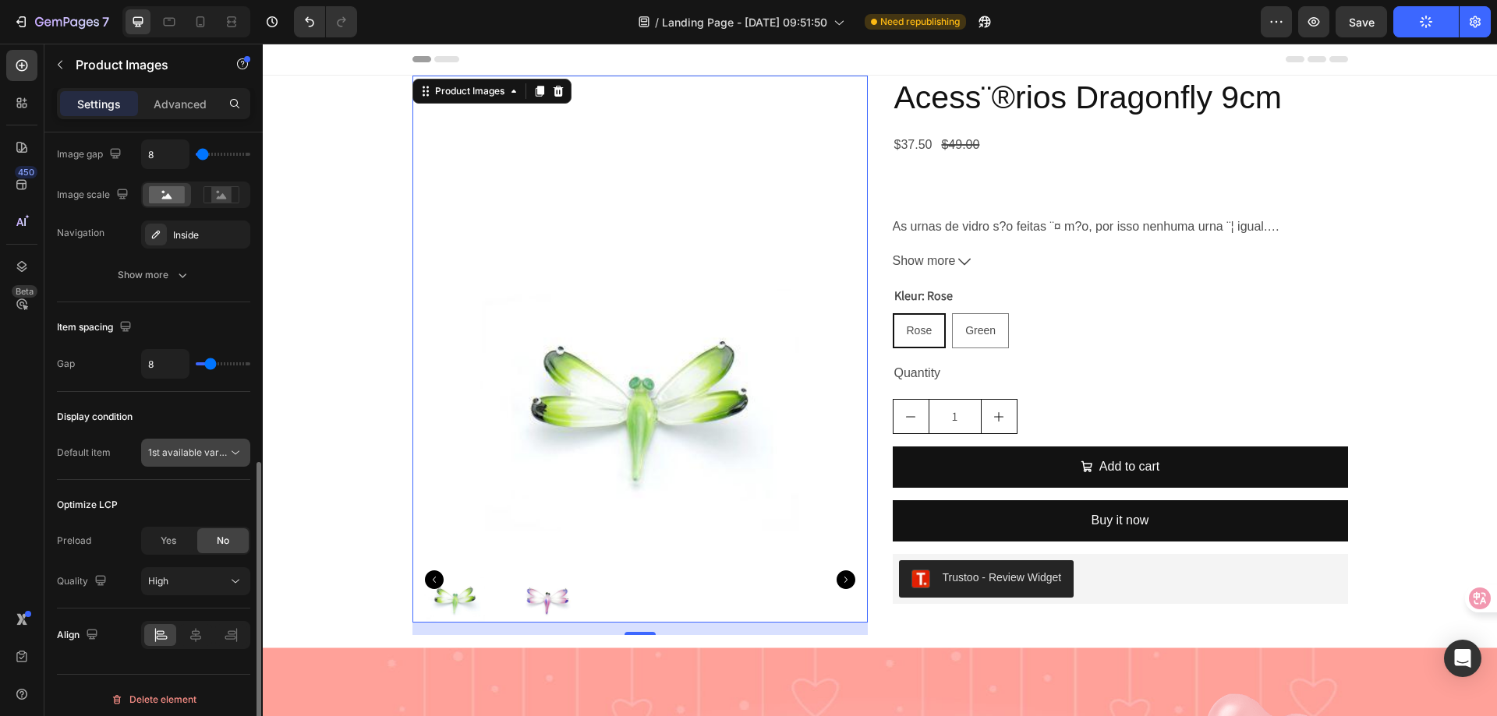
click at [200, 444] on button "1st available variant" at bounding box center [195, 453] width 109 height 28
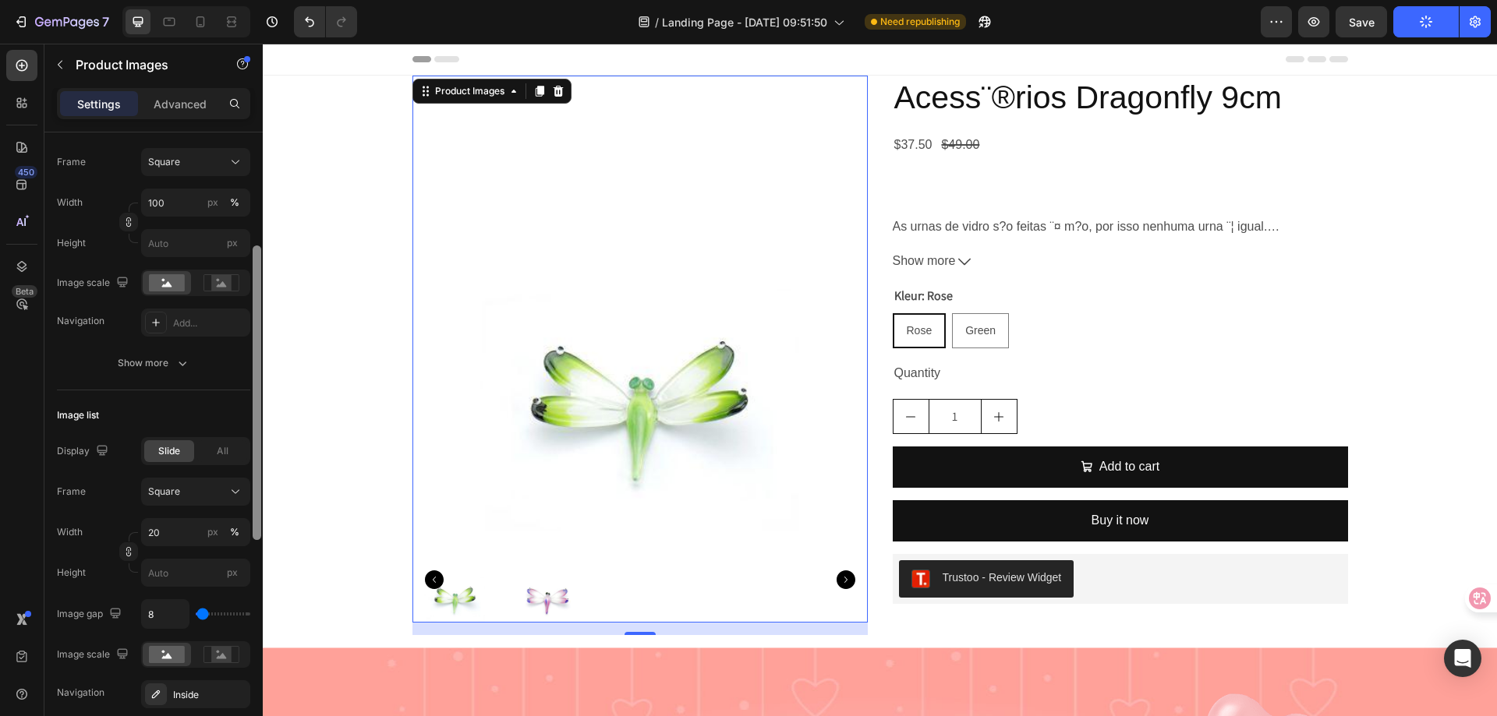
scroll to position [0, 0]
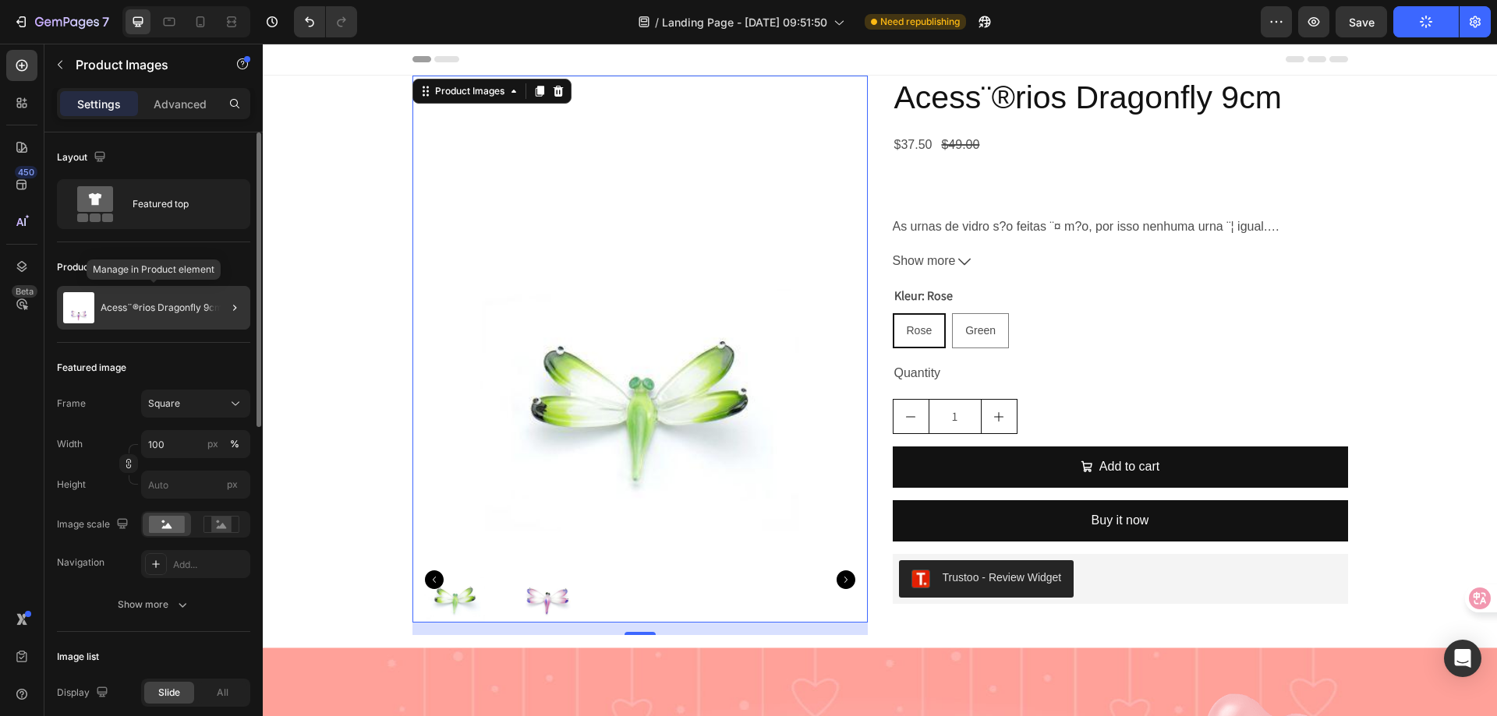
click at [162, 305] on p "Acess¨®rios Dragonfly 9cm" at bounding box center [162, 307] width 122 height 11
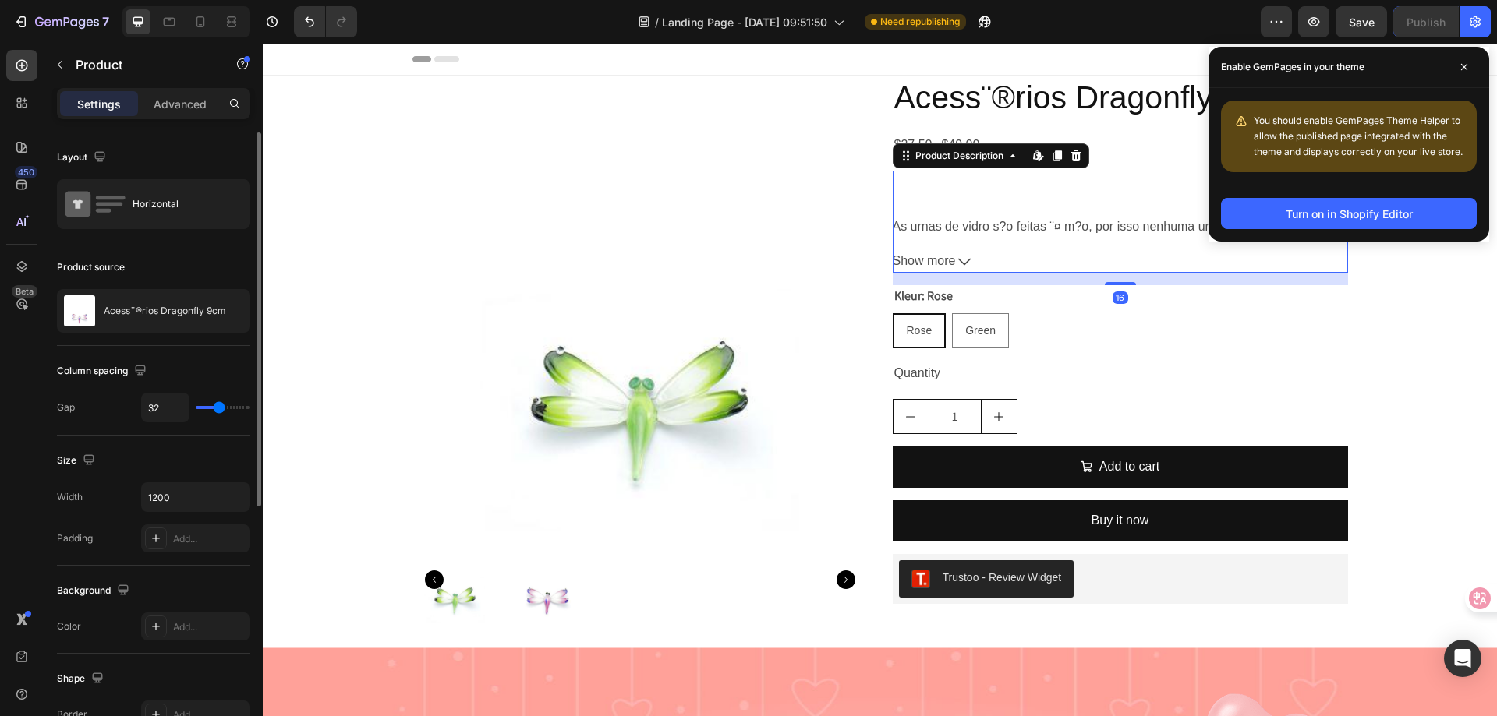
click at [1024, 240] on div "As urnas de vidro s?o feitas ¨¤ m?o, por isso nenhuma urna ¨¦ igual. F¨¢cil de …" at bounding box center [1120, 222] width 455 height 102
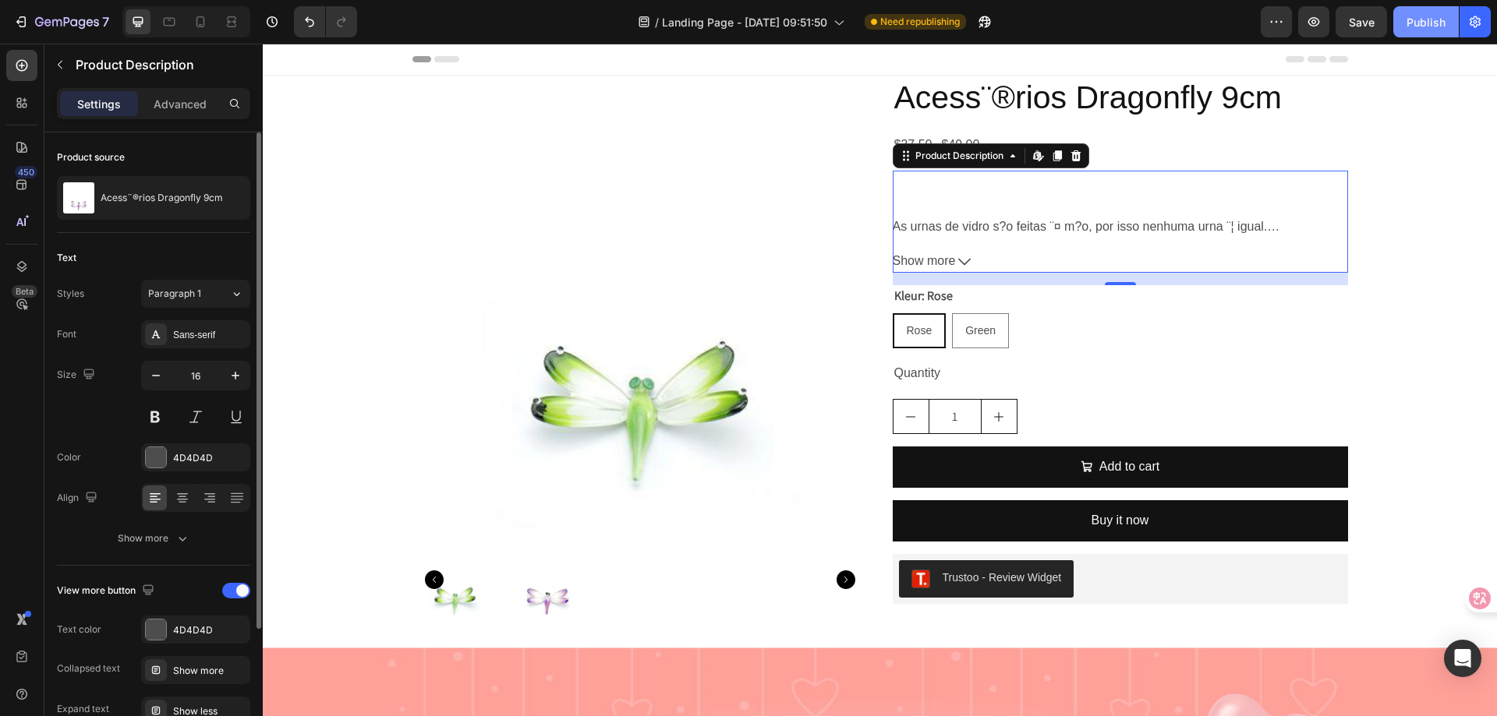
click at [1411, 18] on div "Publish" at bounding box center [1425, 22] width 39 height 16
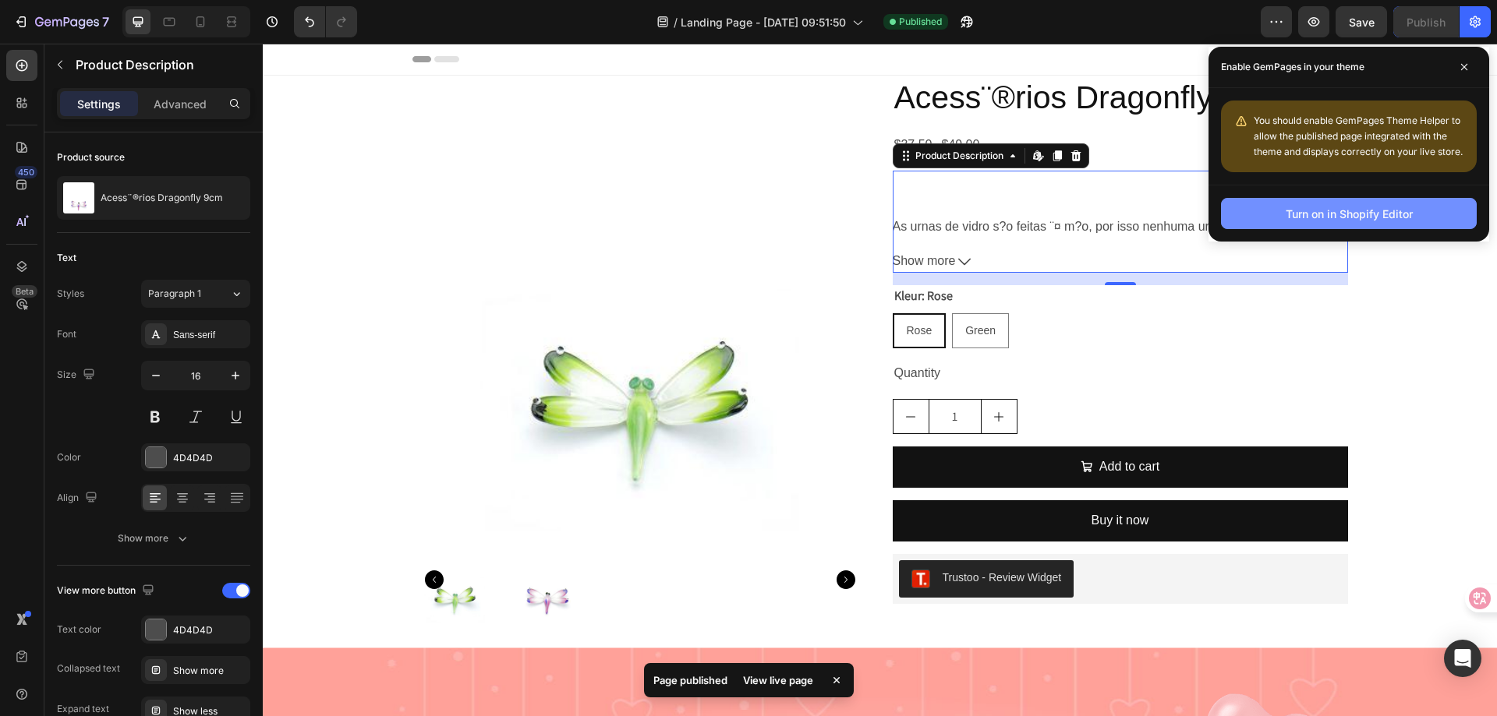
click at [1337, 203] on button "Turn on in Shopify Editor" at bounding box center [1349, 213] width 256 height 31
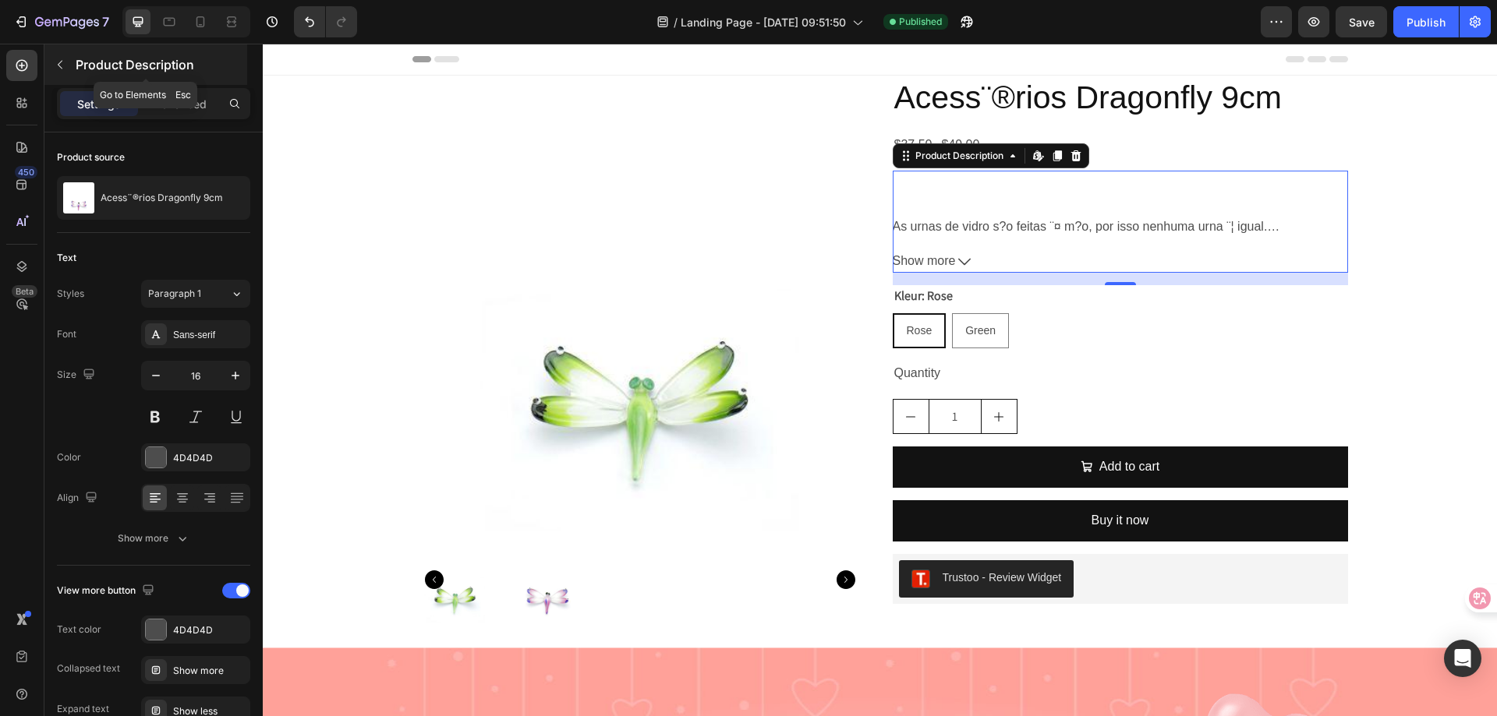
click at [57, 57] on button "button" at bounding box center [60, 64] width 25 height 25
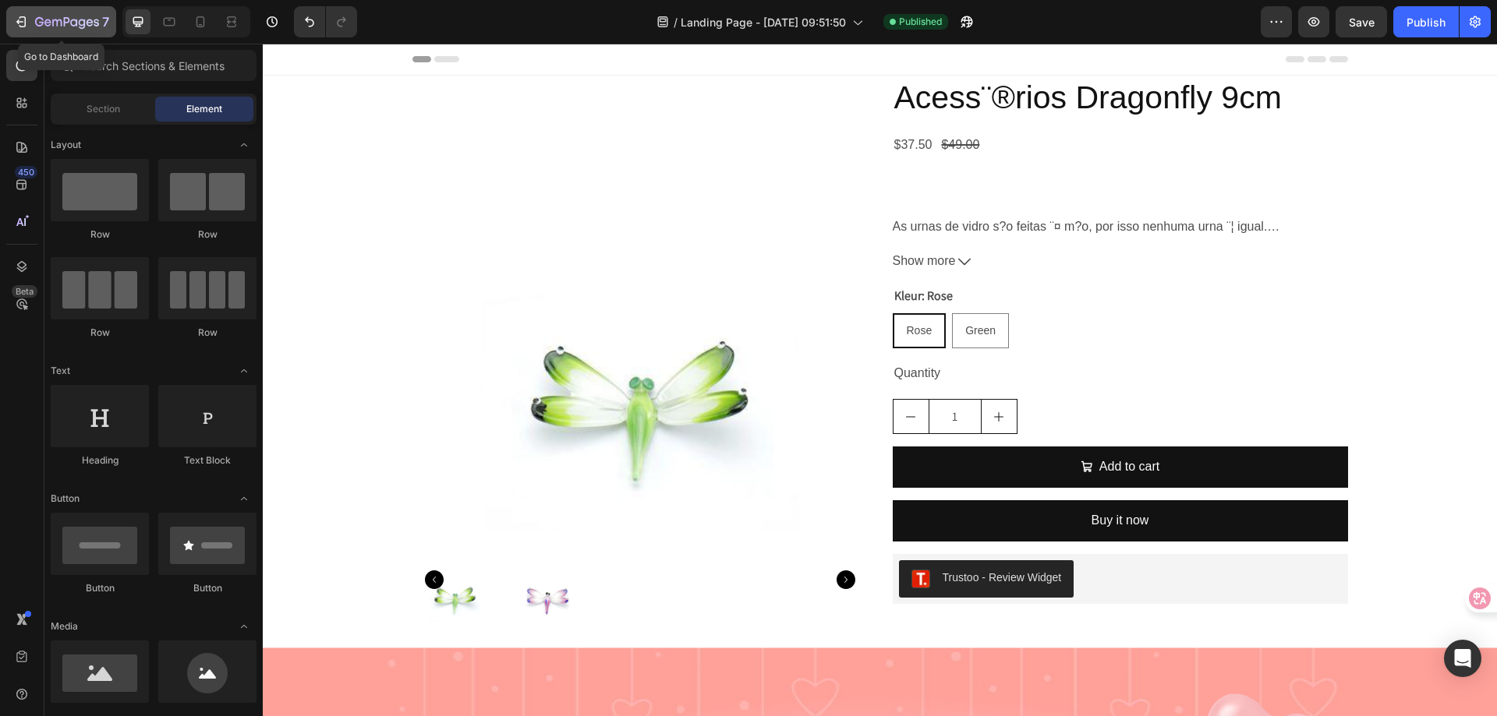
click at [16, 22] on icon "button" at bounding box center [21, 22] width 16 height 16
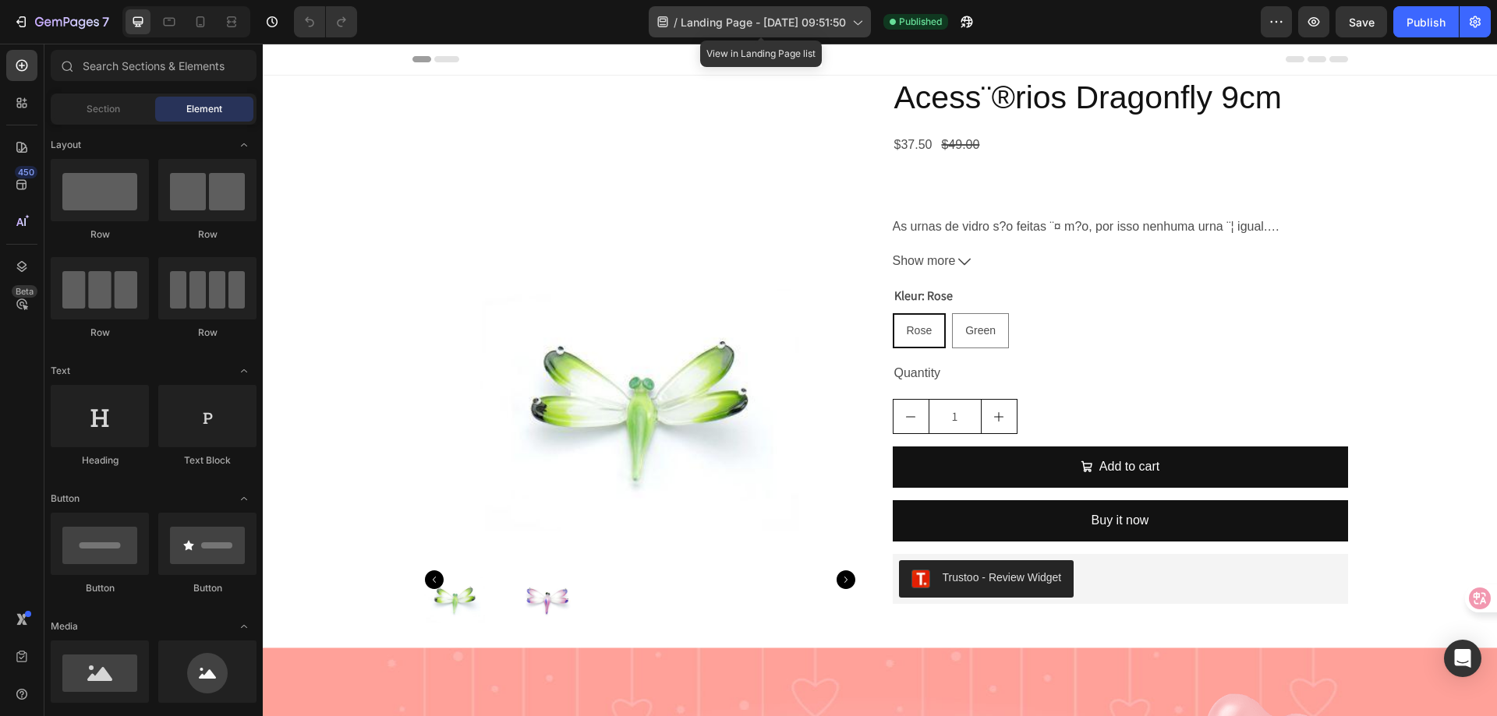
click at [822, 12] on div "/ Landing Page - Aug 27, 09:51:50" at bounding box center [760, 21] width 222 height 31
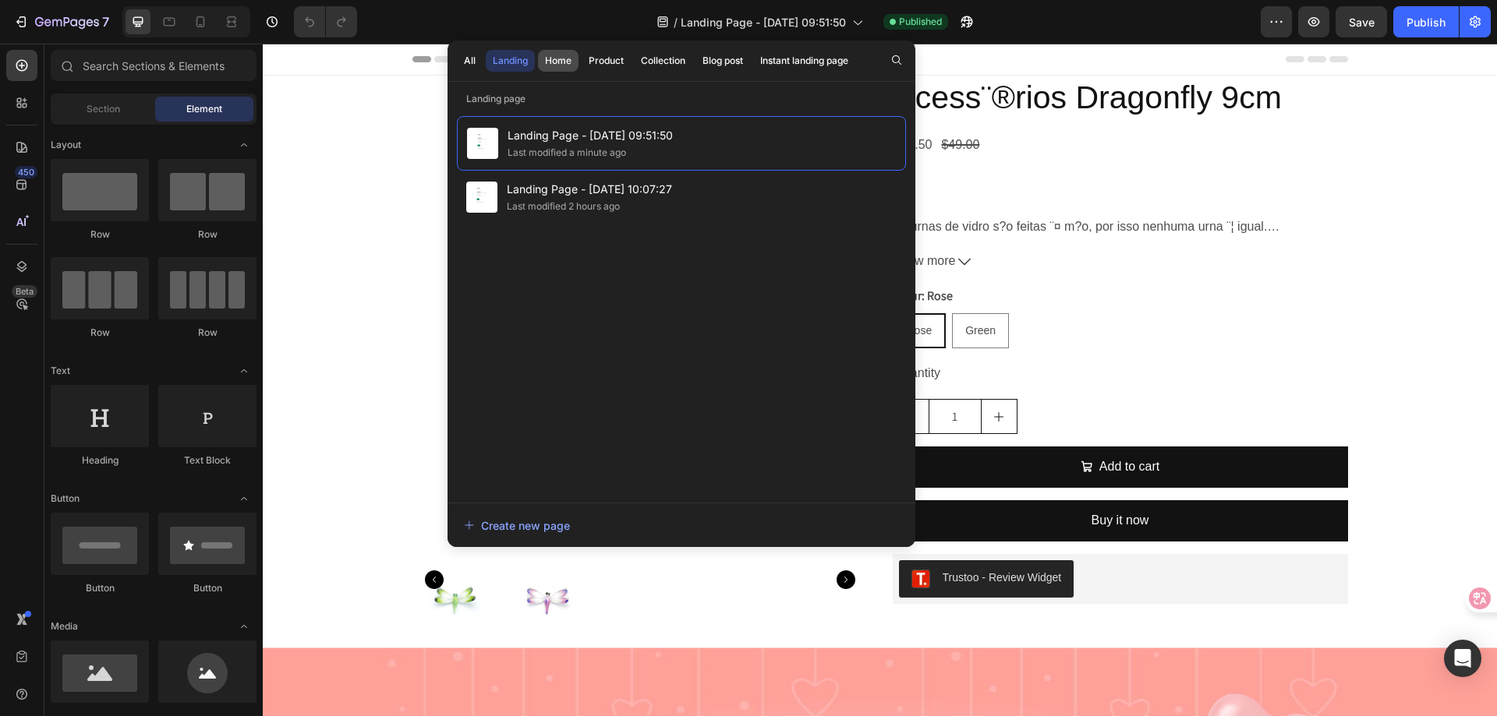
click at [558, 65] on div "Home" at bounding box center [558, 61] width 27 height 14
click at [512, 56] on div "Landing" at bounding box center [510, 61] width 35 height 14
drag, startPoint x: 484, startPoint y: 58, endPoint x: 549, endPoint y: 58, distance: 64.7
click at [485, 58] on div "All Landing Home Product Collection Blog post Instant landing page" at bounding box center [655, 61] width 417 height 41
click at [549, 58] on div "Home" at bounding box center [558, 61] width 27 height 14
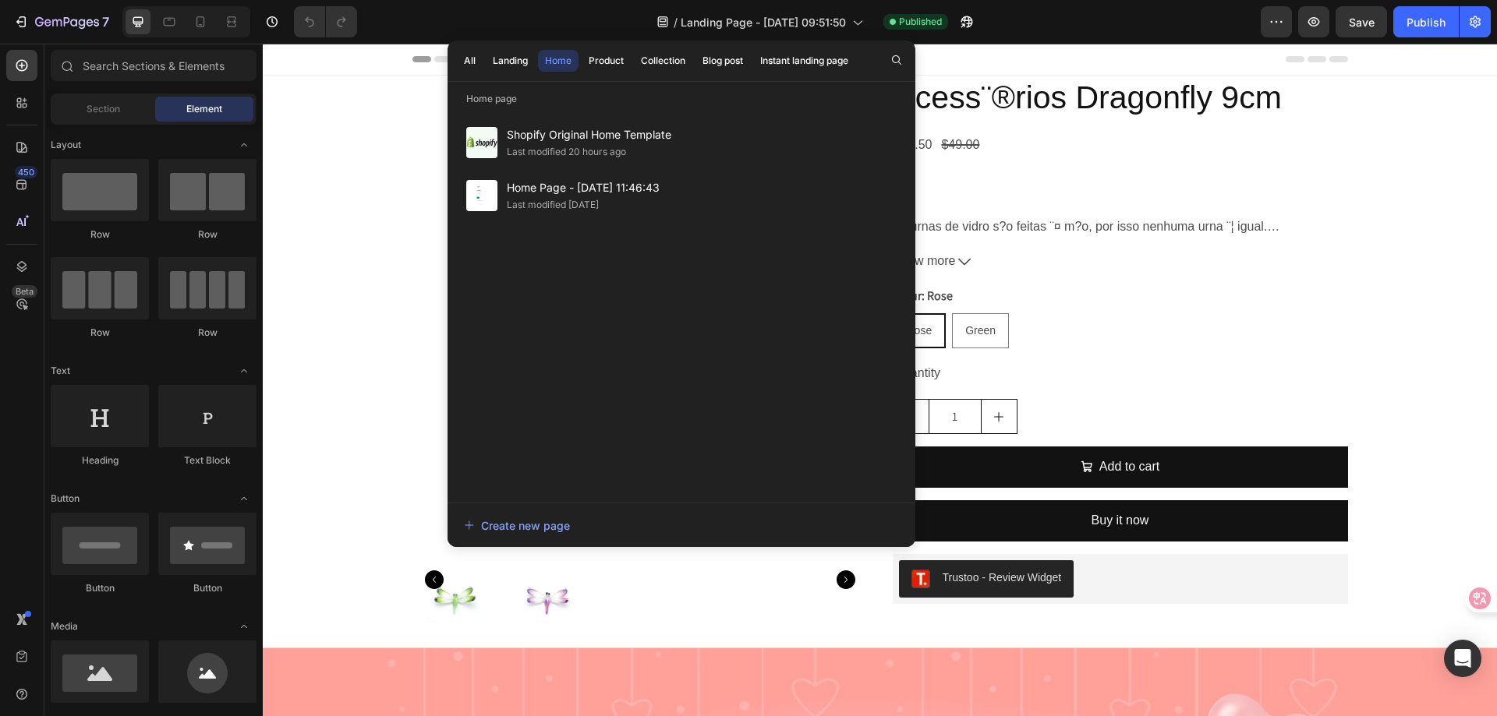
click at [549, 58] on div "Home" at bounding box center [558, 61] width 27 height 14
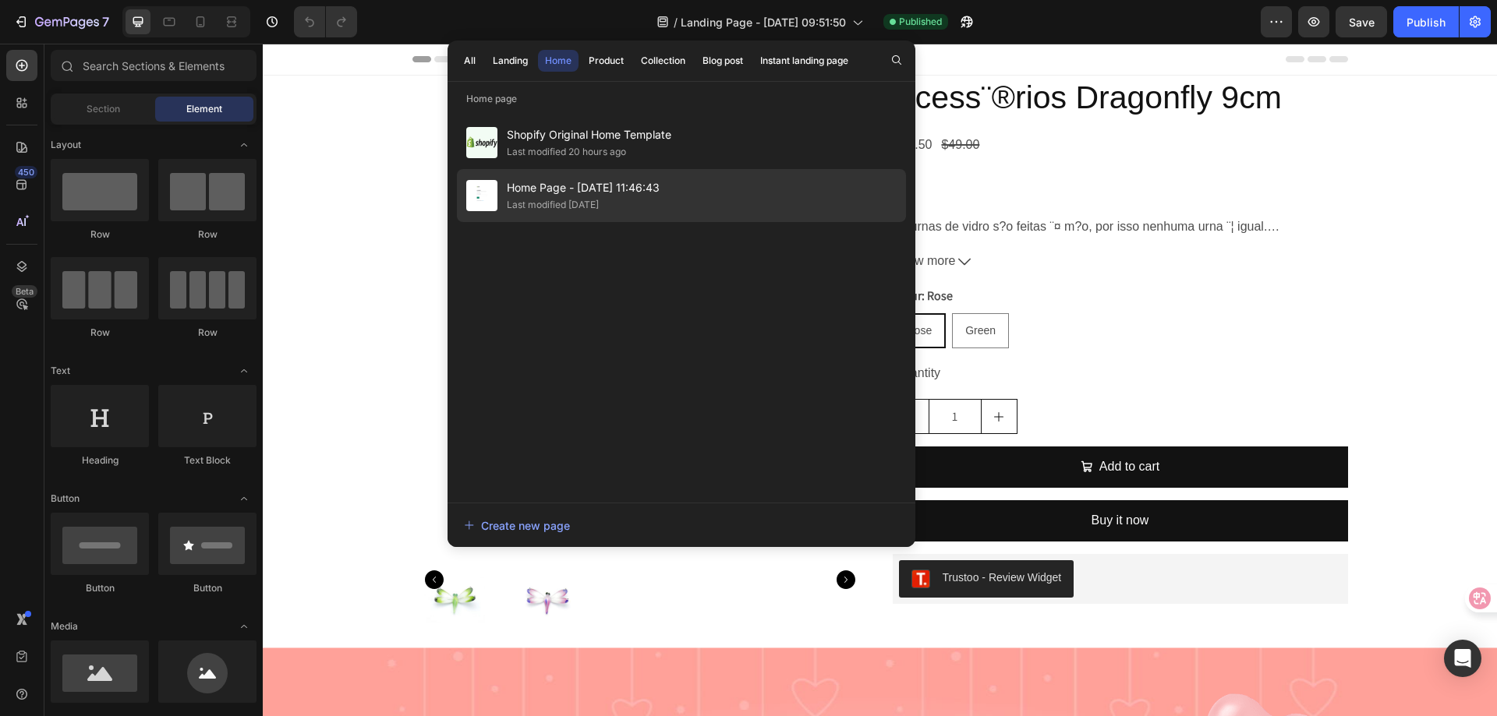
click at [573, 191] on span "Home Page - Jun 10, 11:46:43" at bounding box center [583, 188] width 153 height 19
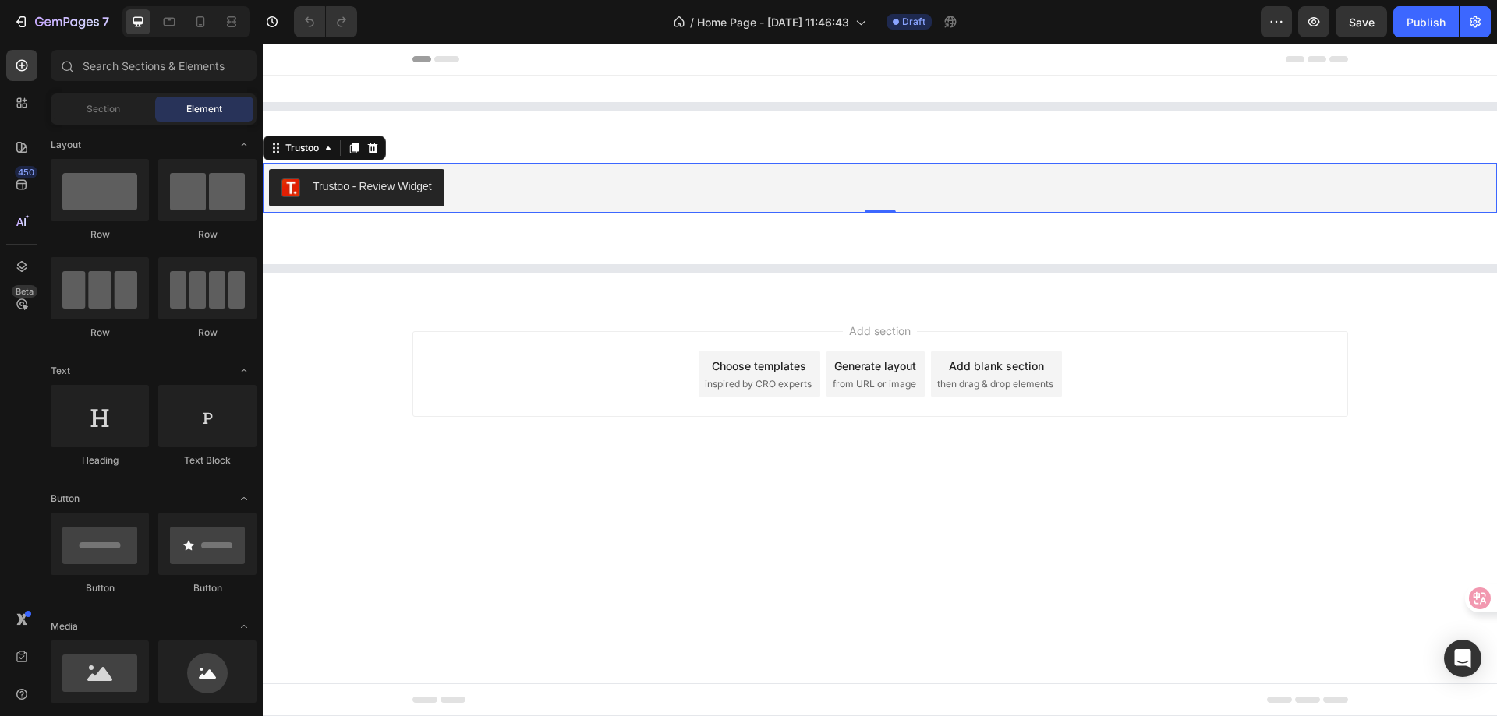
click at [366, 191] on div "Trustoo - Review Widget" at bounding box center [372, 187] width 119 height 16
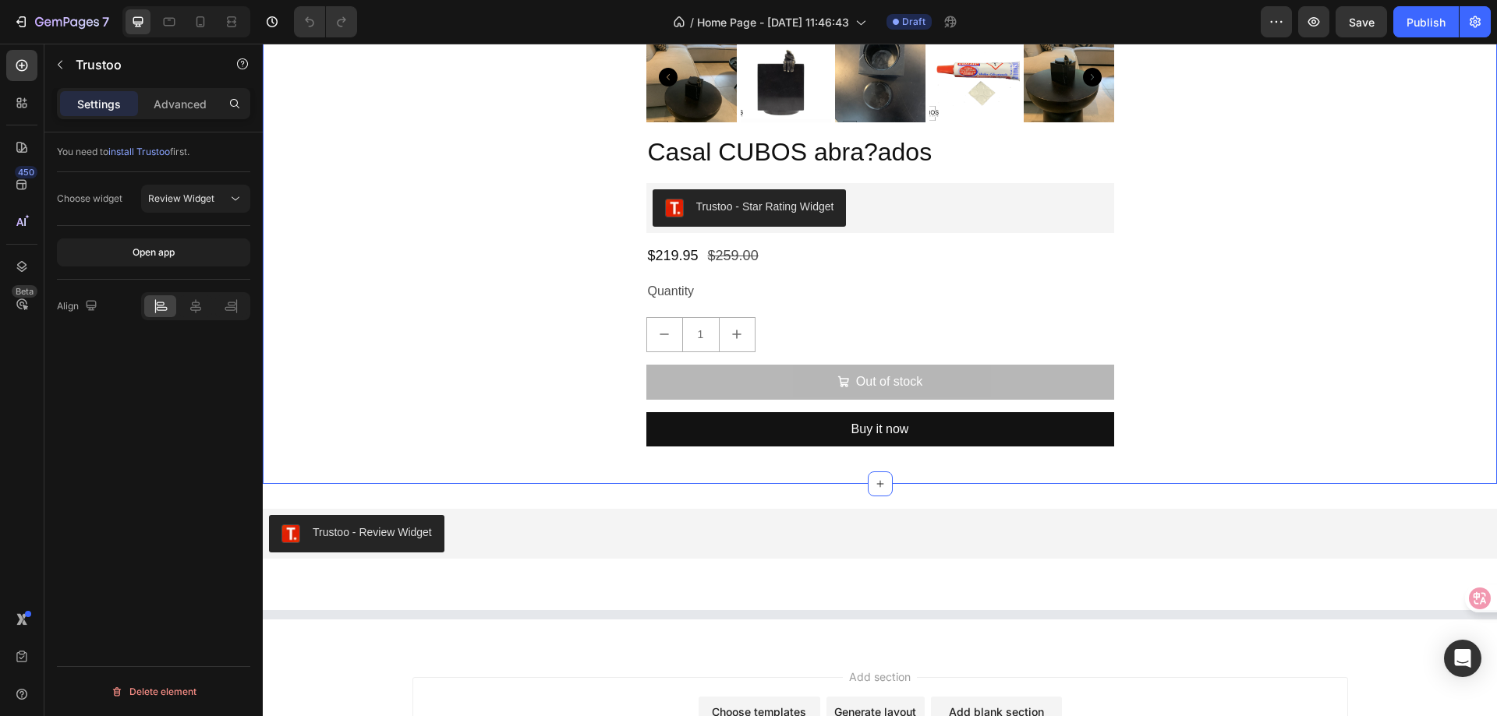
scroll to position [468, 0]
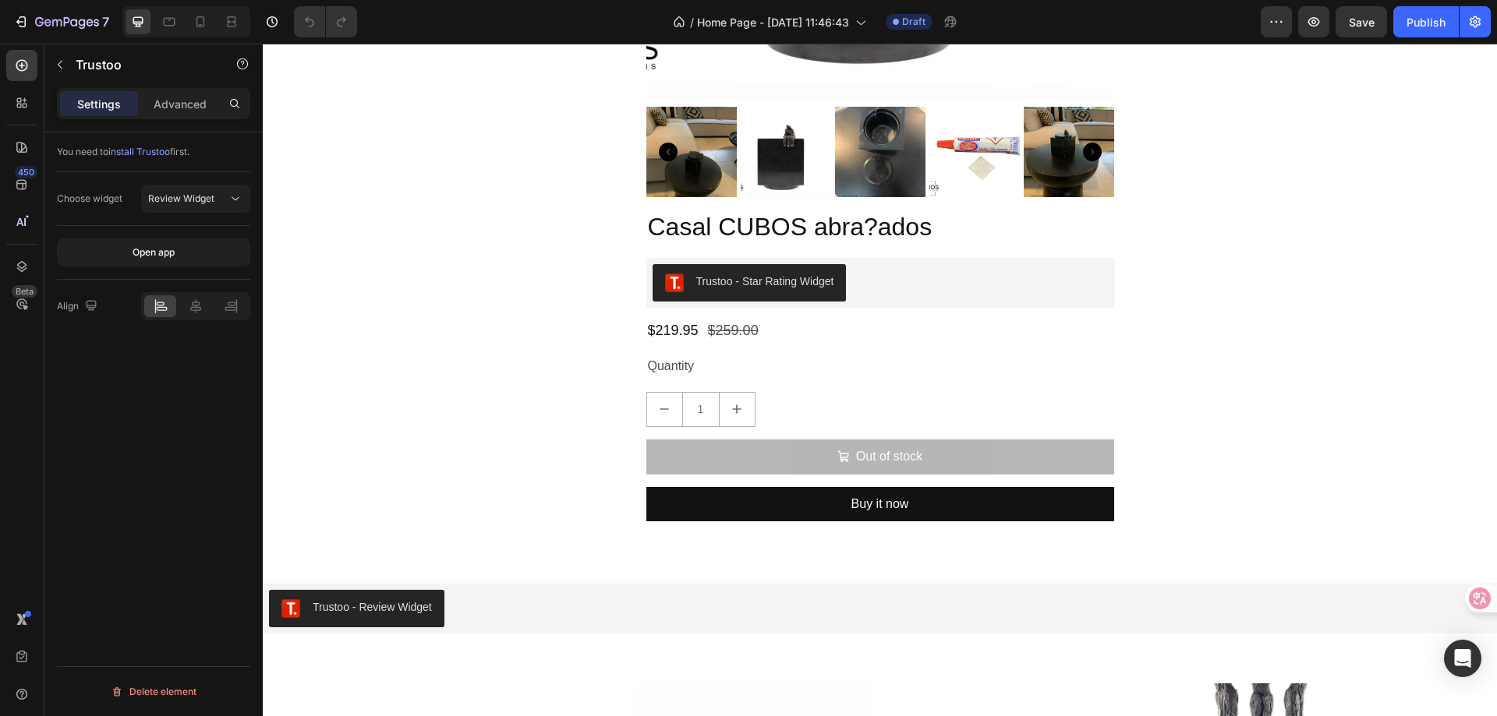
click at [363, 601] on div "Trustoo - Review Widget" at bounding box center [372, 607] width 119 height 16
click at [210, 188] on button "Review Widget" at bounding box center [195, 199] width 109 height 28
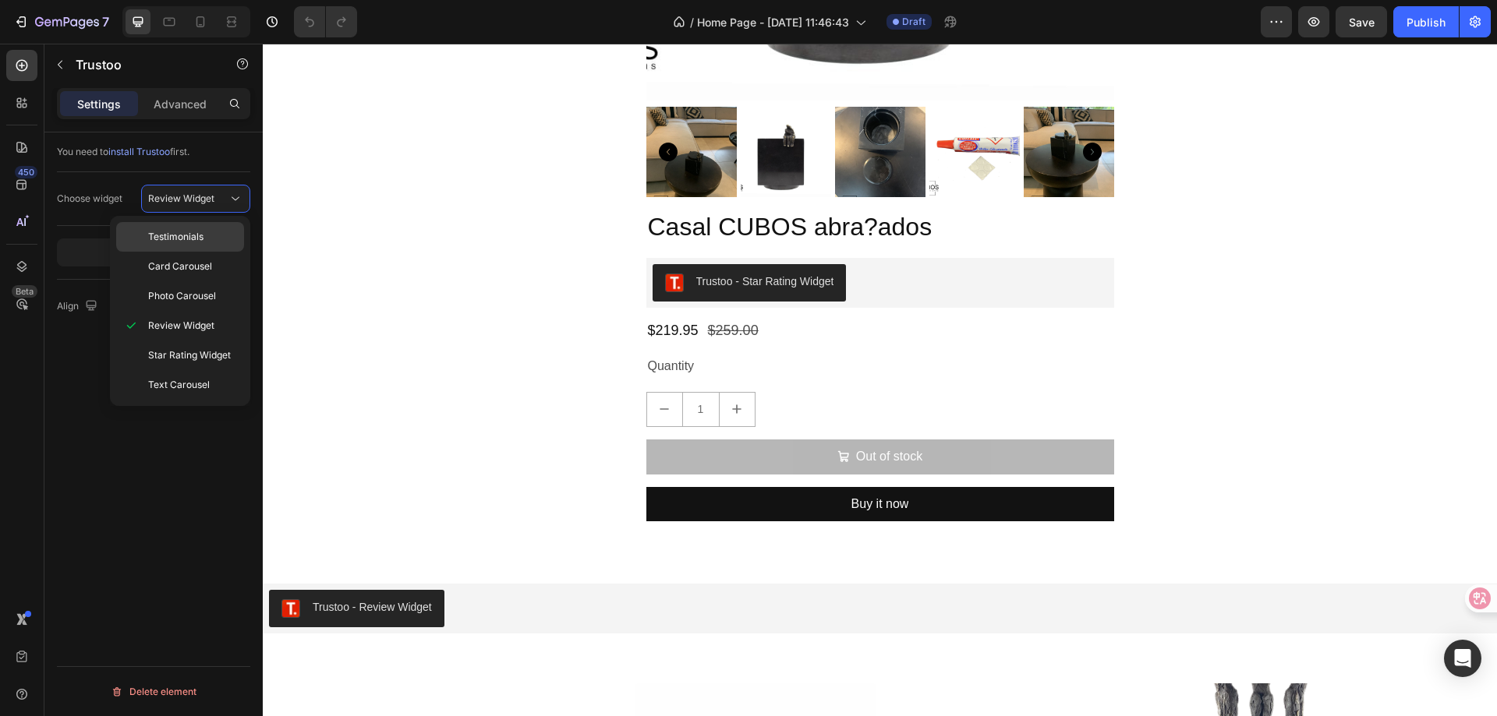
click at [210, 252] on div "Testimonials" at bounding box center [180, 267] width 128 height 30
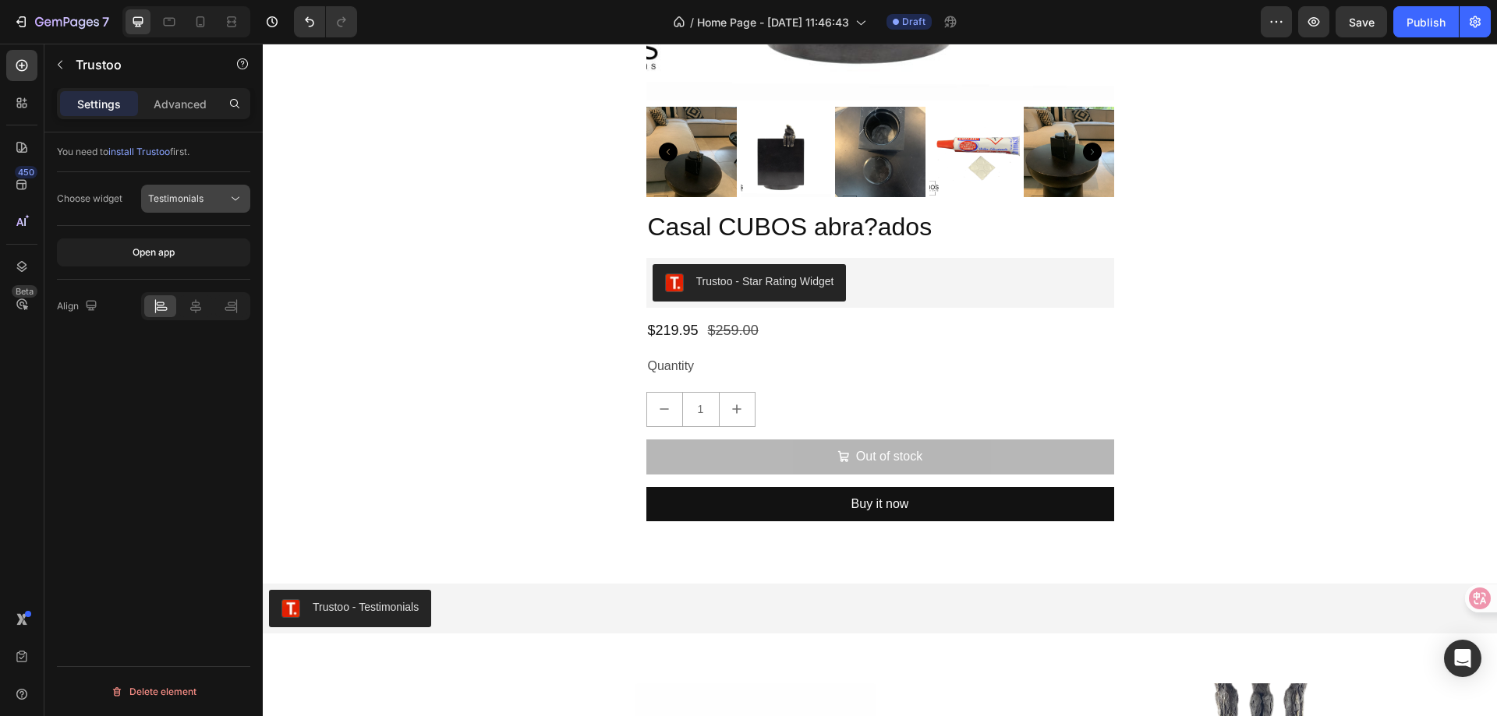
click at [213, 191] on div "Testimonials" at bounding box center [195, 199] width 95 height 16
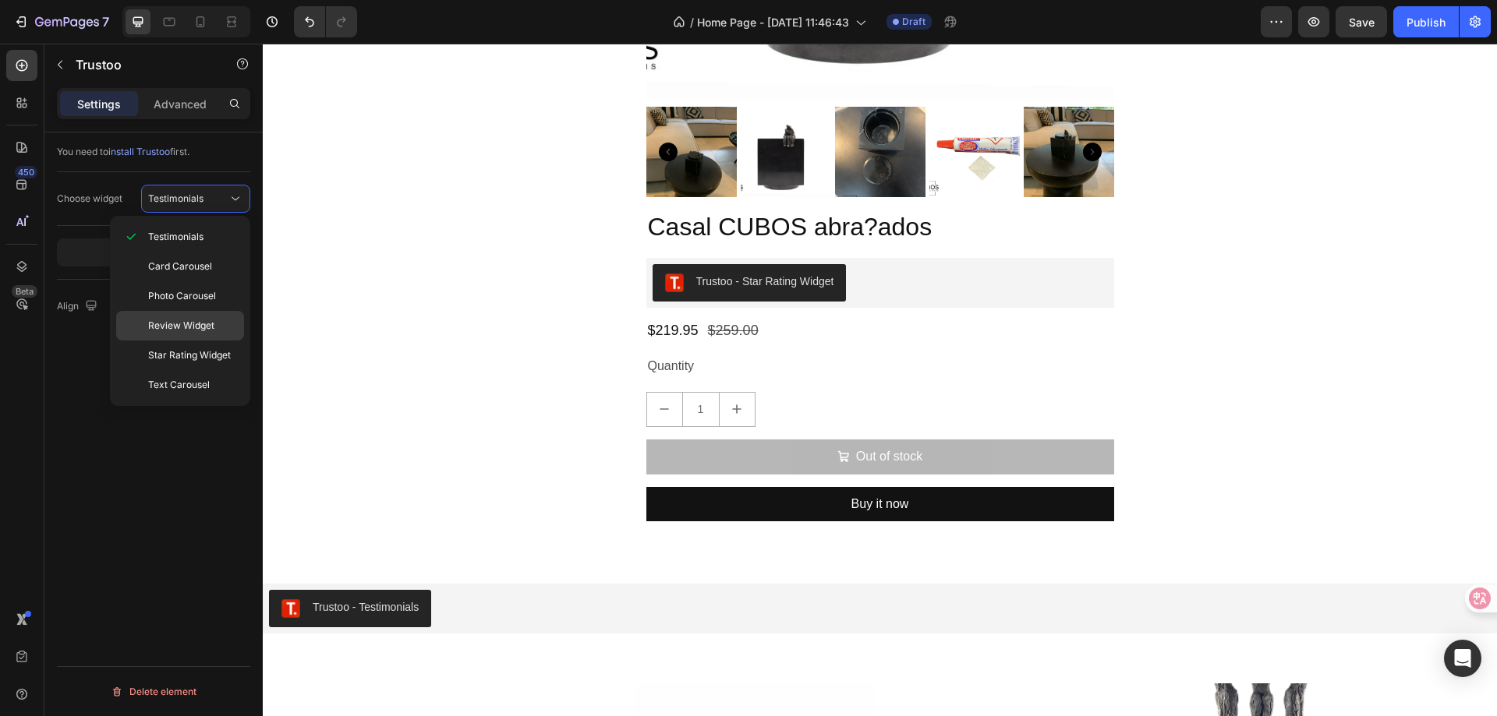
click at [207, 327] on span "Review Widget" at bounding box center [181, 326] width 66 height 14
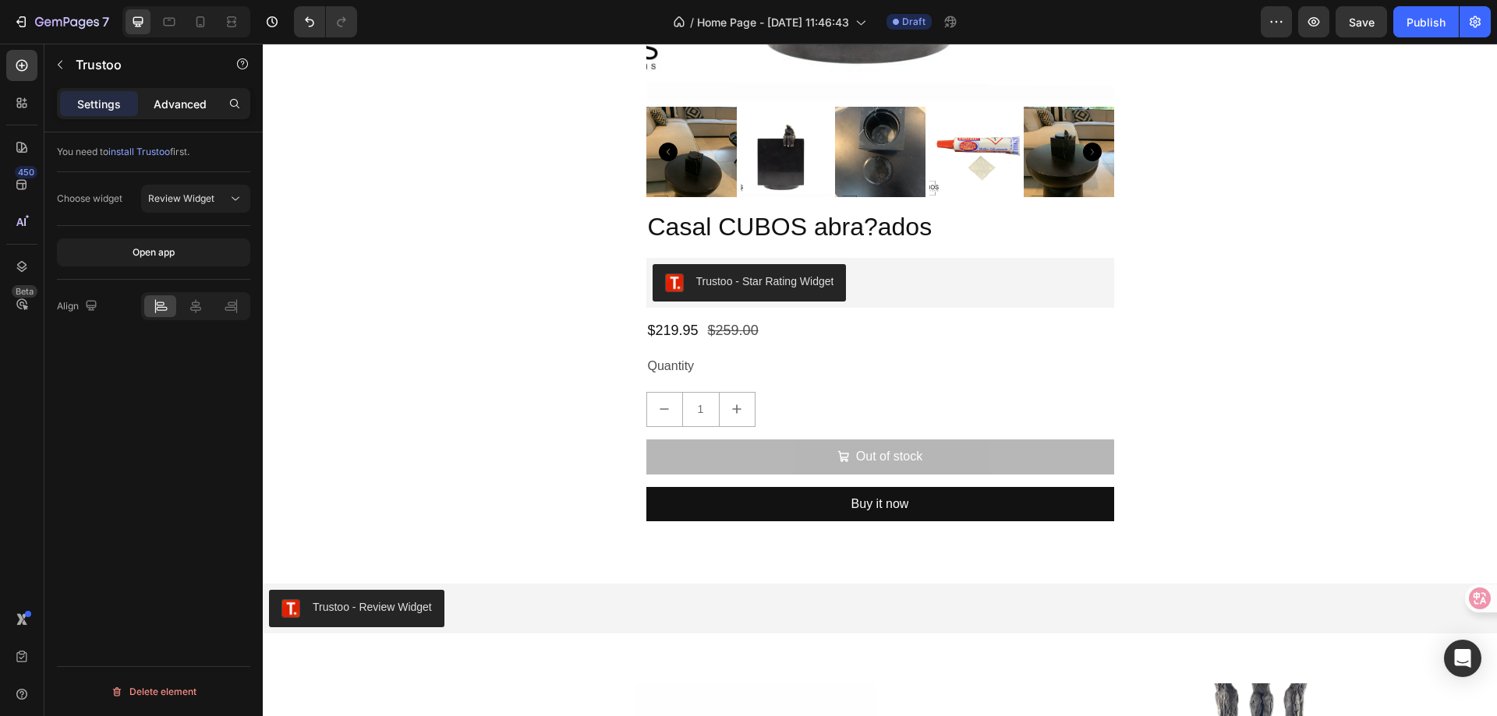
click at [207, 97] on div "Advanced" at bounding box center [180, 103] width 78 height 25
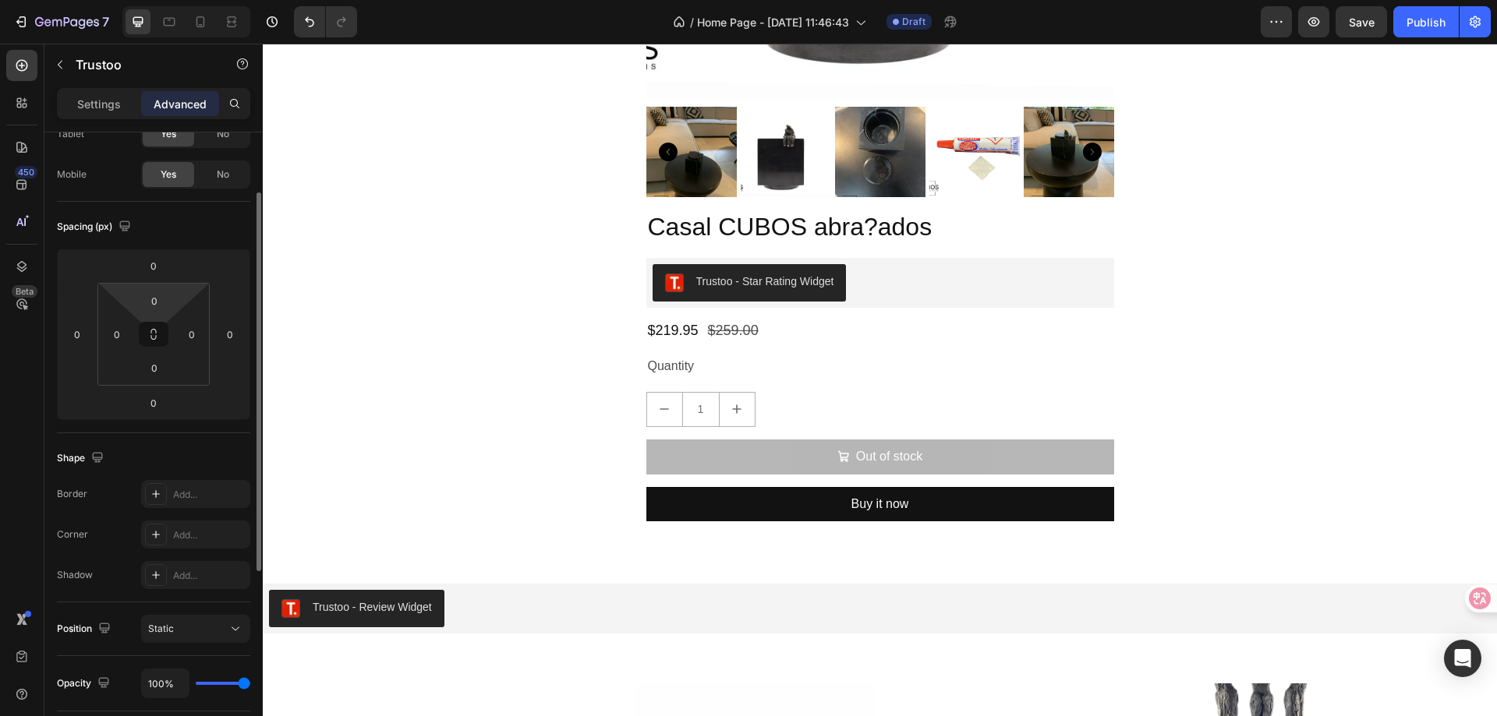
scroll to position [0, 0]
